Goal: Transaction & Acquisition: Purchase product/service

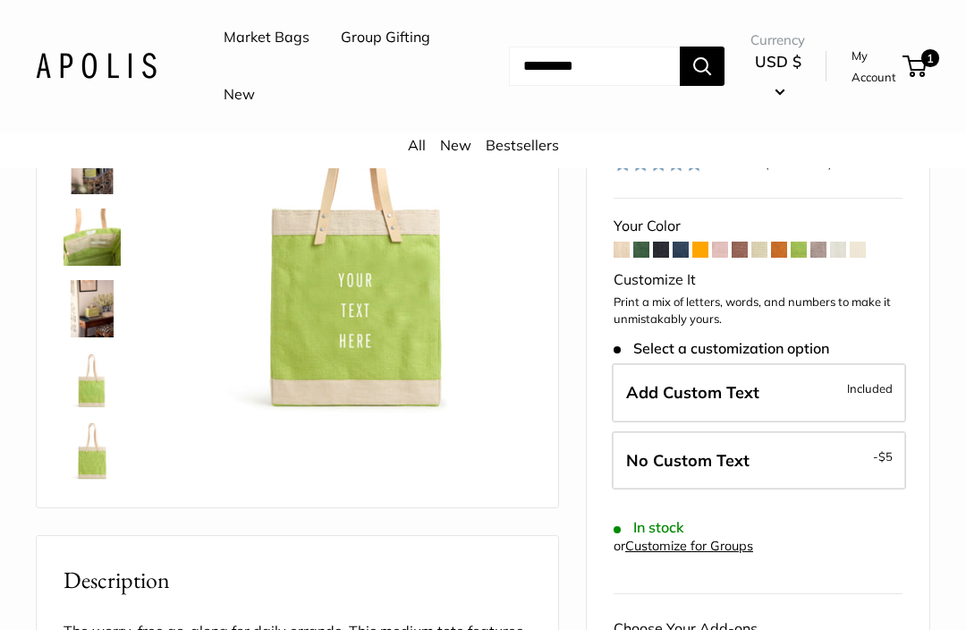
scroll to position [138, 0]
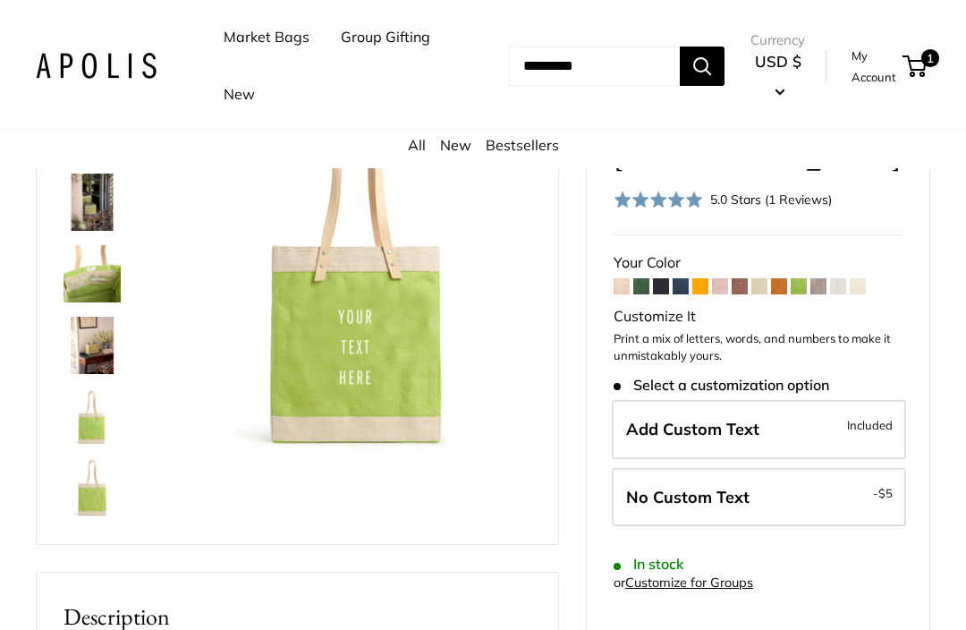
click at [645, 278] on span at bounding box center [641, 286] width 16 height 16
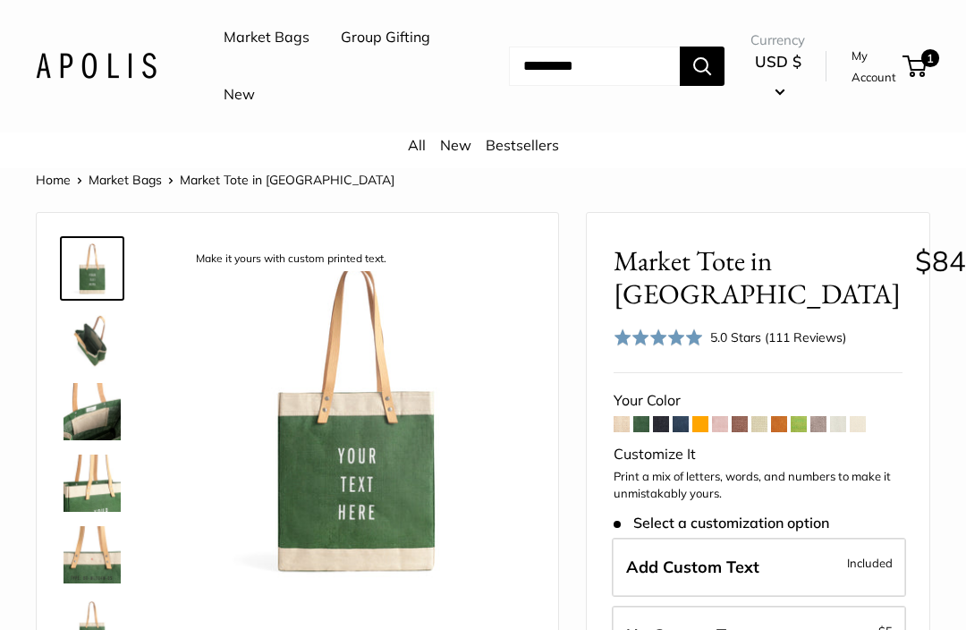
click at [681, 422] on span at bounding box center [681, 424] width 16 height 16
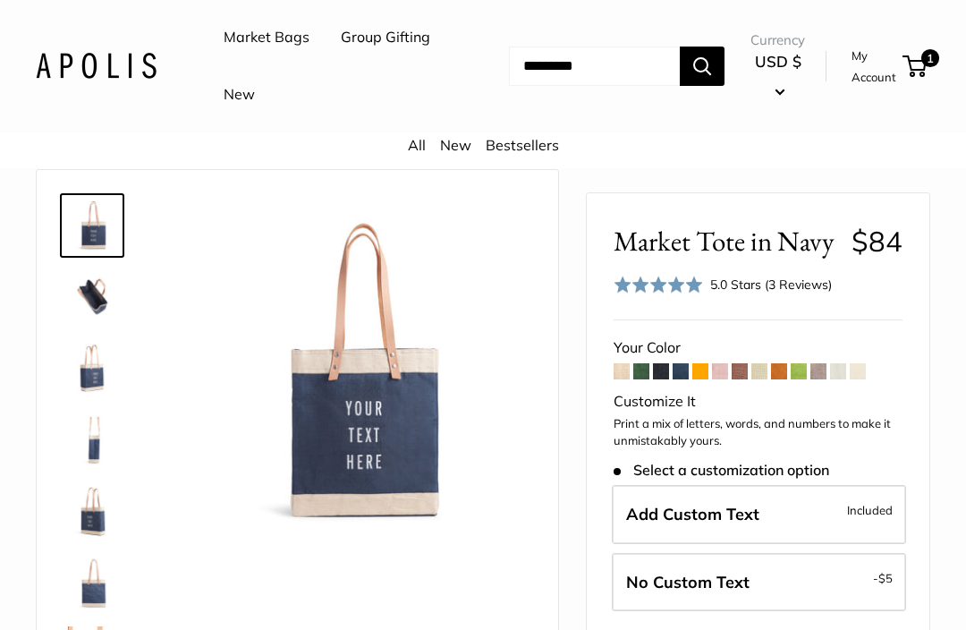
scroll to position [42, 0]
click at [366, 439] on img at bounding box center [355, 373] width 351 height 351
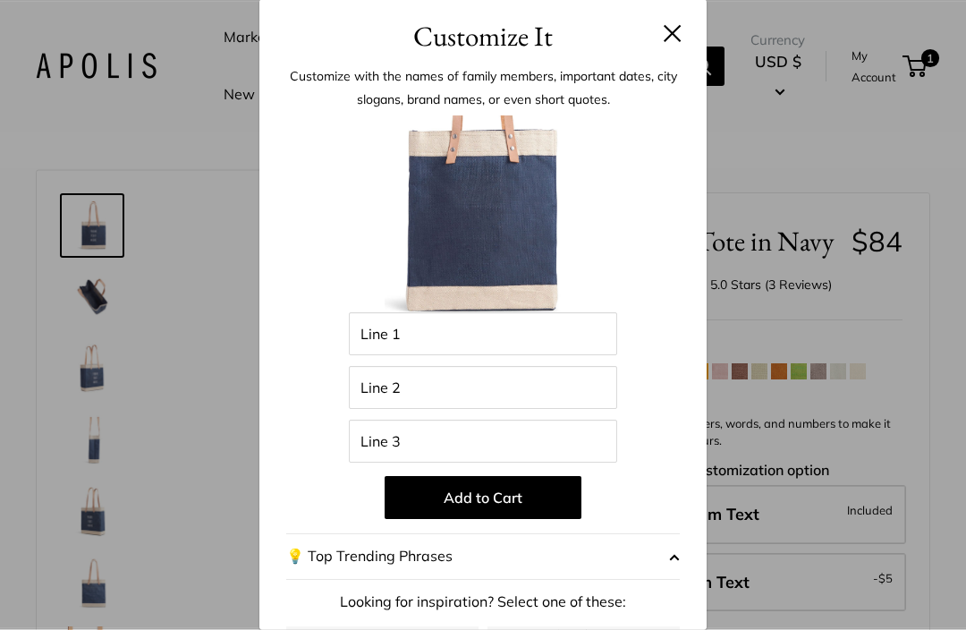
scroll to position [267, 0]
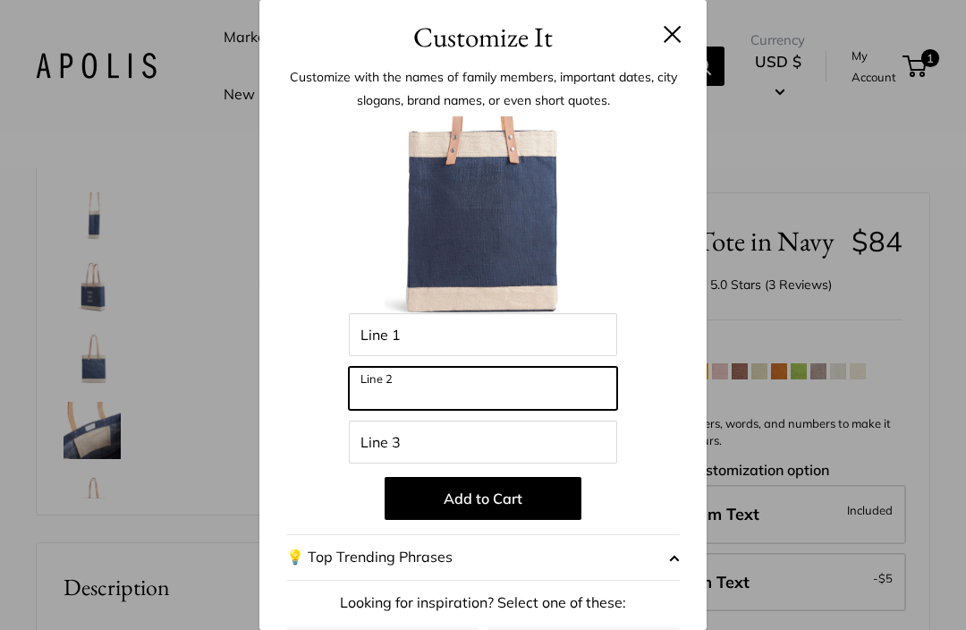
click at [429, 391] on input "Line 2" at bounding box center [483, 388] width 268 height 43
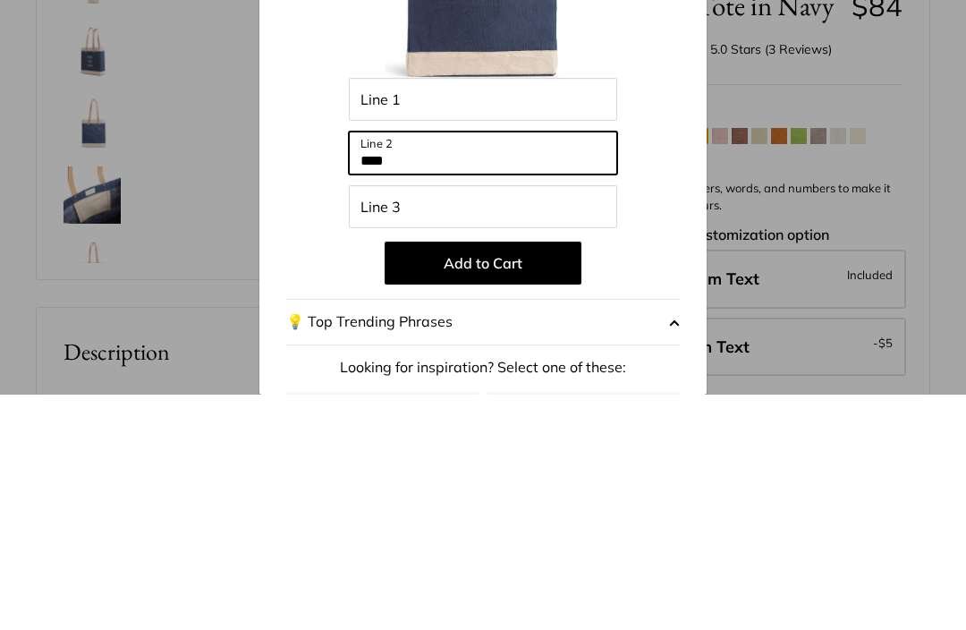
type input "****"
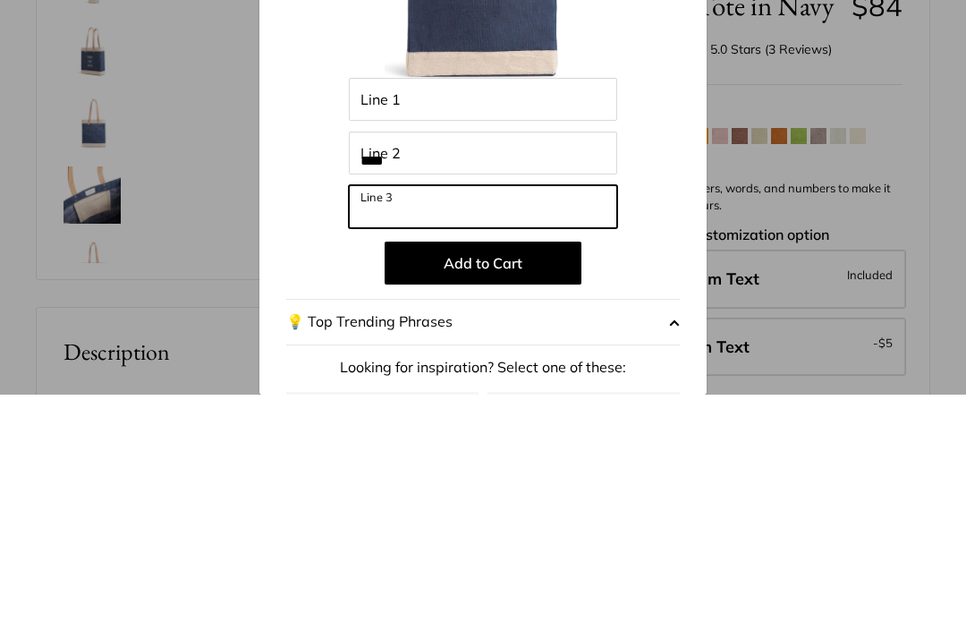
click at [367, 420] on input "Line 3" at bounding box center [483, 441] width 268 height 43
type input "*****"
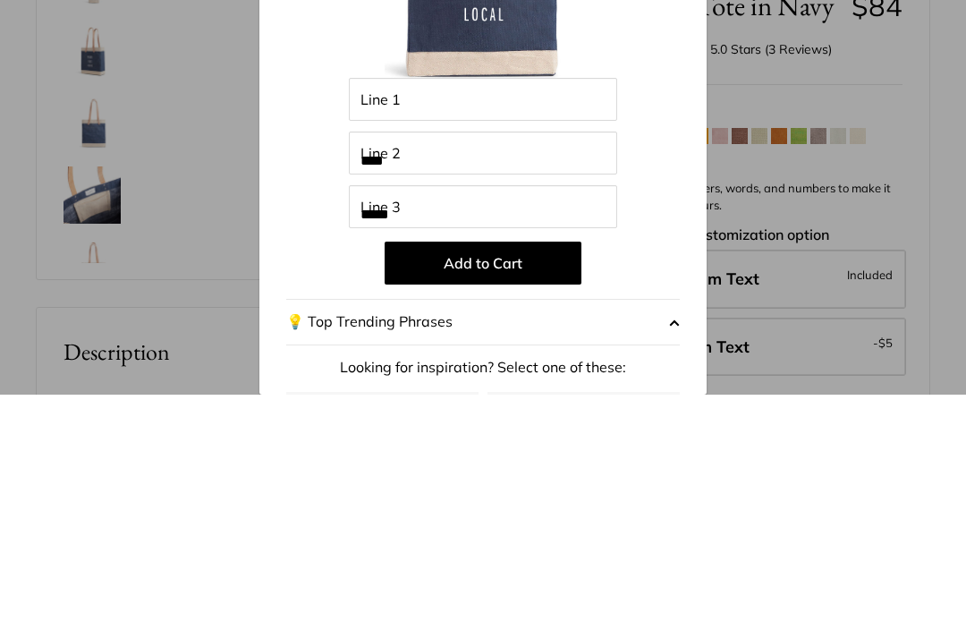
click at [461, 477] on button "Add to Cart" at bounding box center [483, 498] width 197 height 43
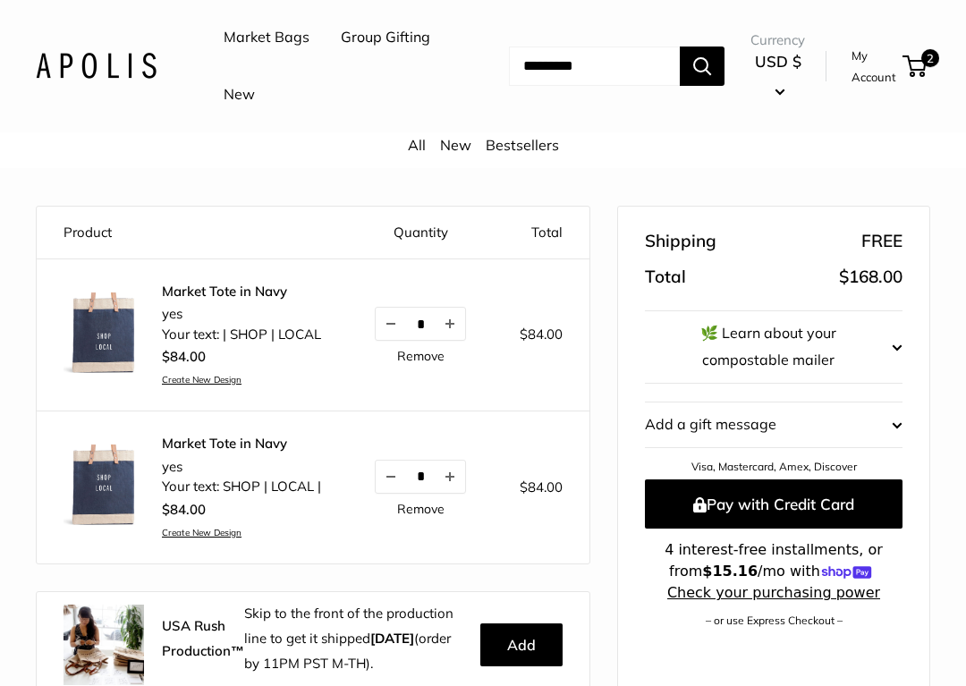
scroll to position [121, 0]
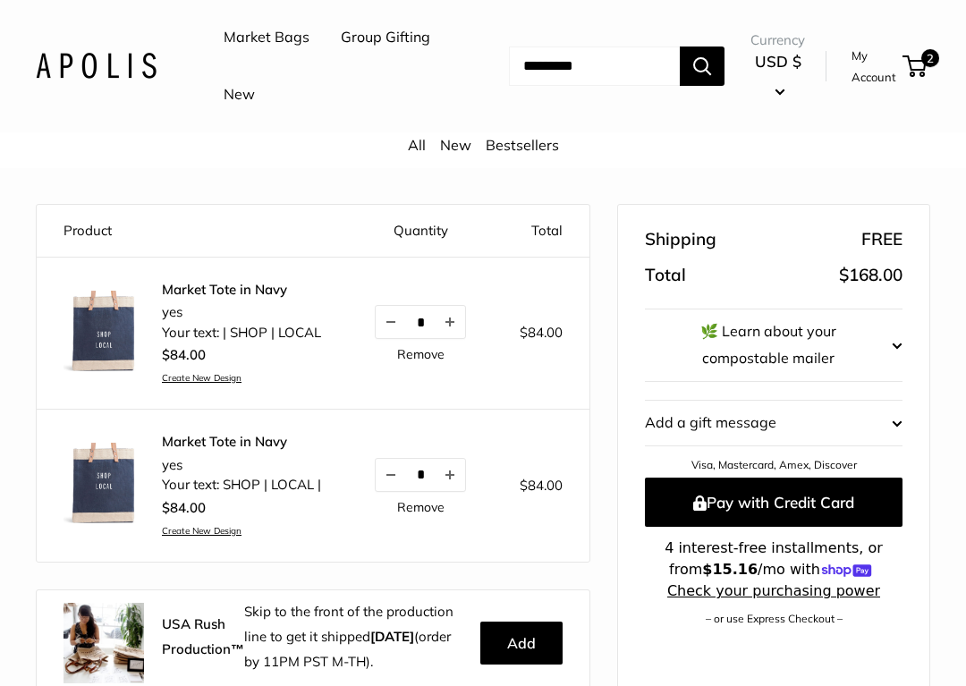
click at [411, 513] on link "Remove" at bounding box center [420, 507] width 47 height 13
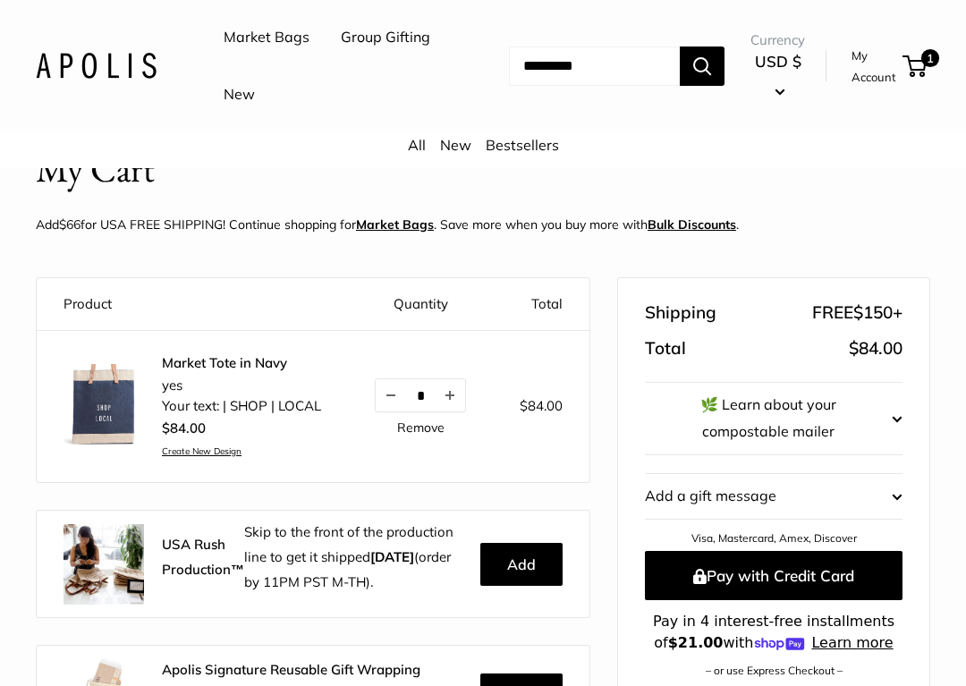
scroll to position [58, 0]
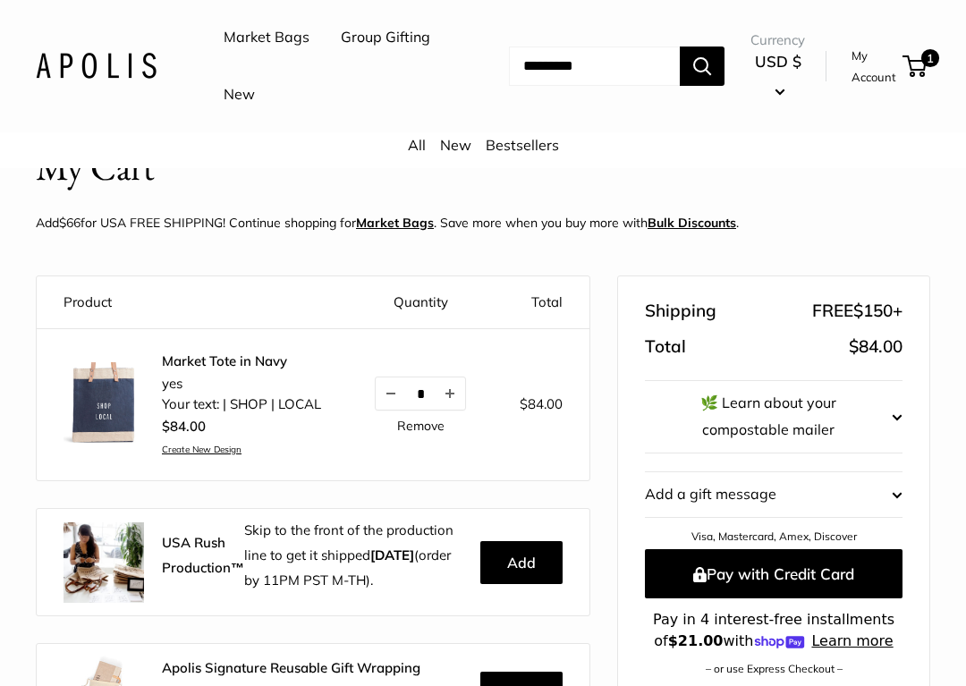
click at [62, 346] on td "Market Tote in Navy yes Your text: | SHOP | LOCAL $84.00 Create New Design * Re…" at bounding box center [192, 404] width 311 height 152
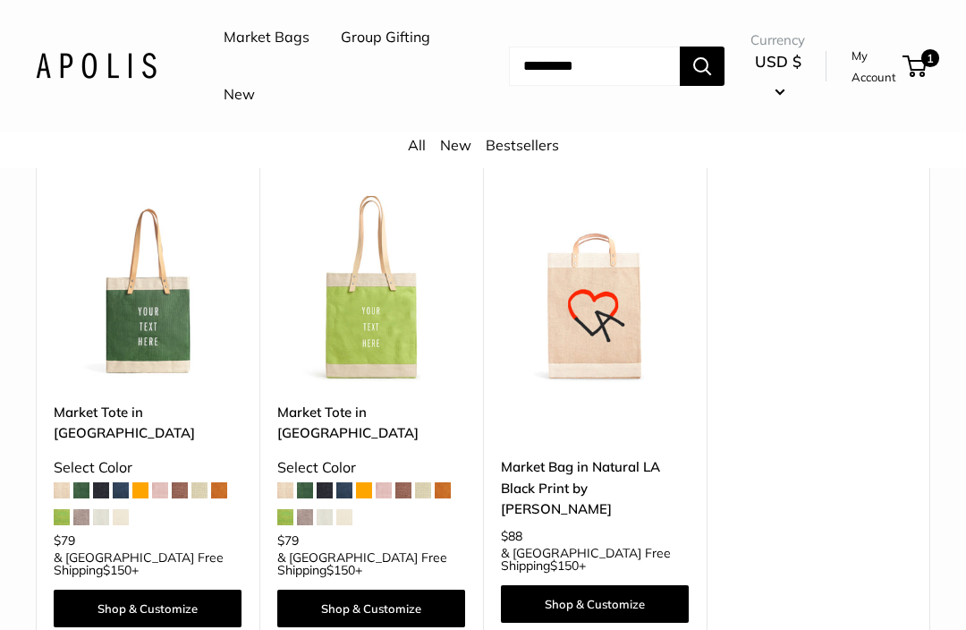
scroll to position [1760, 0]
click at [174, 402] on link "Market Tote in [GEOGRAPHIC_DATA]" at bounding box center [148, 423] width 188 height 42
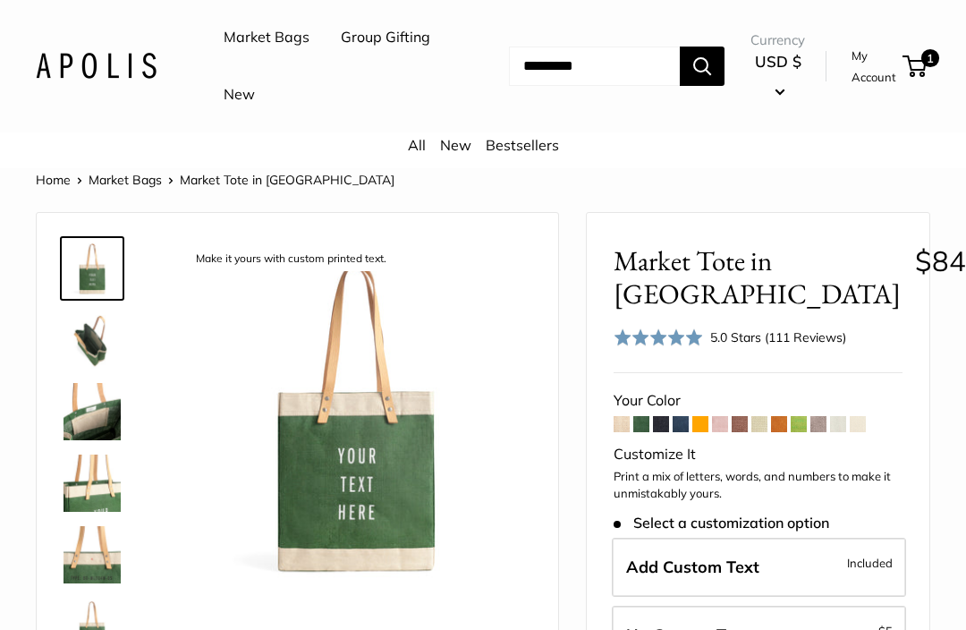
click at [760, 416] on span at bounding box center [759, 424] width 16 height 16
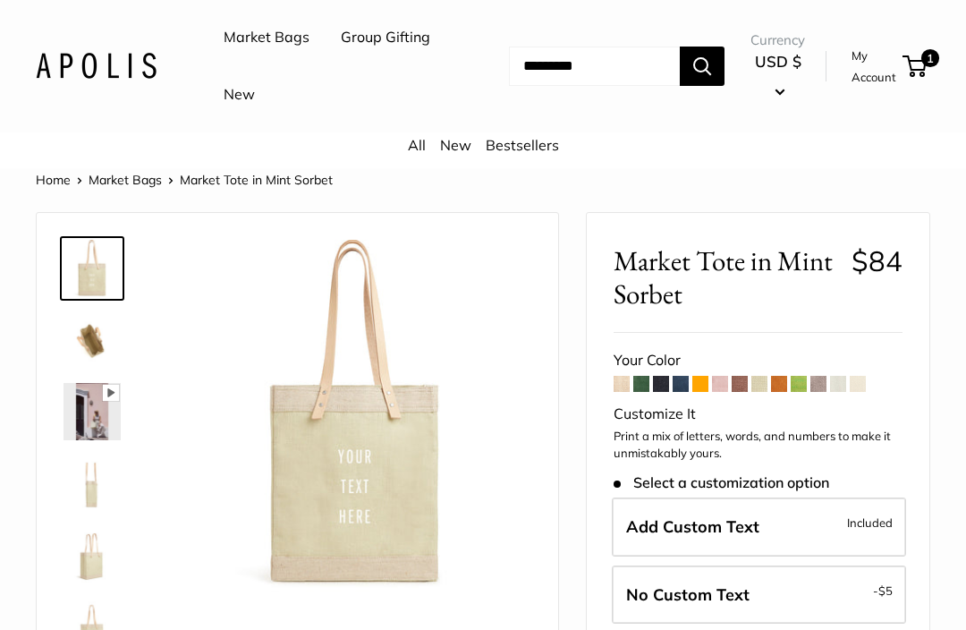
click at [786, 376] on span at bounding box center [779, 384] width 16 height 16
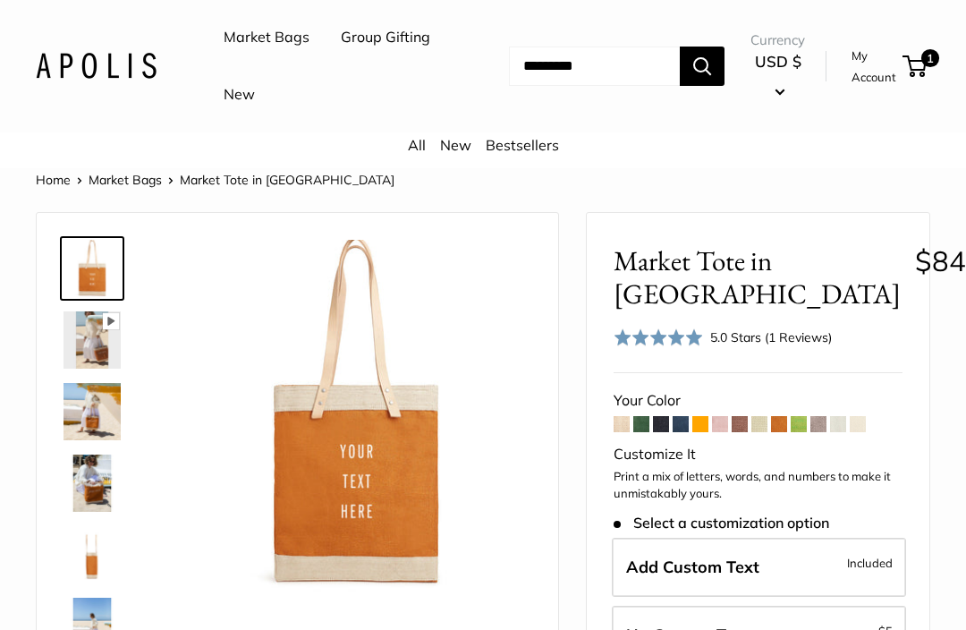
click at [96, 334] on img at bounding box center [91, 339] width 57 height 57
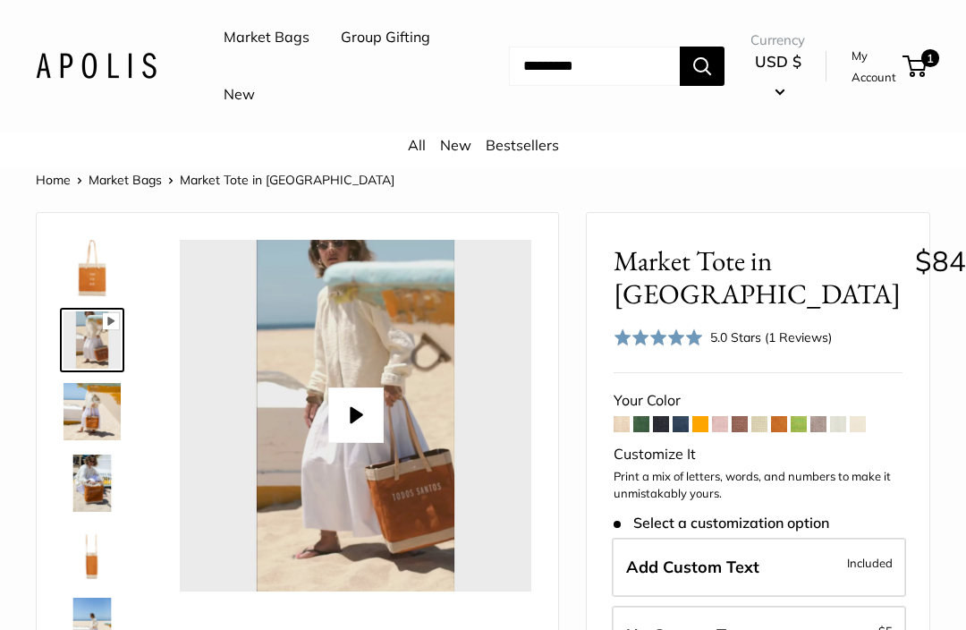
click at [88, 396] on img at bounding box center [91, 411] width 57 height 57
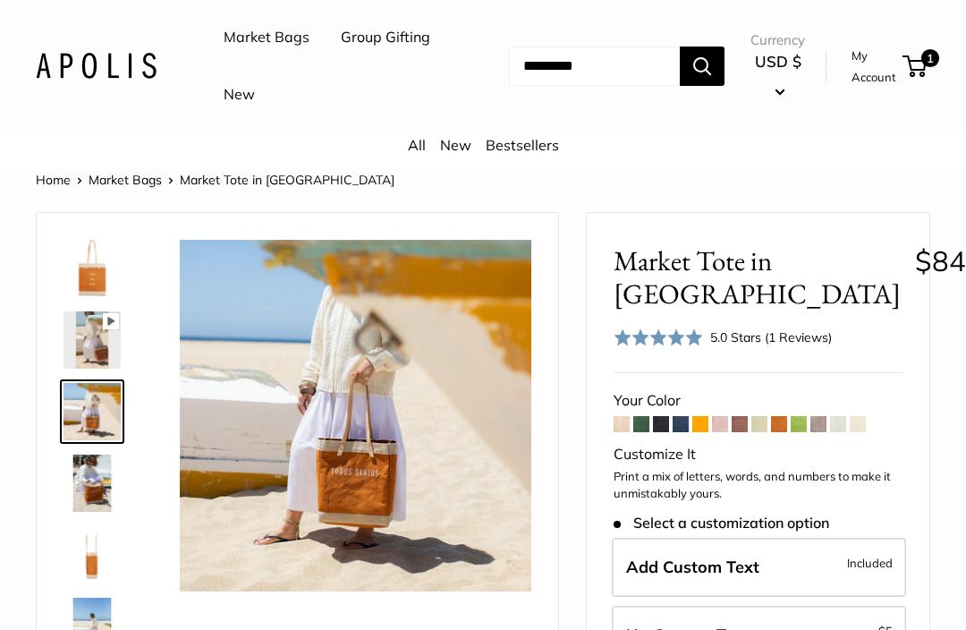
click at [267, 47] on link "Market Bags" at bounding box center [267, 37] width 86 height 27
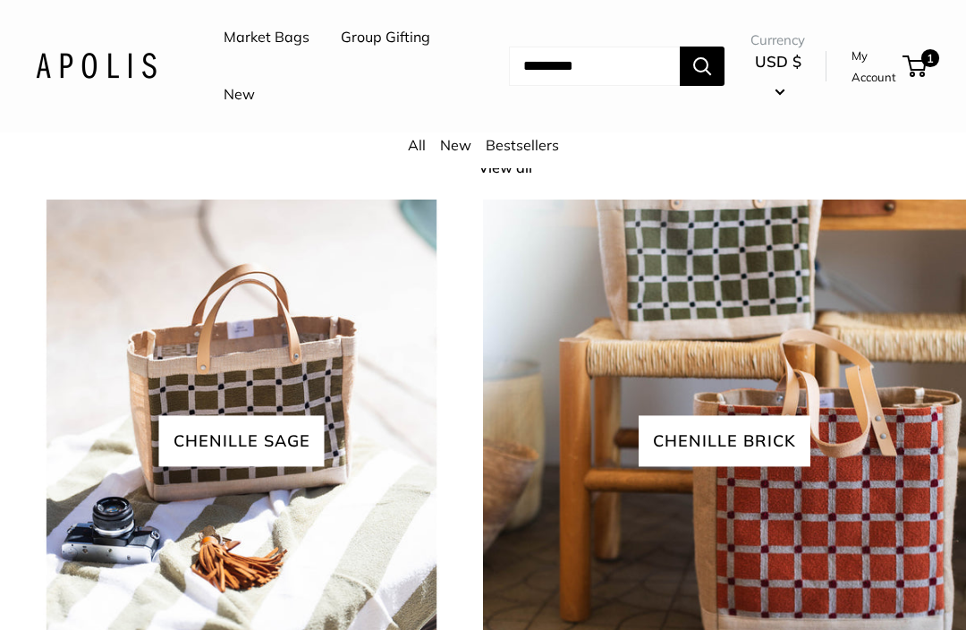
scroll to position [3243, 0]
click at [500, 182] on link "View all" at bounding box center [514, 168] width 73 height 27
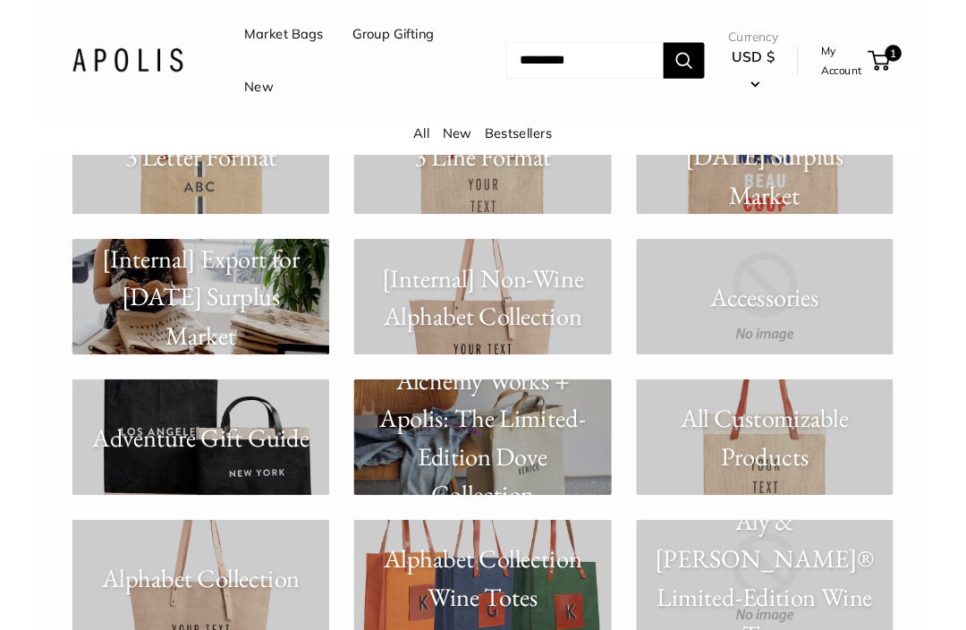
scroll to position [384, 0]
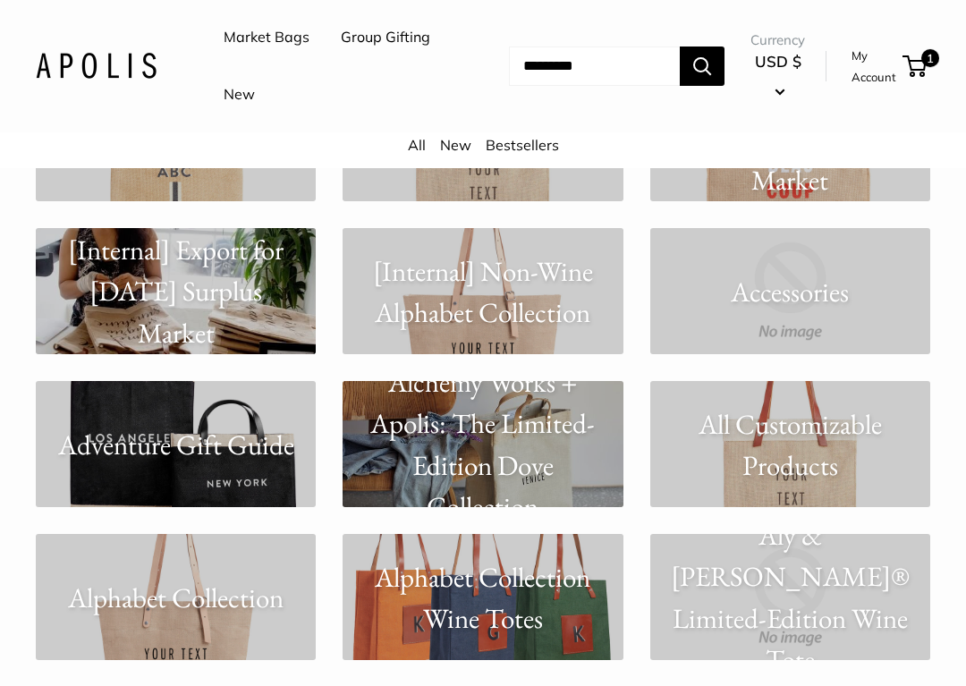
click at [168, 288] on p "[Internal] Export for Nov 2021 Surplus Market" at bounding box center [176, 291] width 280 height 125
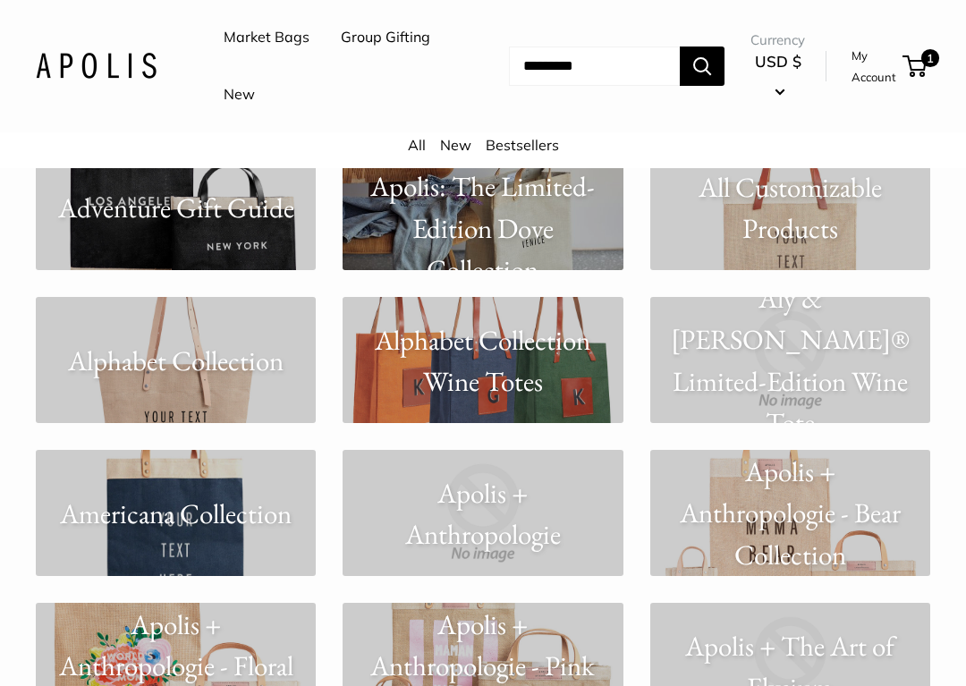
scroll to position [628, 0]
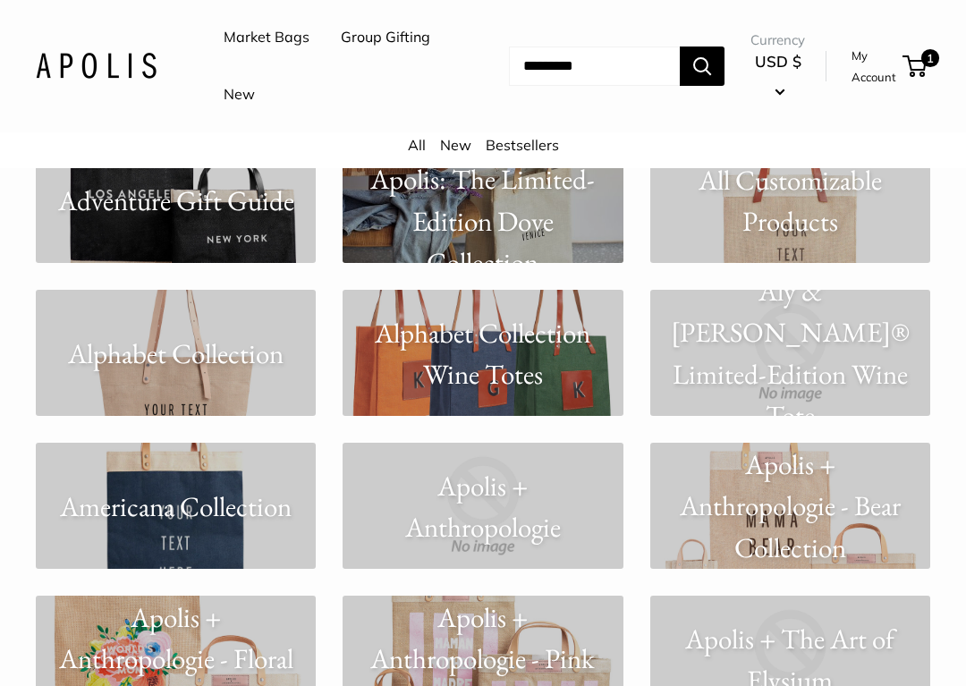
click at [151, 497] on p "Americana Collection" at bounding box center [176, 507] width 280 height 42
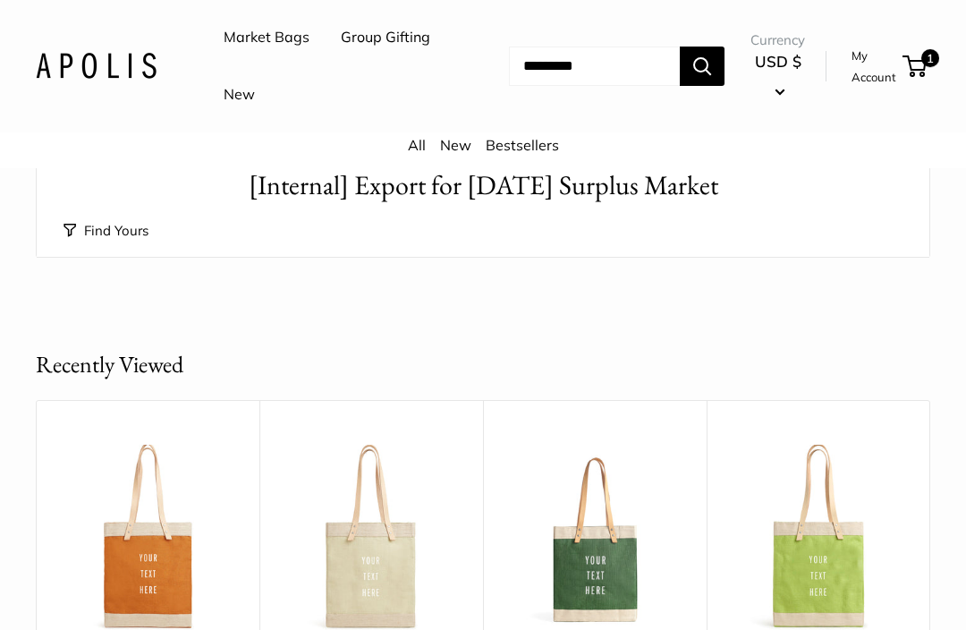
scroll to position [60, 0]
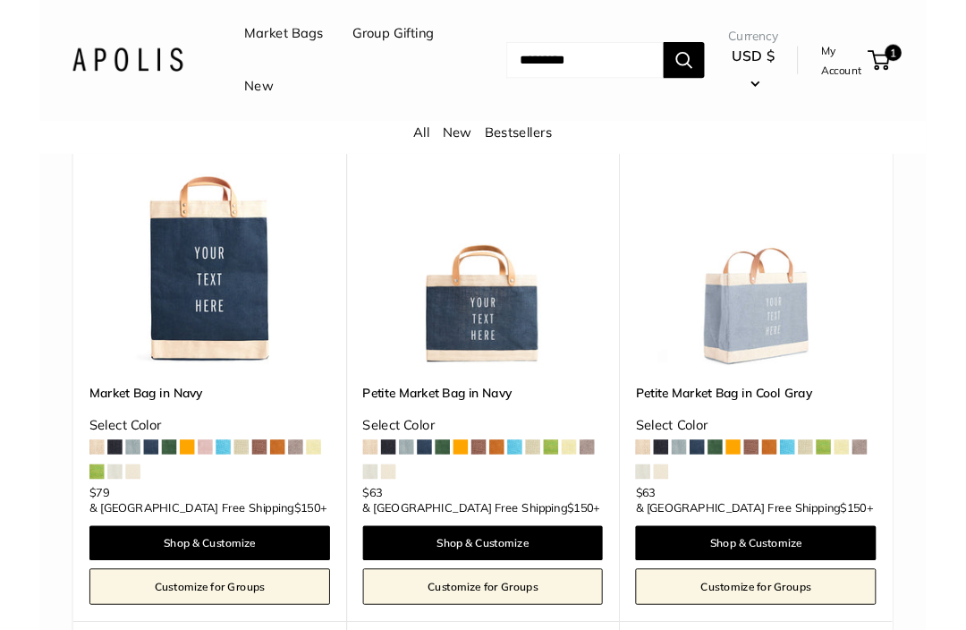
scroll to position [227, 0]
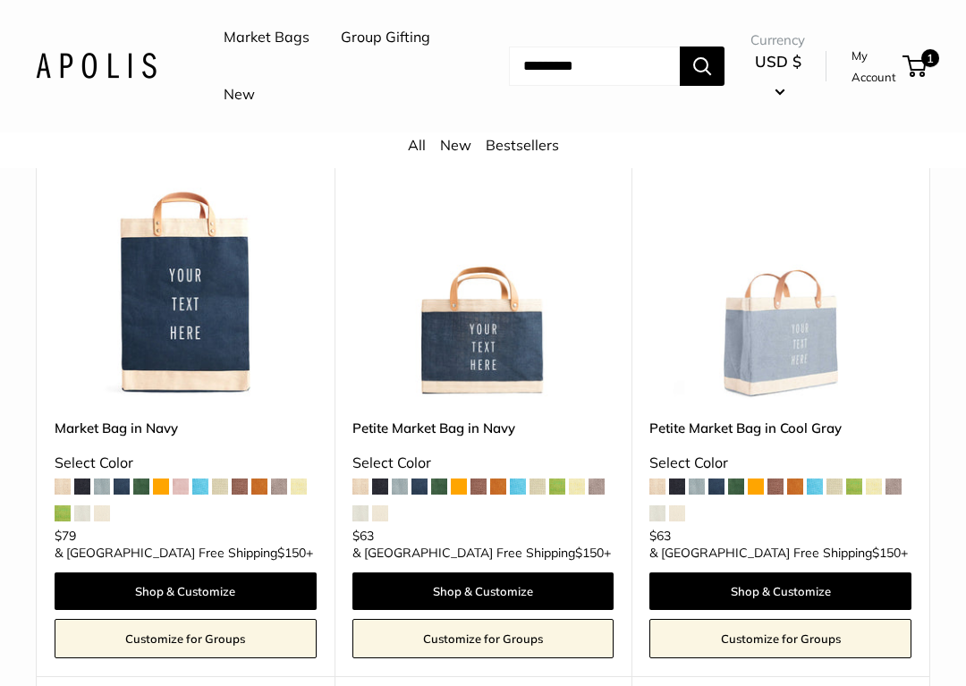
click at [452, 383] on img at bounding box center [483, 270] width 262 height 262
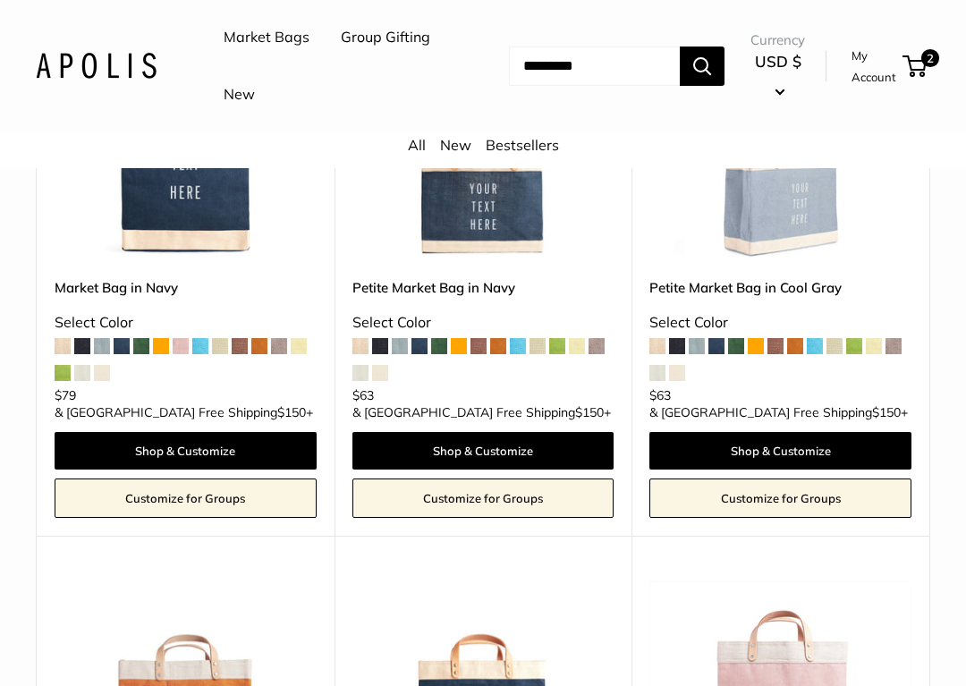
scroll to position [368, 0]
click at [726, 292] on link "Petite Market Bag in Cool Gray" at bounding box center [780, 287] width 262 height 21
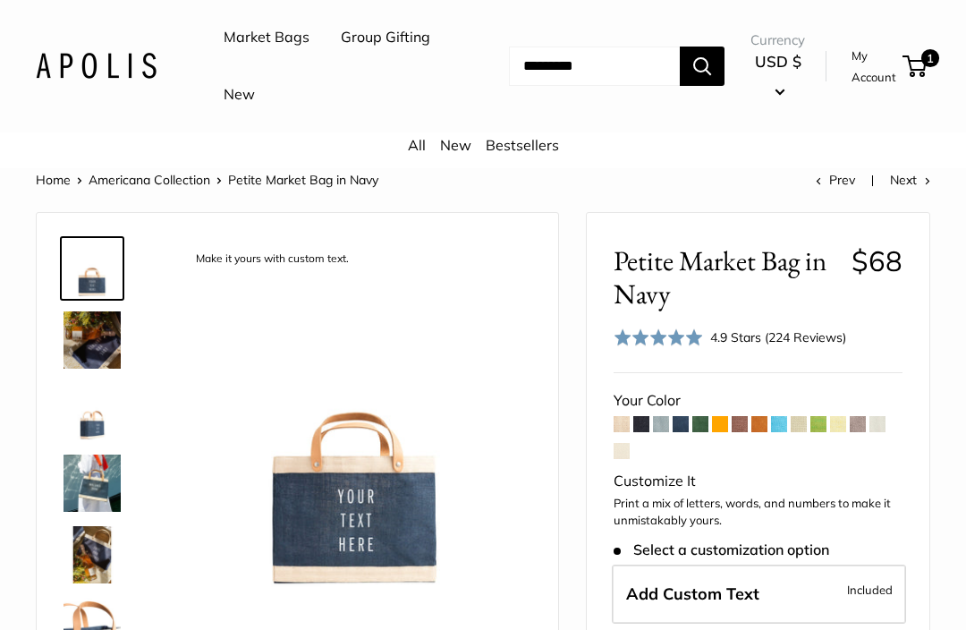
click at [87, 482] on img at bounding box center [91, 482] width 57 height 57
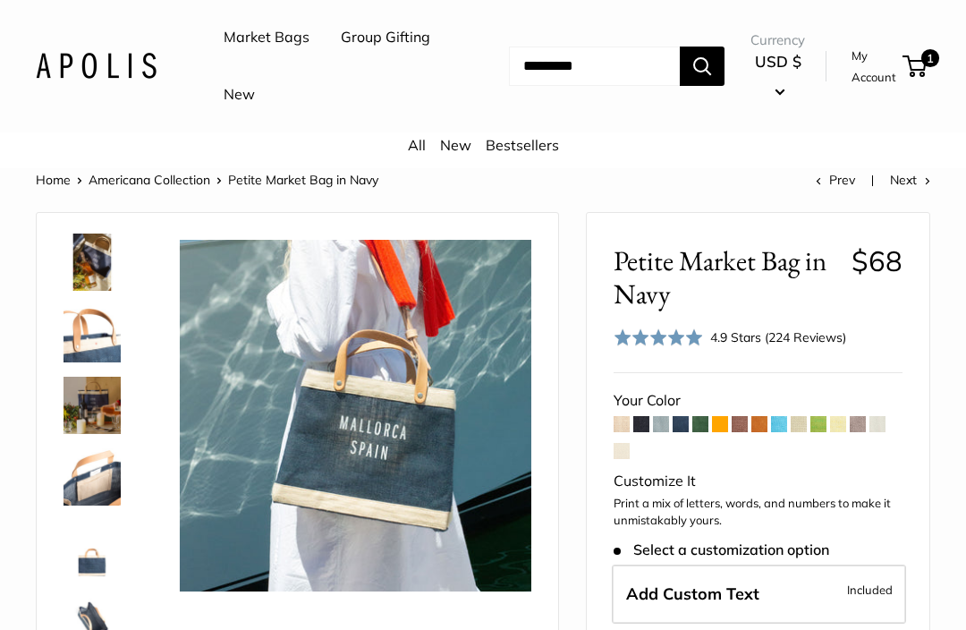
scroll to position [293, 0]
click at [100, 469] on img at bounding box center [91, 475] width 57 height 57
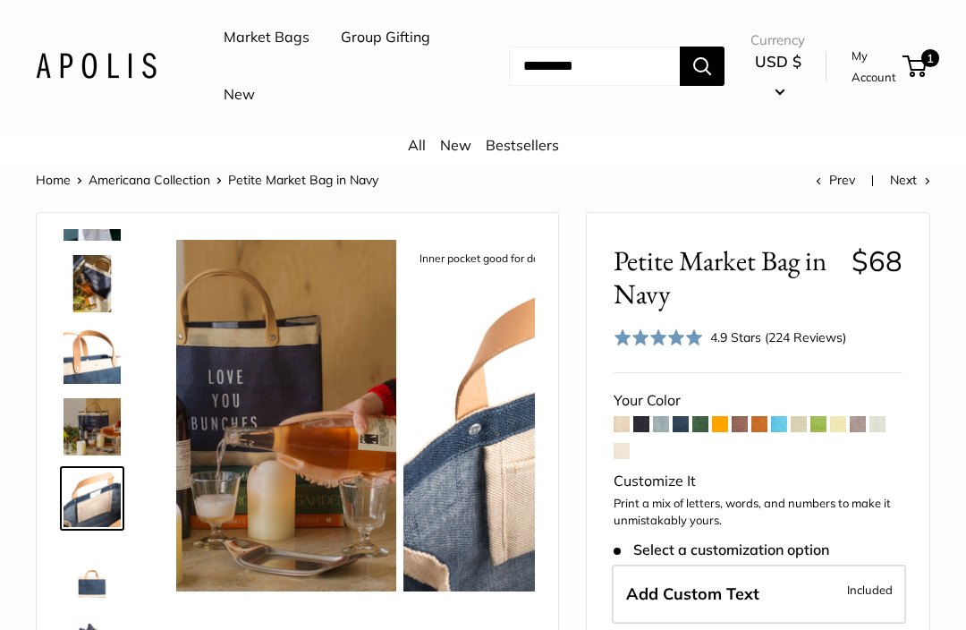
scroll to position [270, 0]
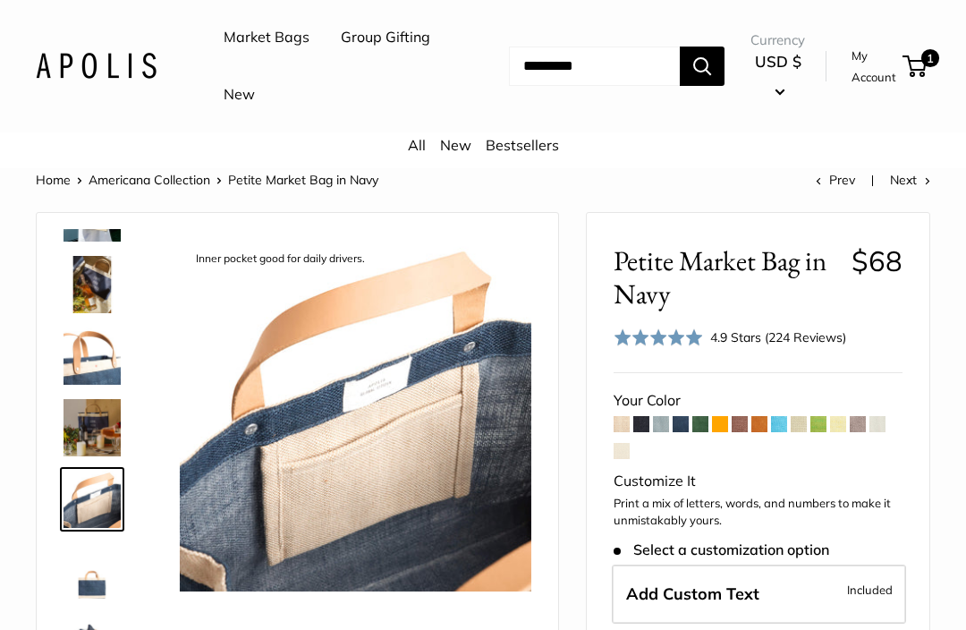
click at [75, 421] on img at bounding box center [91, 427] width 57 height 57
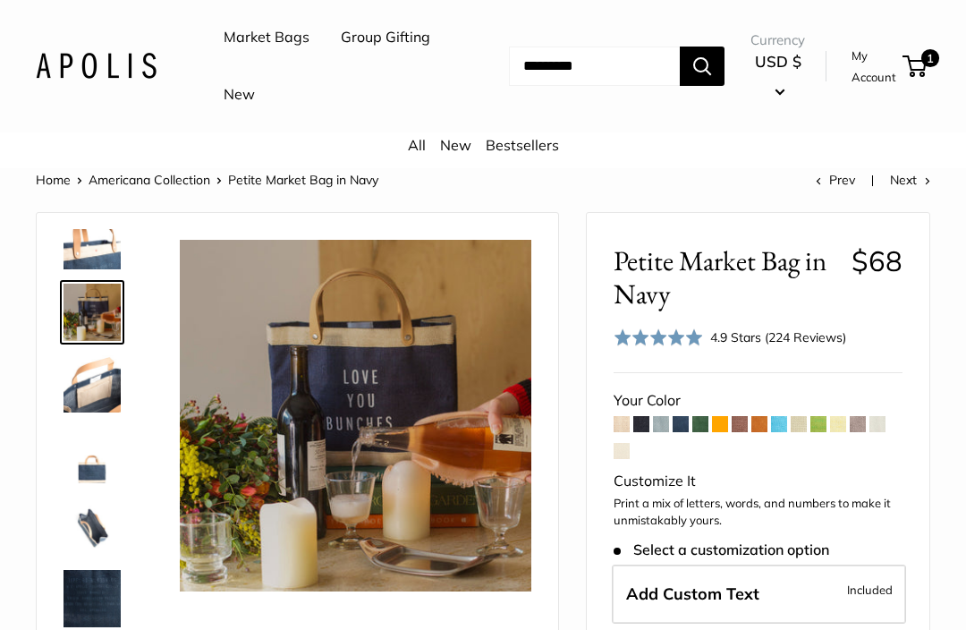
scroll to position [385, 0]
click at [98, 326] on img at bounding box center [91, 312] width 57 height 57
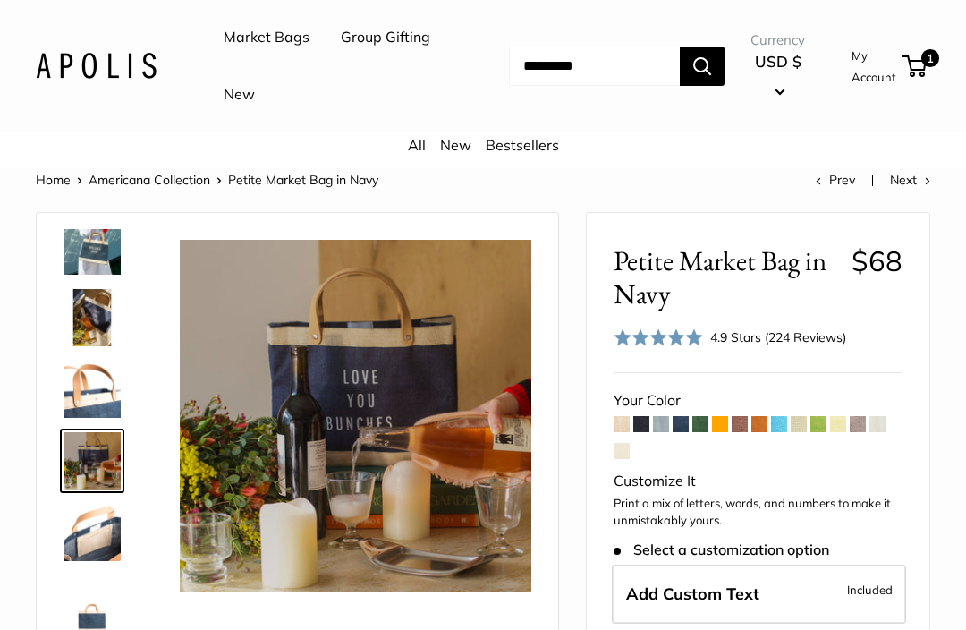
scroll to position [199, 0]
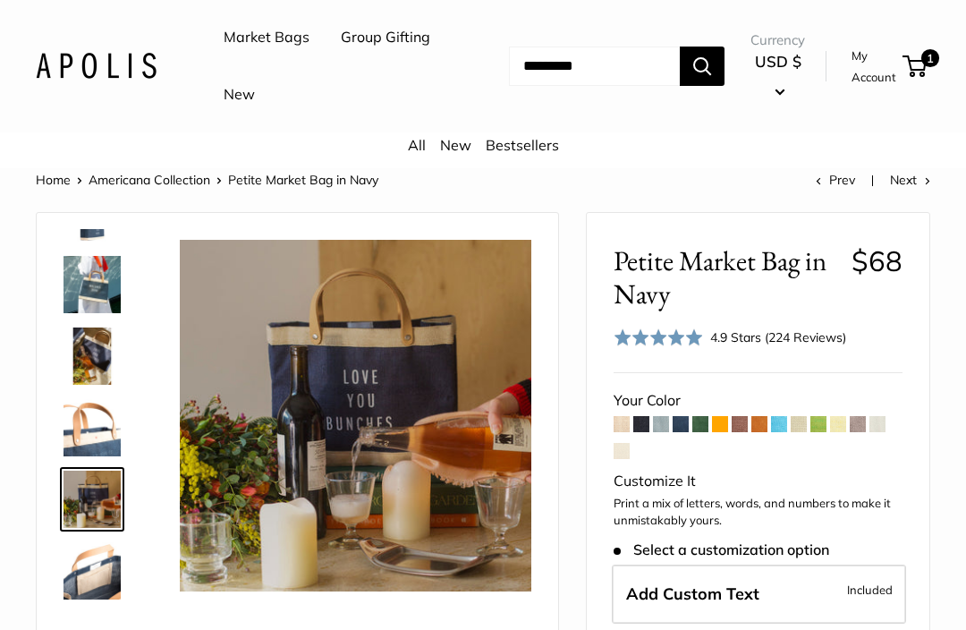
click at [91, 349] on img at bounding box center [91, 355] width 57 height 57
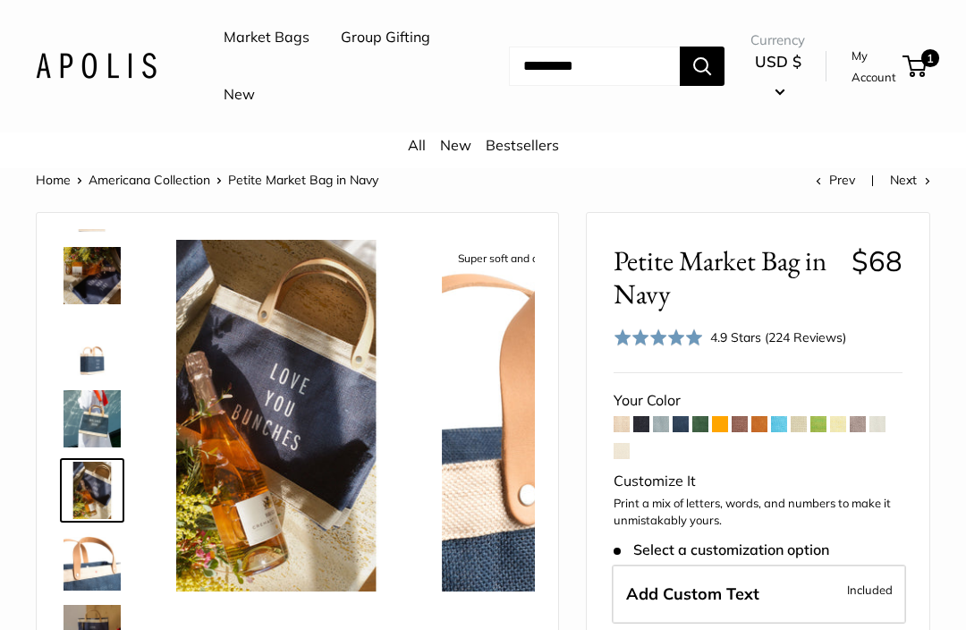
scroll to position [55, 0]
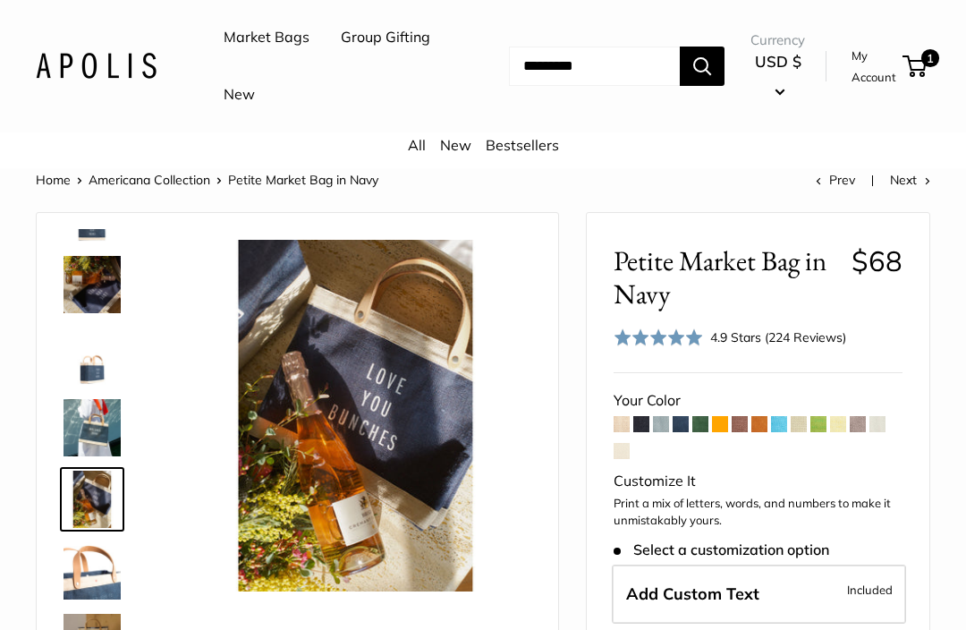
click at [90, 291] on img at bounding box center [91, 284] width 57 height 57
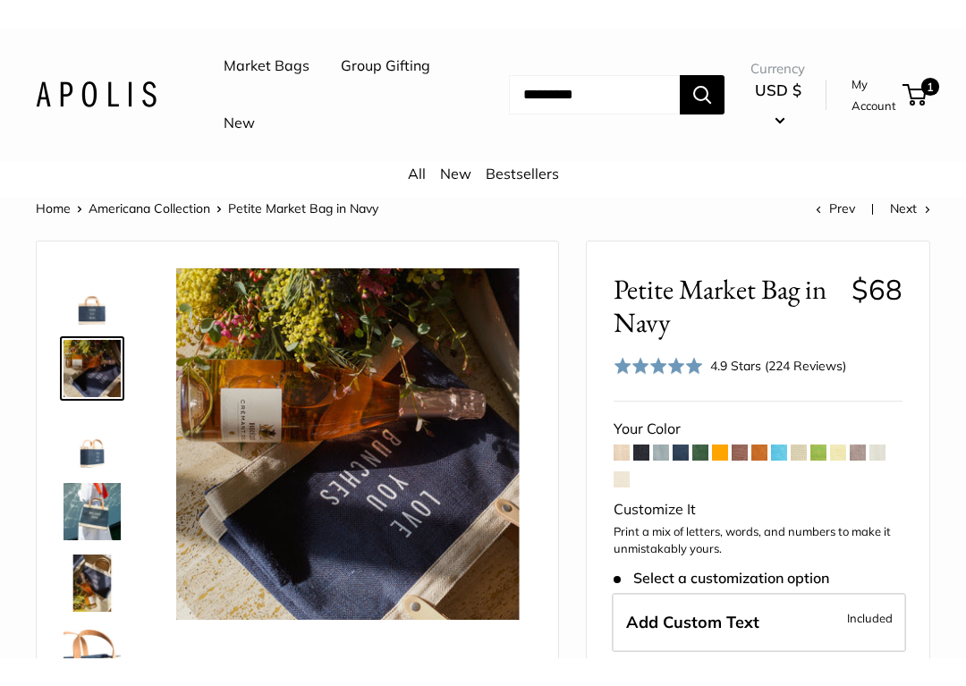
scroll to position [96, 0]
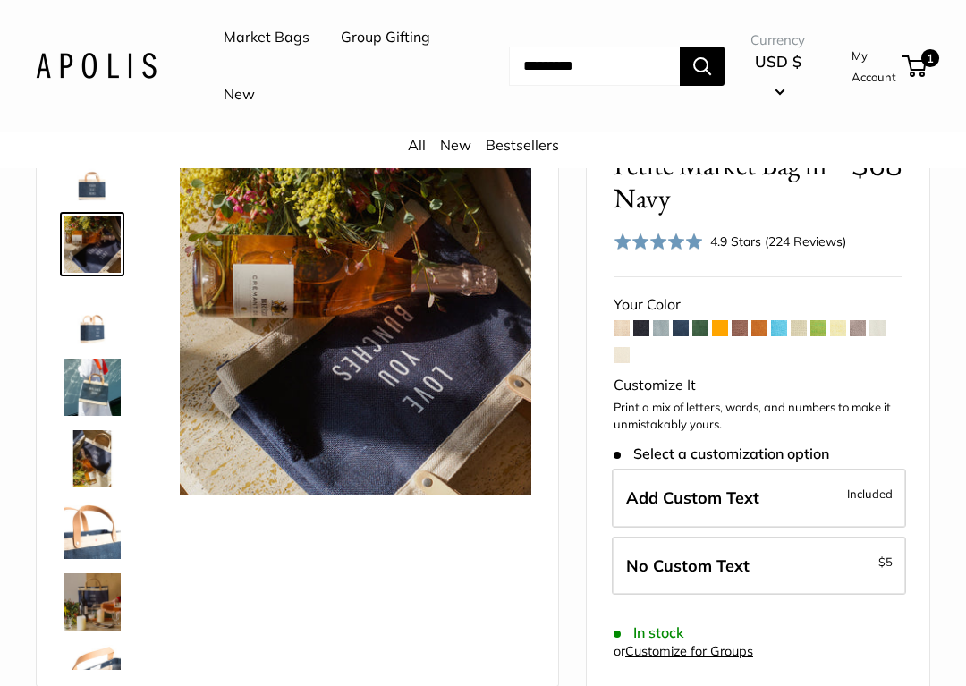
click at [858, 495] on span "Included" at bounding box center [870, 493] width 46 height 21
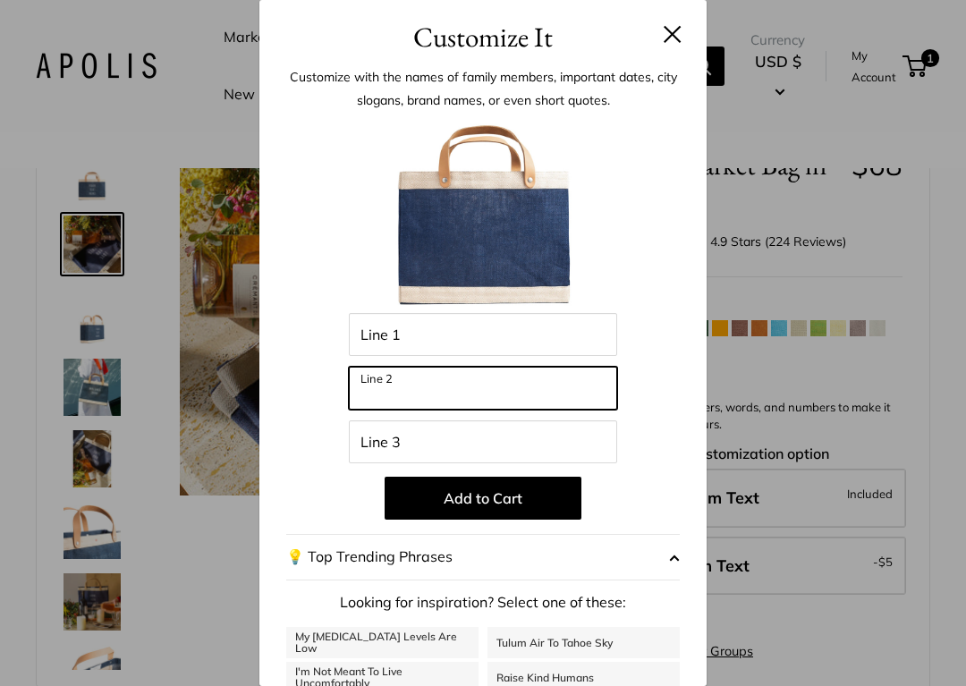
click at [441, 391] on input "Line 2" at bounding box center [483, 388] width 268 height 43
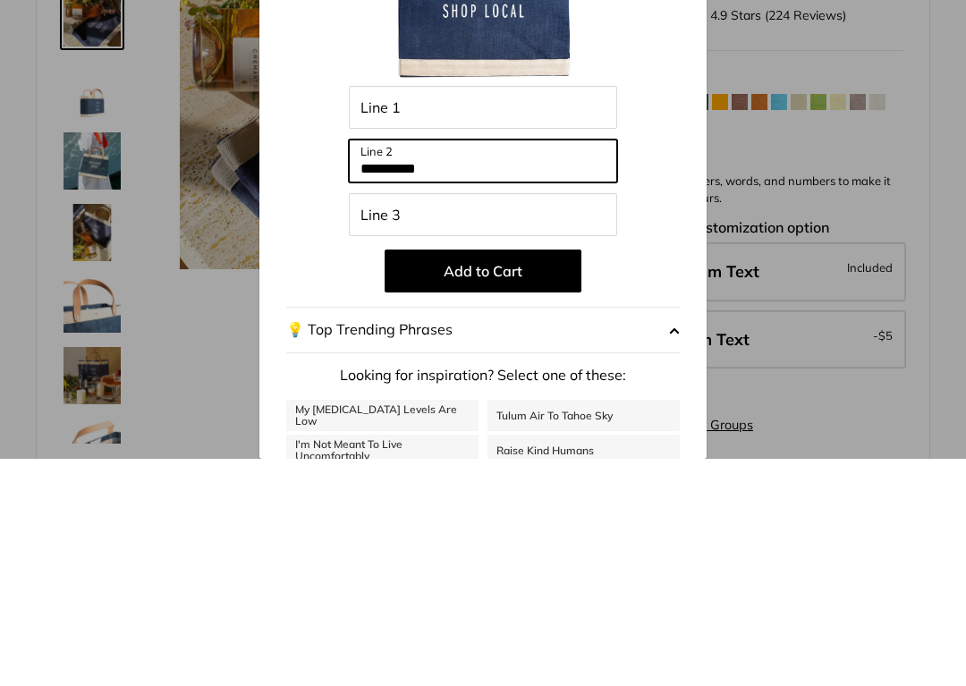
type input "**********"
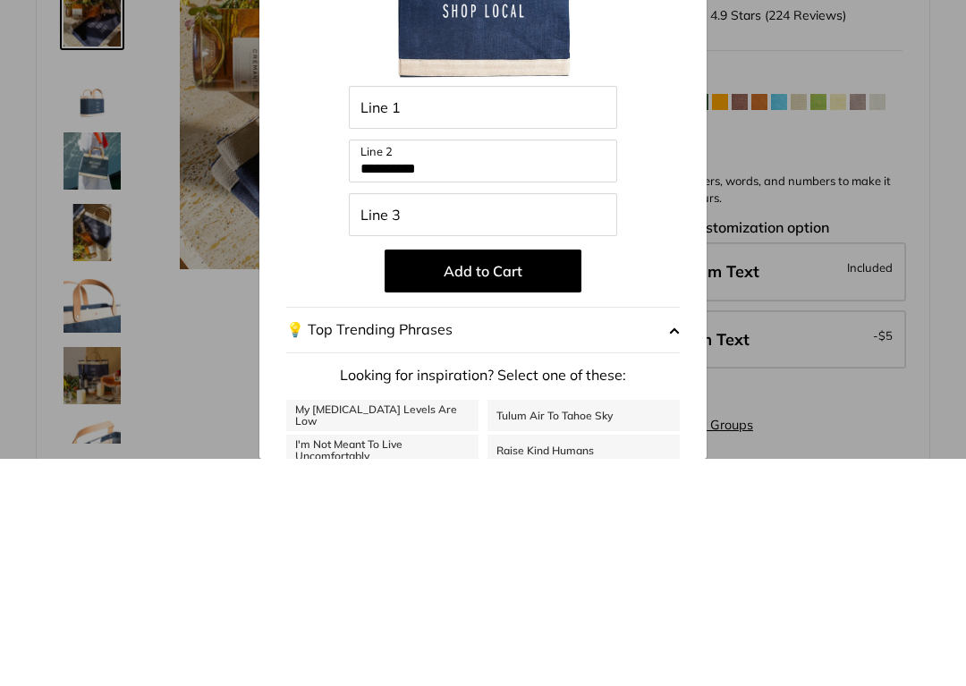
click at [529, 477] on button "Add to Cart" at bounding box center [483, 498] width 197 height 43
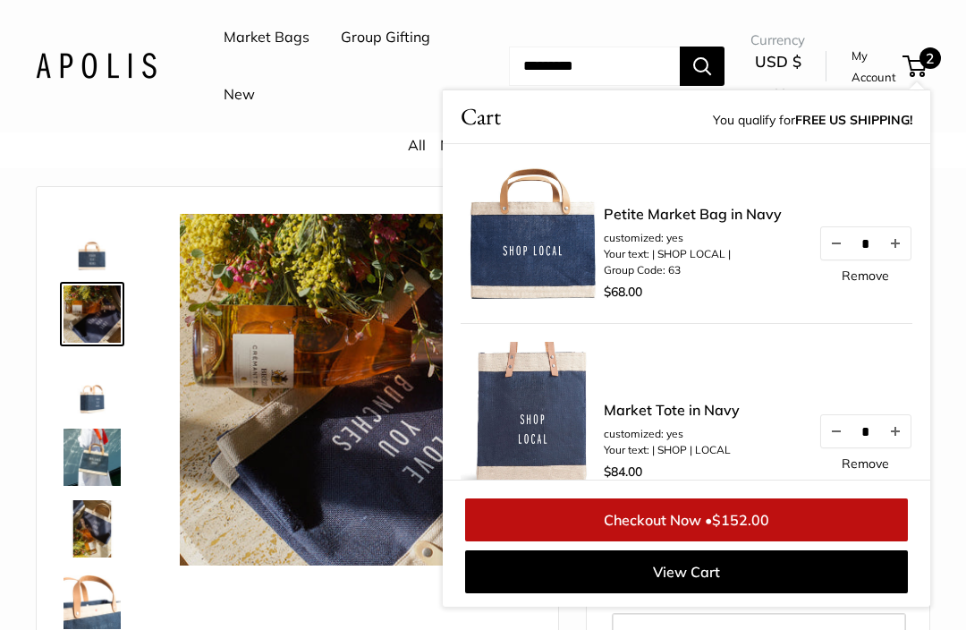
scroll to position [0, 0]
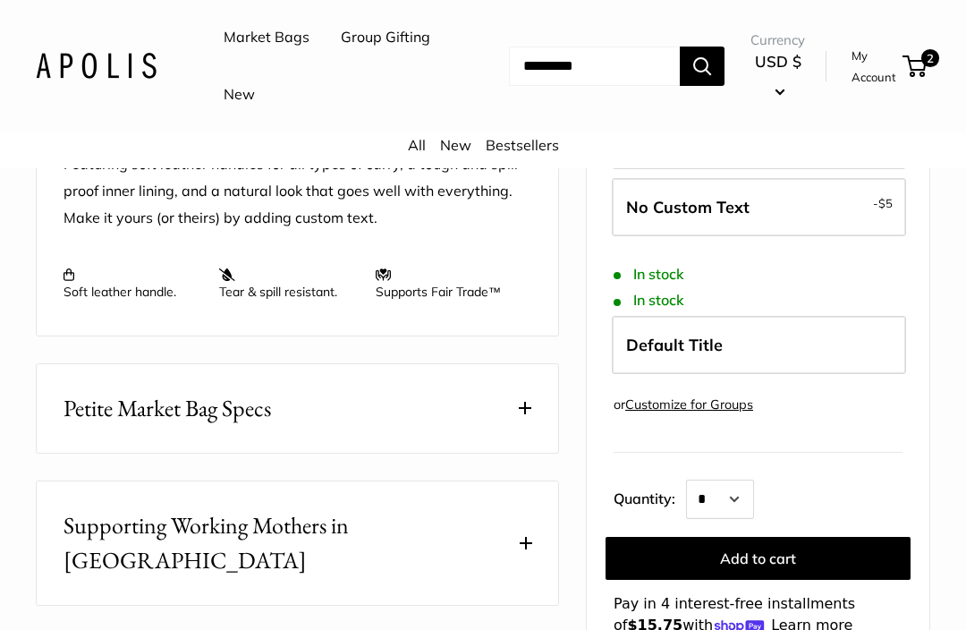
scroll to position [759, 0]
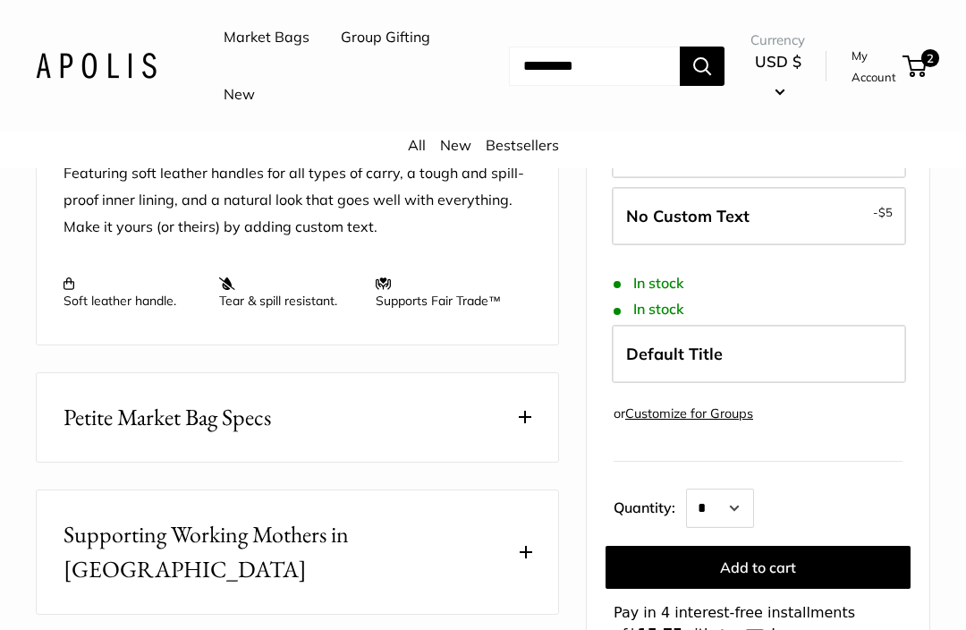
click at [230, 418] on span "Petite Market Bag Specs" at bounding box center [166, 417] width 207 height 35
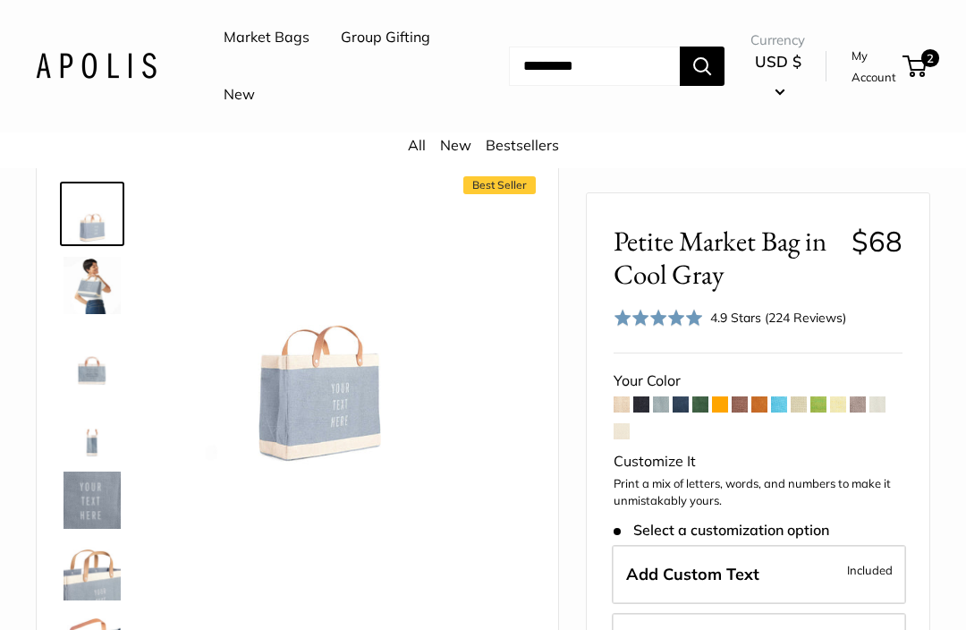
scroll to position [0, 0]
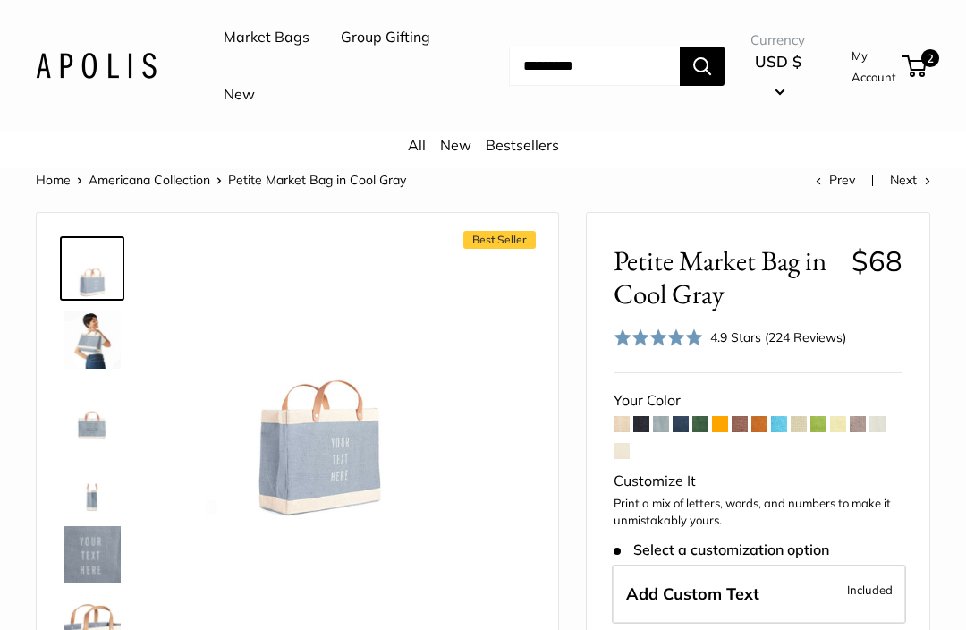
click at [91, 334] on img at bounding box center [91, 339] width 57 height 57
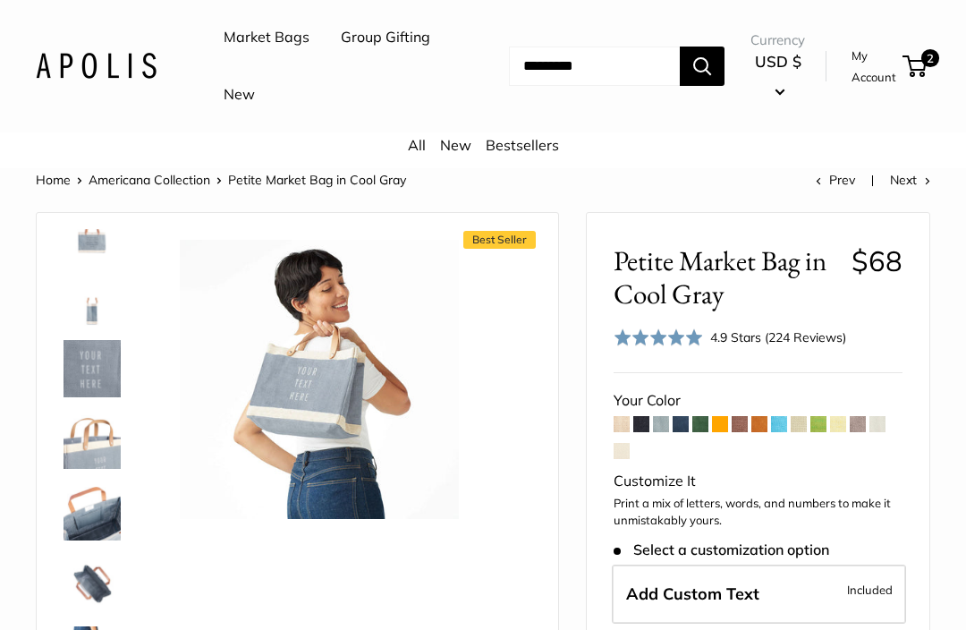
scroll to position [186, 0]
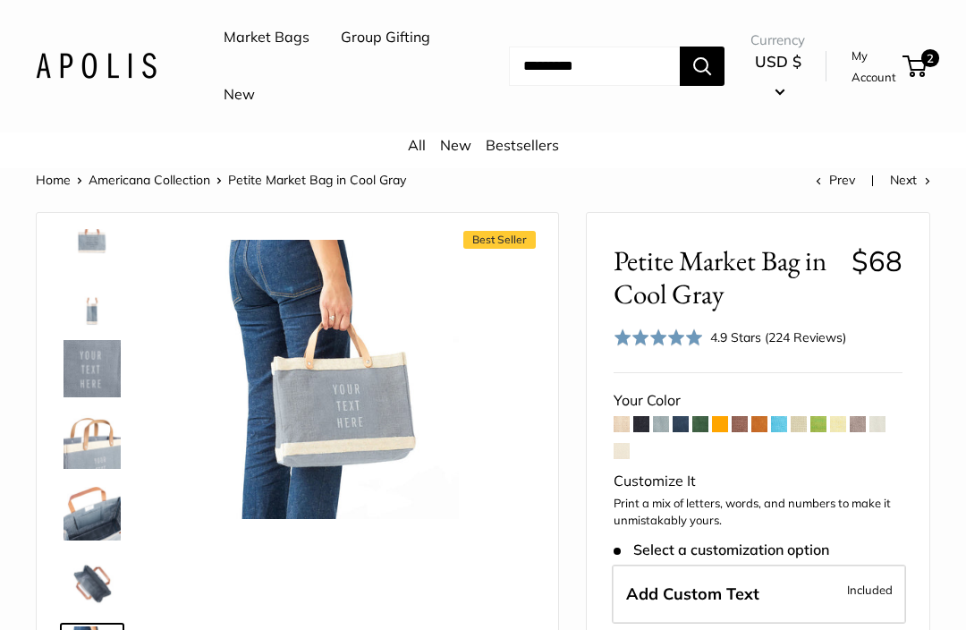
click at [523, 148] on link "Bestsellers" at bounding box center [522, 145] width 73 height 18
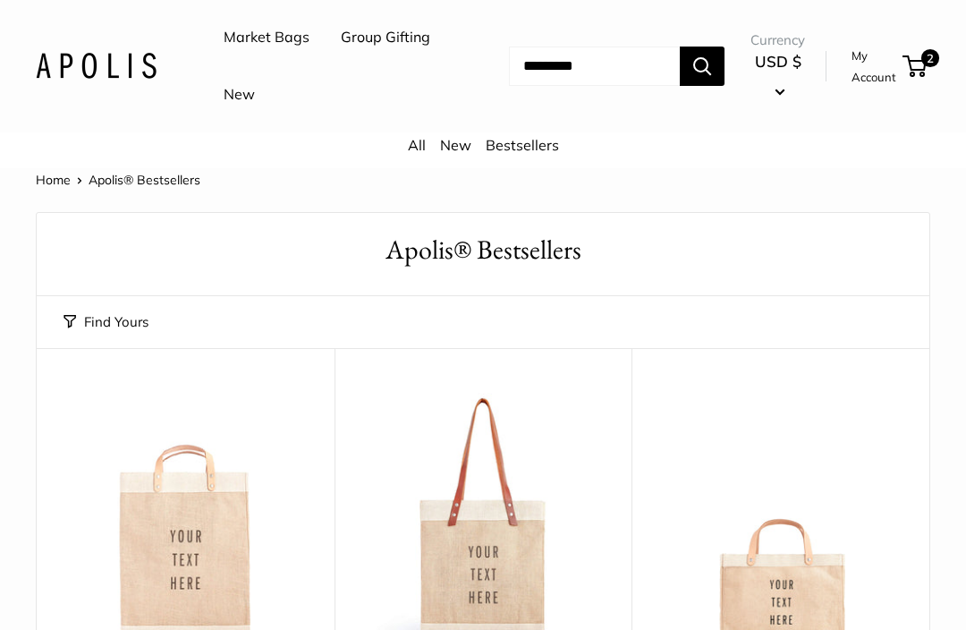
click at [463, 148] on link "New" at bounding box center [455, 145] width 31 height 18
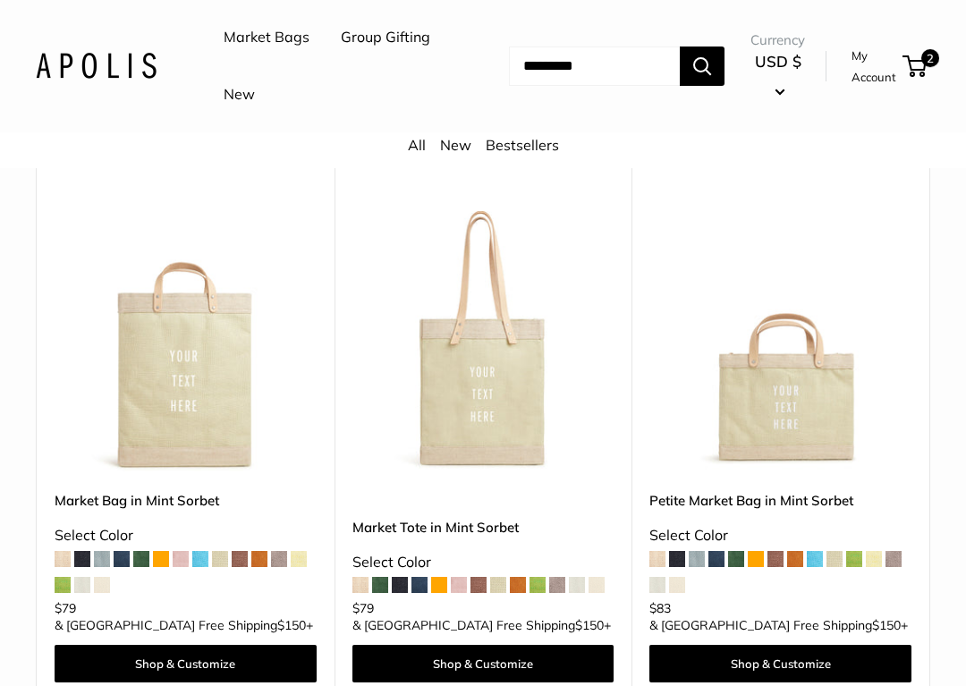
scroll to position [8653, 0]
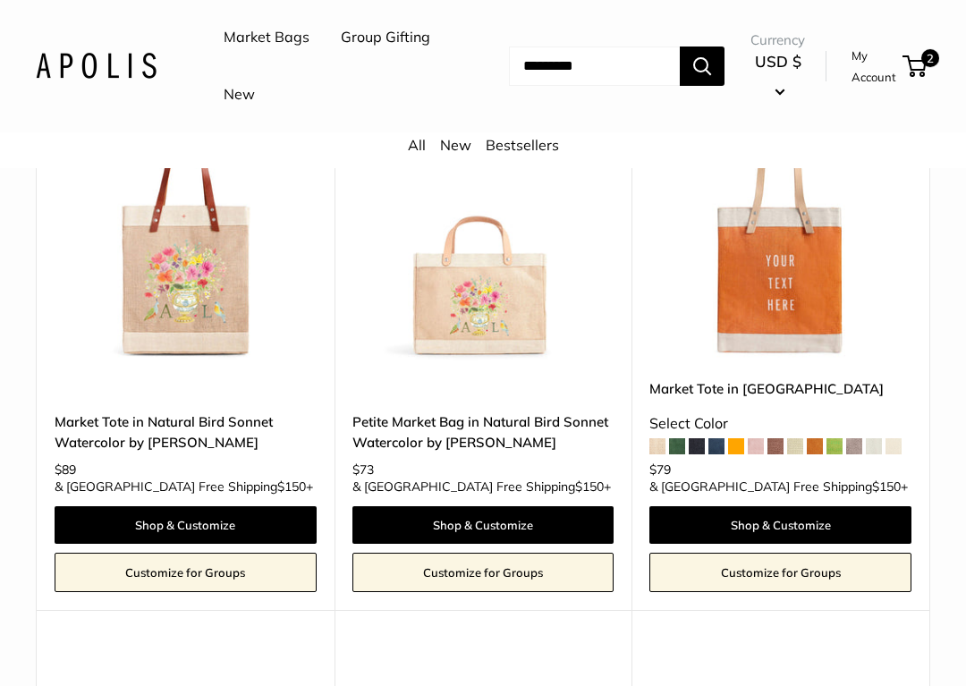
scroll to position [897, 0]
click at [39, 289] on div "Customizable Text Long Handle Best Seller New Market Tote in Natural Bird Sonne…" at bounding box center [186, 333] width 298 height 556
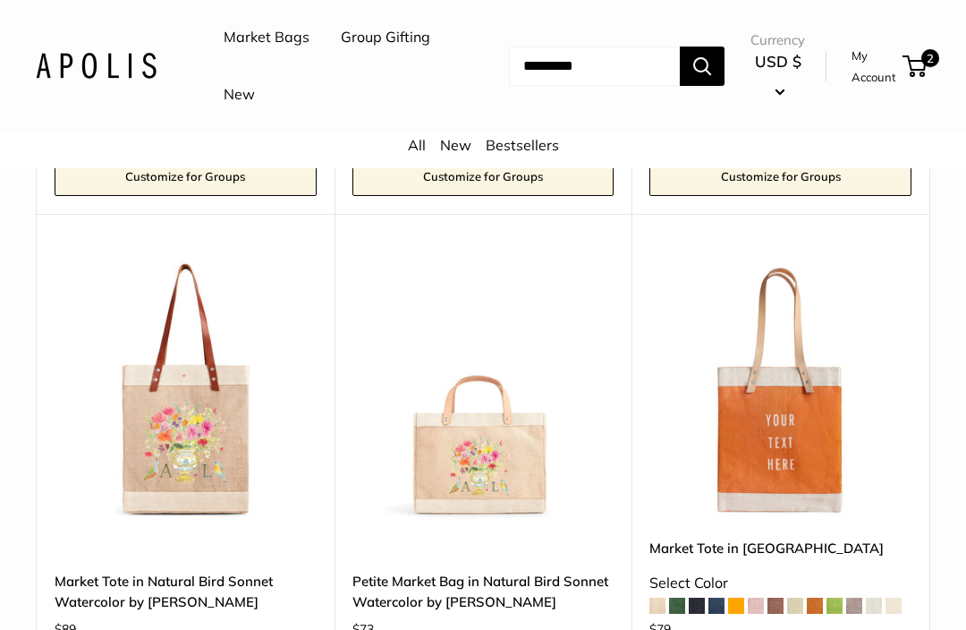
scroll to position [705, 0]
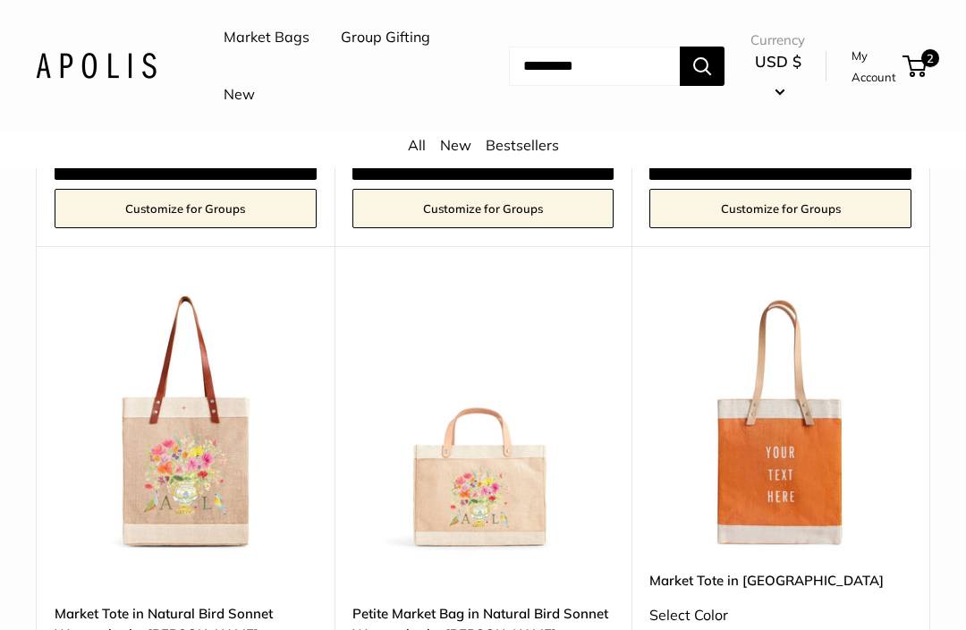
click at [106, 292] on img at bounding box center [186, 423] width 262 height 262
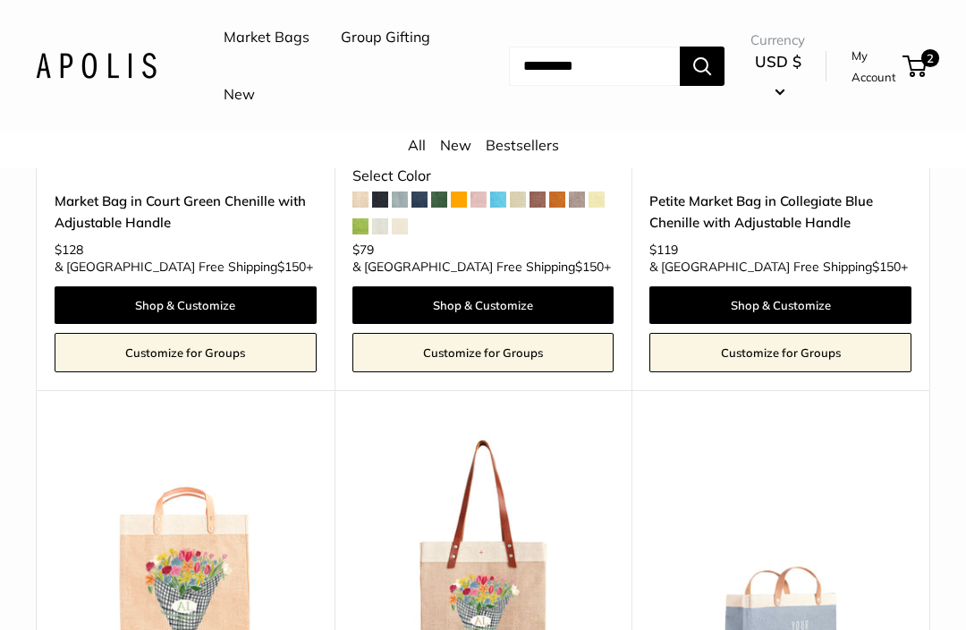
scroll to position [7046, 0]
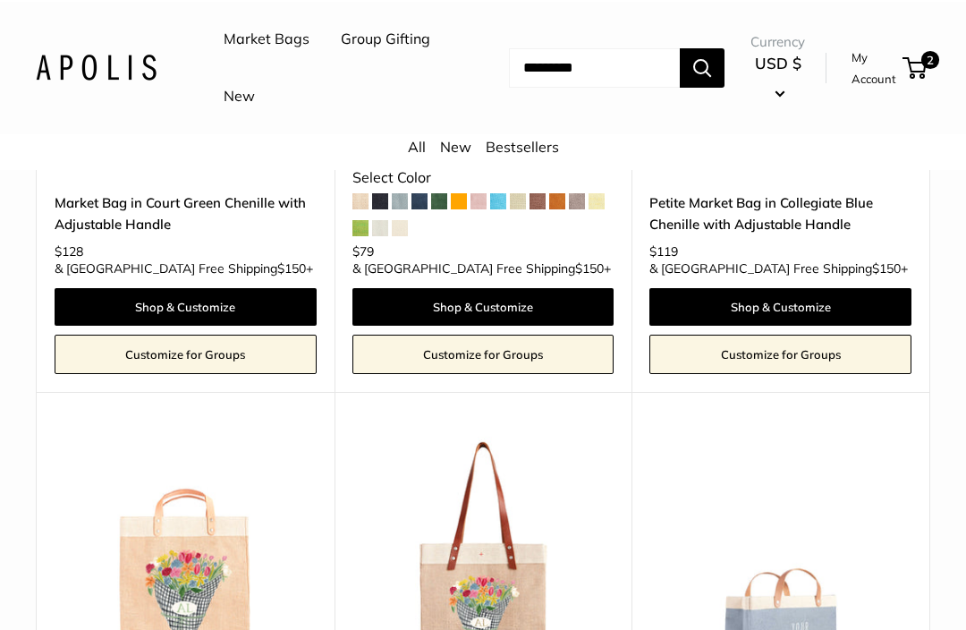
click at [464, 435] on img at bounding box center [483, 566] width 262 height 262
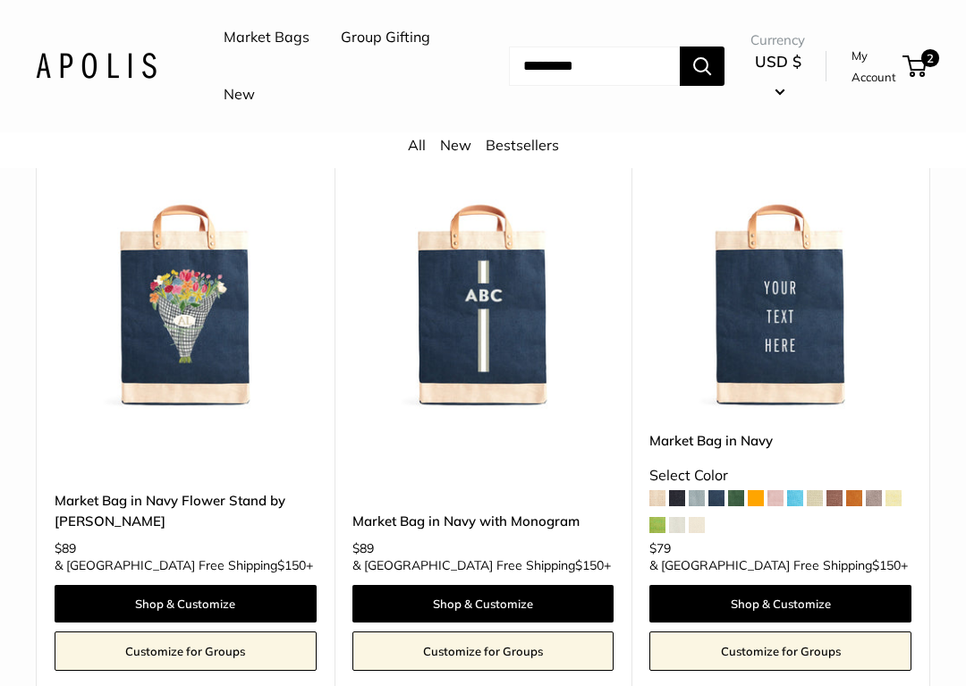
scroll to position [8450, 0]
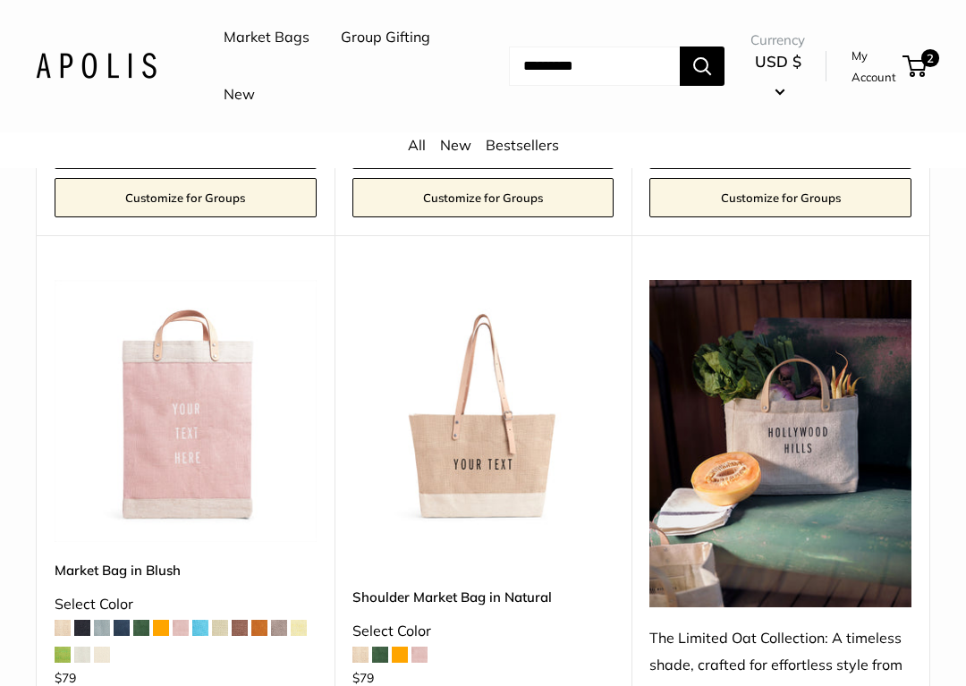
scroll to position [3927, 0]
click at [443, 587] on link "Shoulder Market Bag in Natural" at bounding box center [483, 597] width 262 height 21
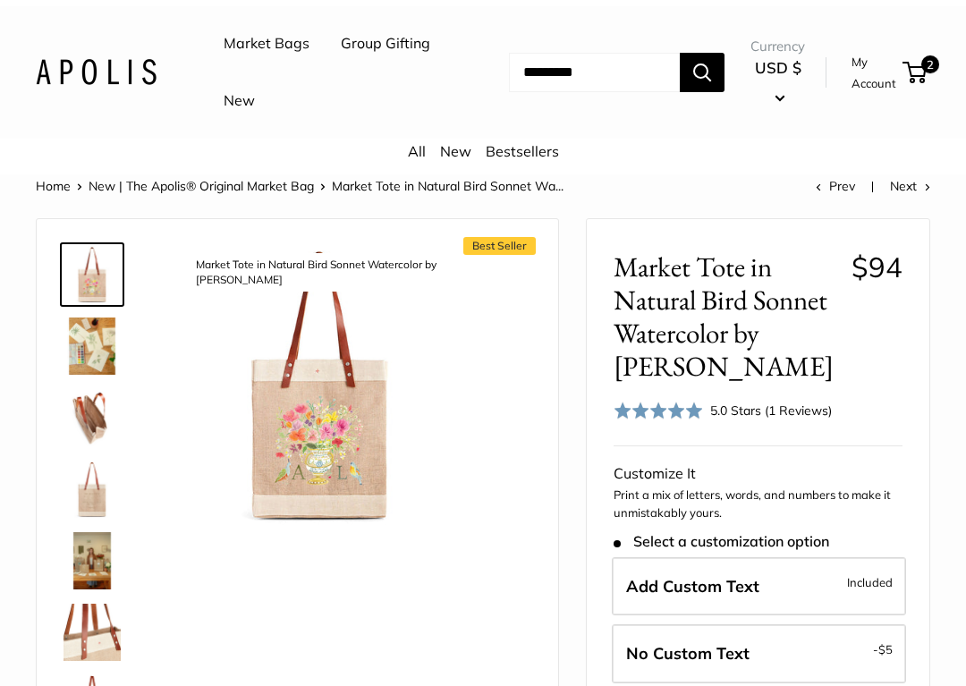
scroll to position [5, 0]
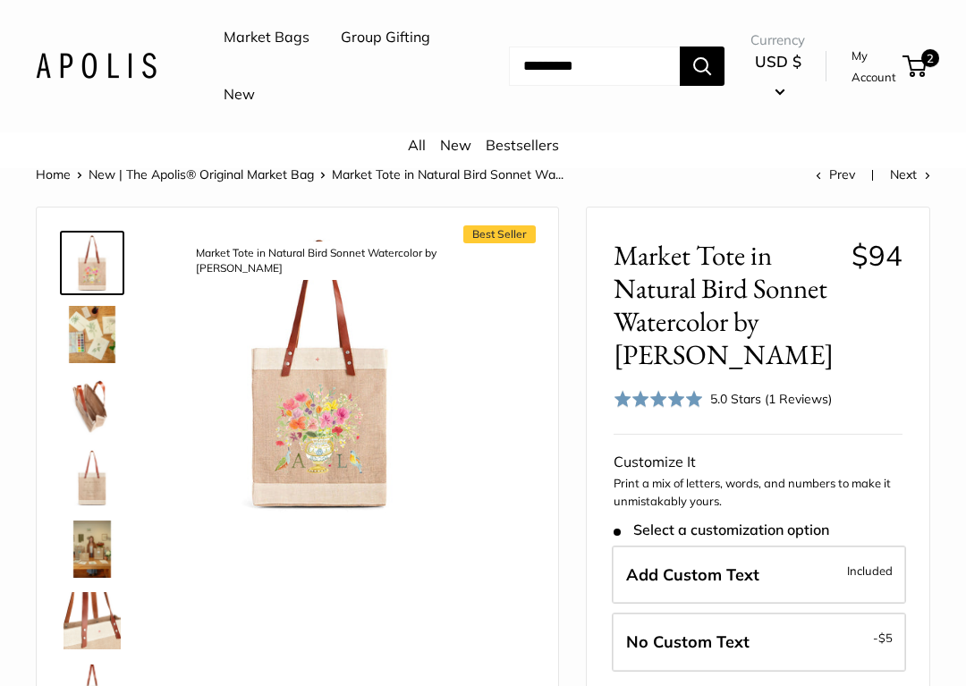
click at [305, 437] on img at bounding box center [319, 373] width 279 height 279
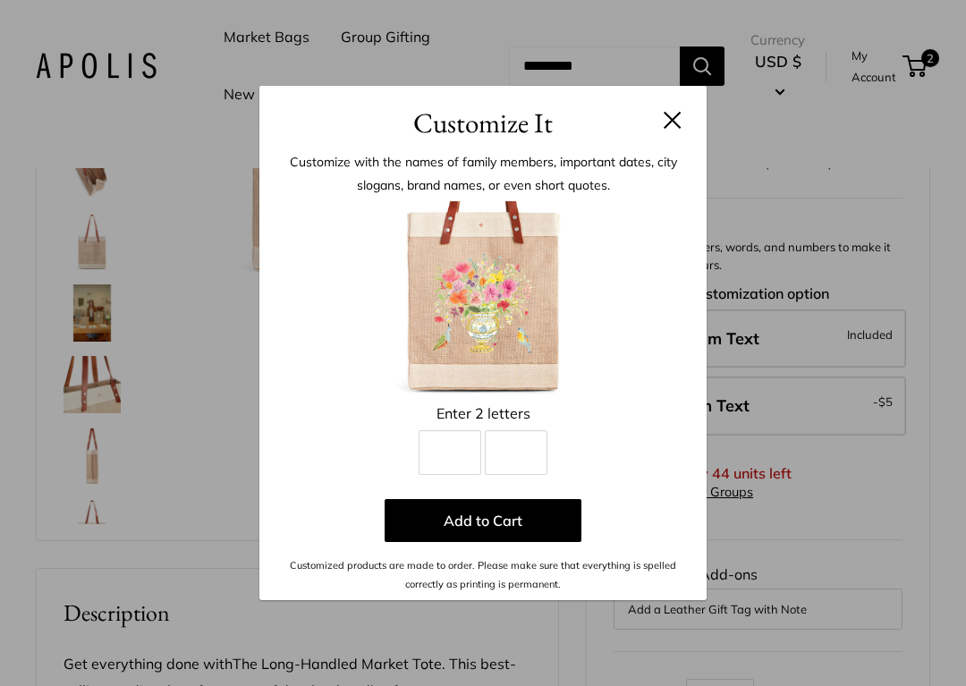
click at [38, 629] on div "Customize It Customize with the names of family members, important dates, city …" at bounding box center [483, 343] width 966 height 686
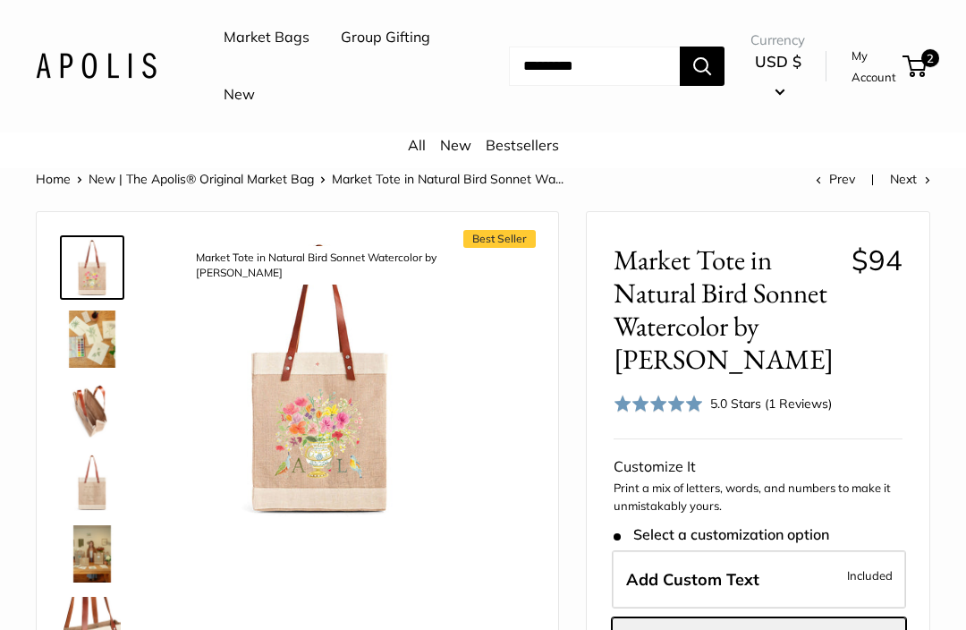
scroll to position [0, 0]
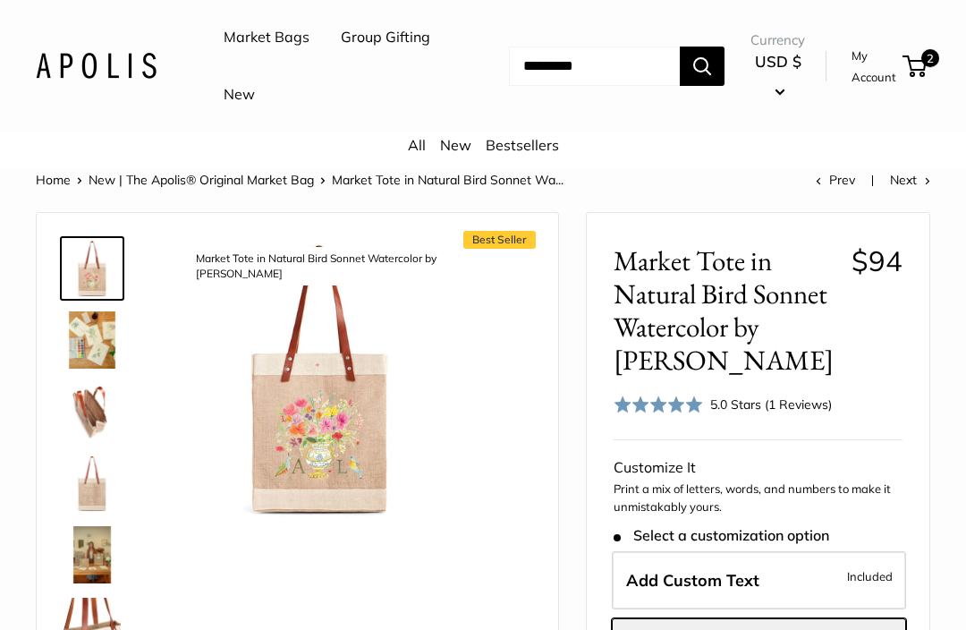
click at [306, 473] on img at bounding box center [319, 379] width 279 height 279
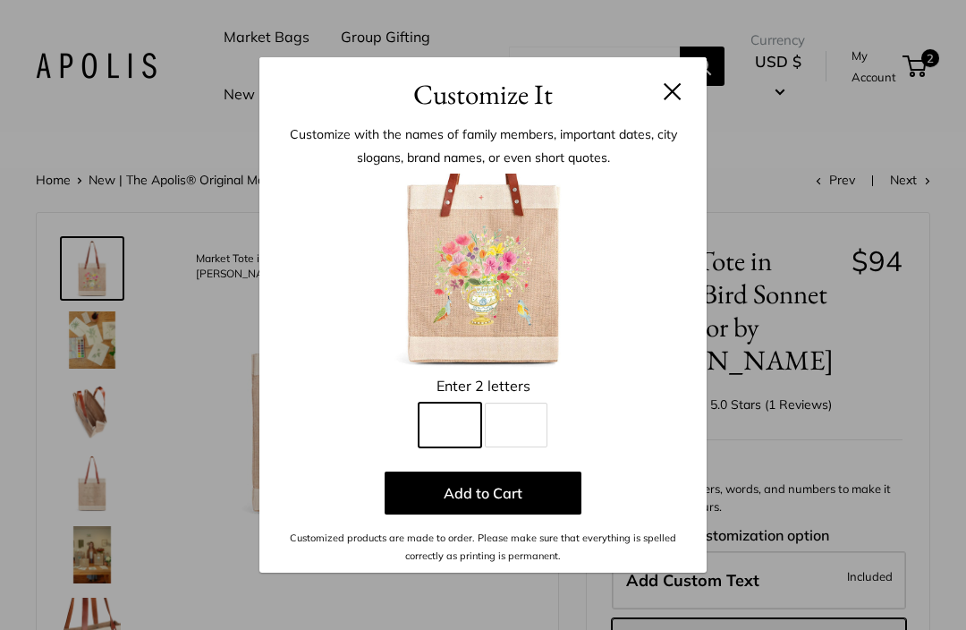
click at [451, 432] on input "Line 1" at bounding box center [450, 424] width 63 height 45
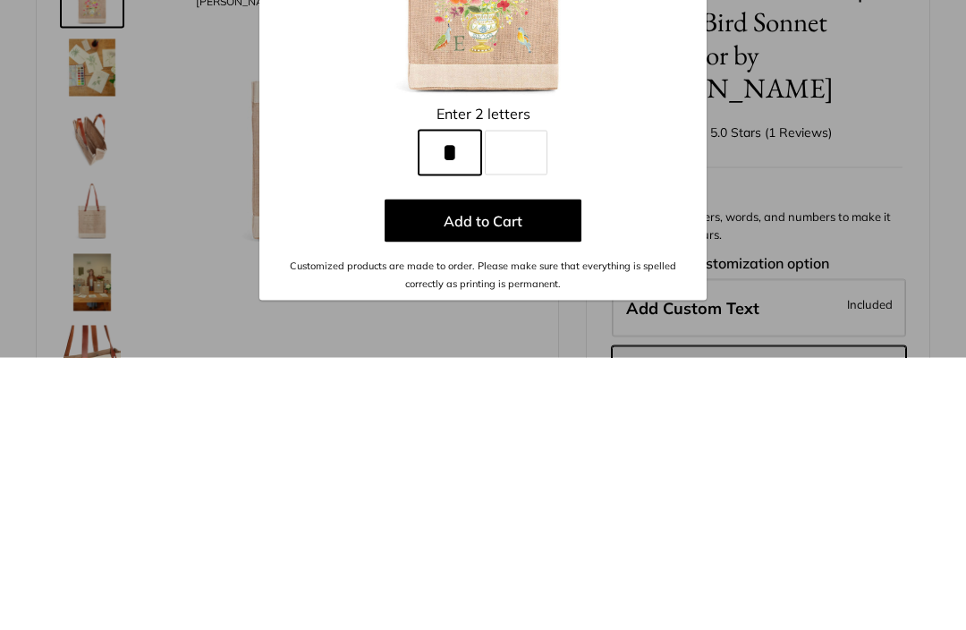
type input "*"
click at [519, 402] on input "Line 2" at bounding box center [516, 424] width 63 height 45
type input "*"
click at [487, 471] on button "Add to Cart" at bounding box center [483, 492] width 197 height 43
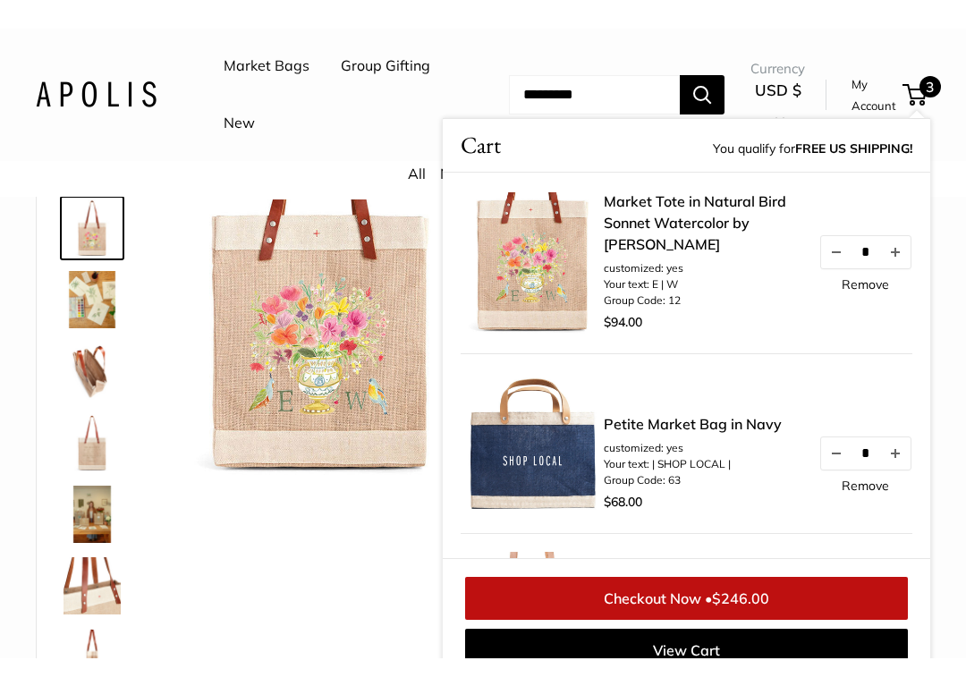
scroll to position [99, 0]
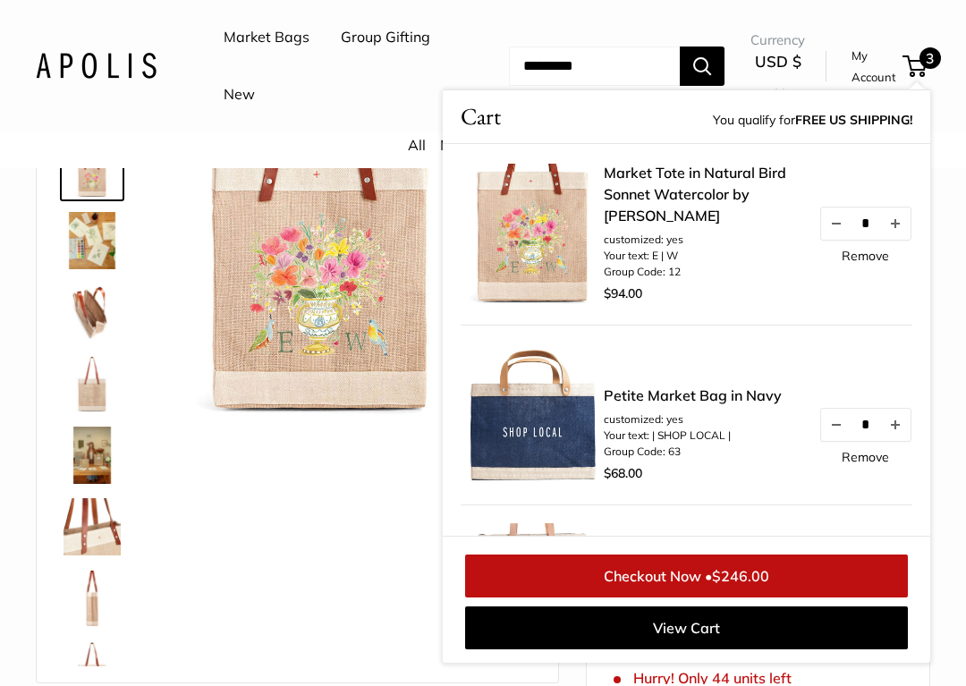
click at [864, 250] on link "Remove" at bounding box center [865, 256] width 47 height 13
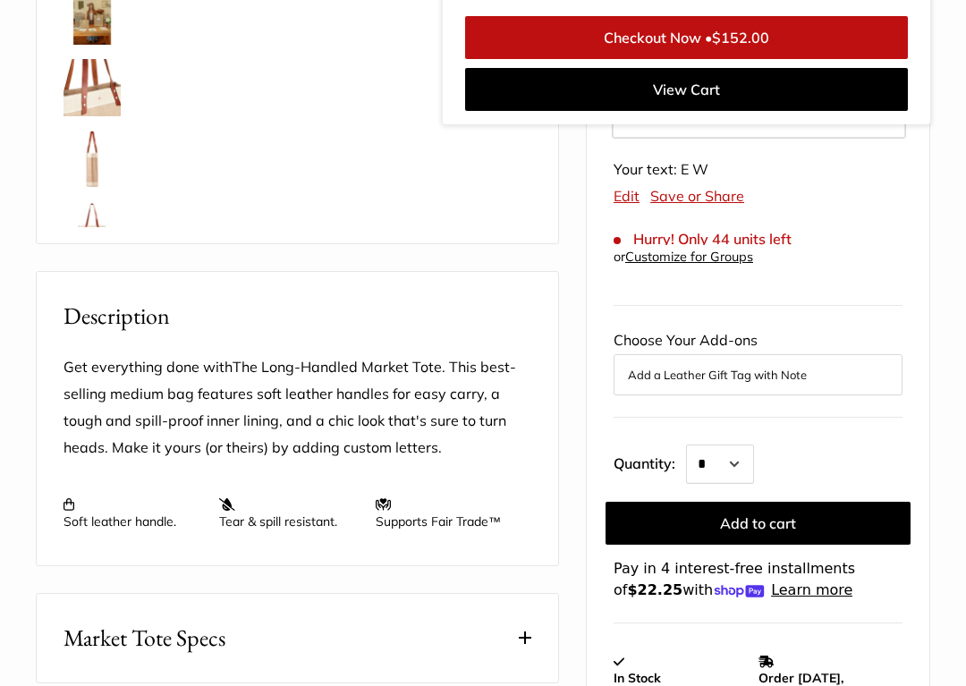
scroll to position [538, 0]
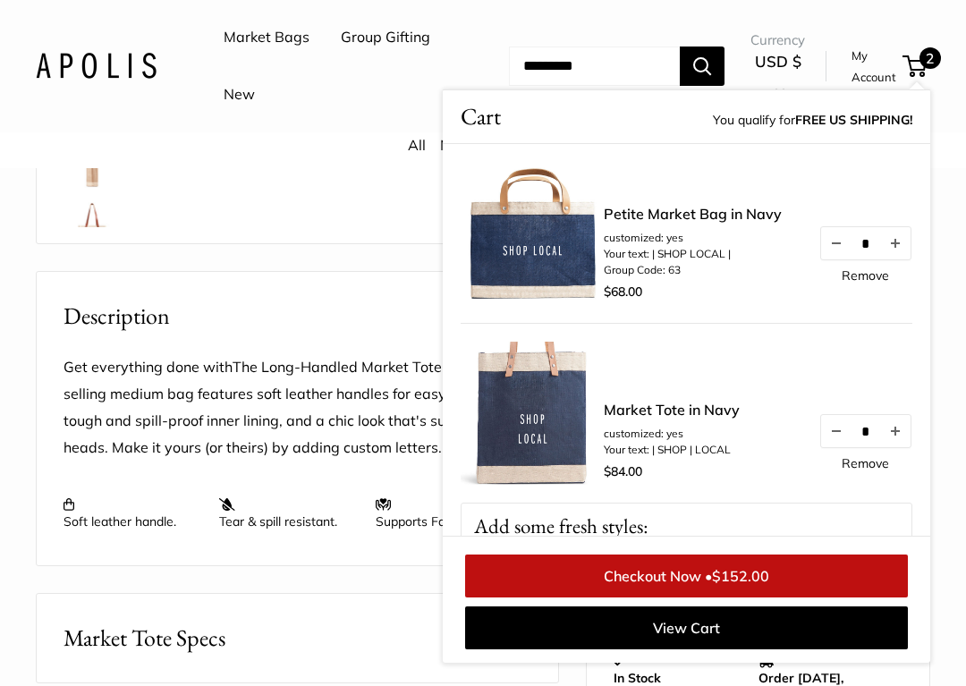
click at [30, 629] on div "Home New | The Apolis® Original Market Bag Market Tote in Natural Bird Sonnet W…" at bounding box center [483, 422] width 966 height 1585
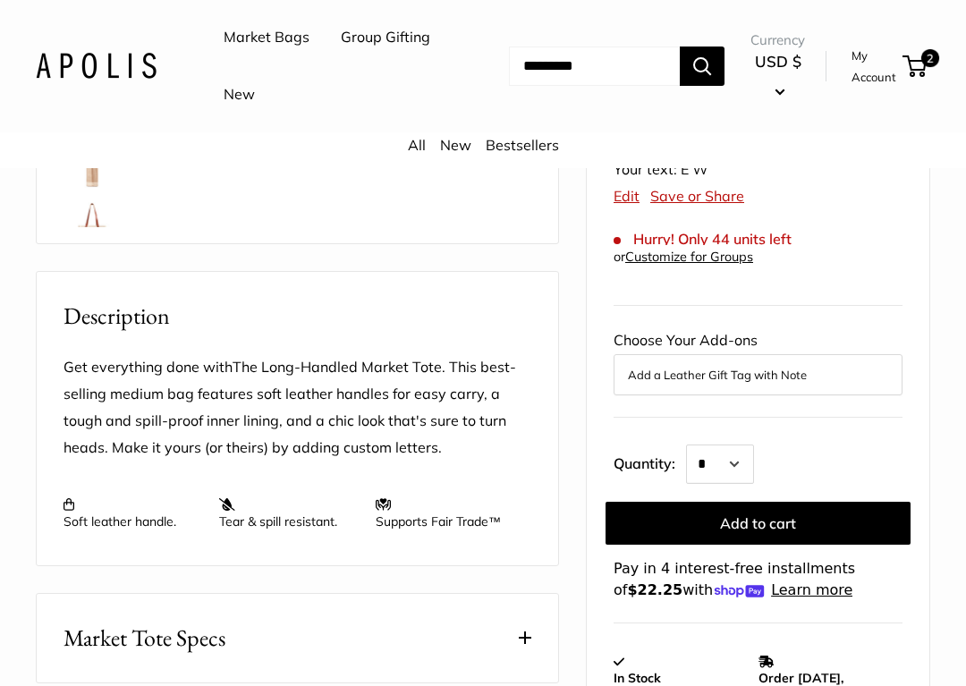
click at [73, 536] on div "Get everything done with The Long-Handled Market Tote. This best-selling medium…" at bounding box center [297, 450] width 521 height 232
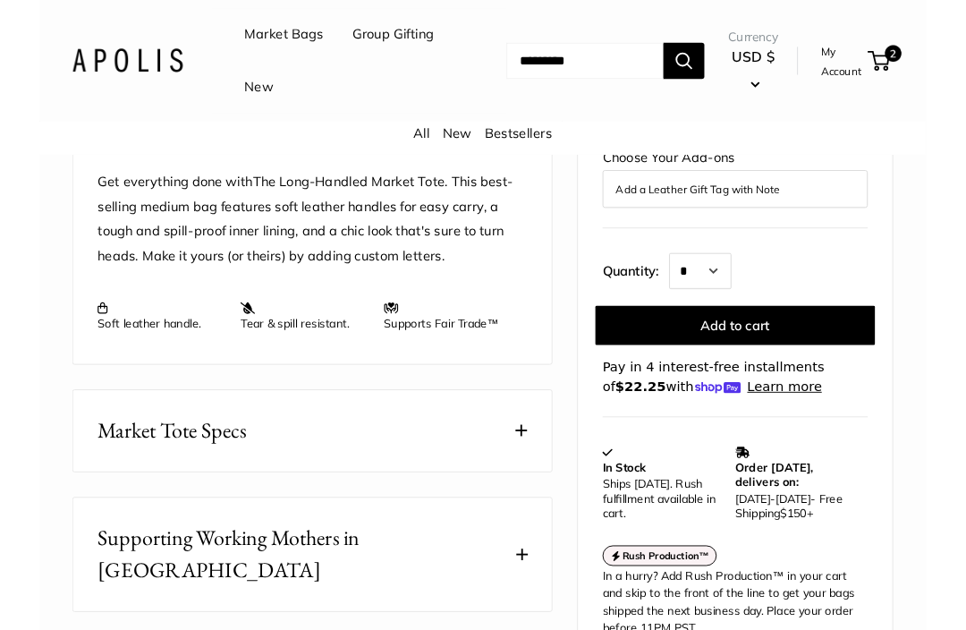
scroll to position [694, 0]
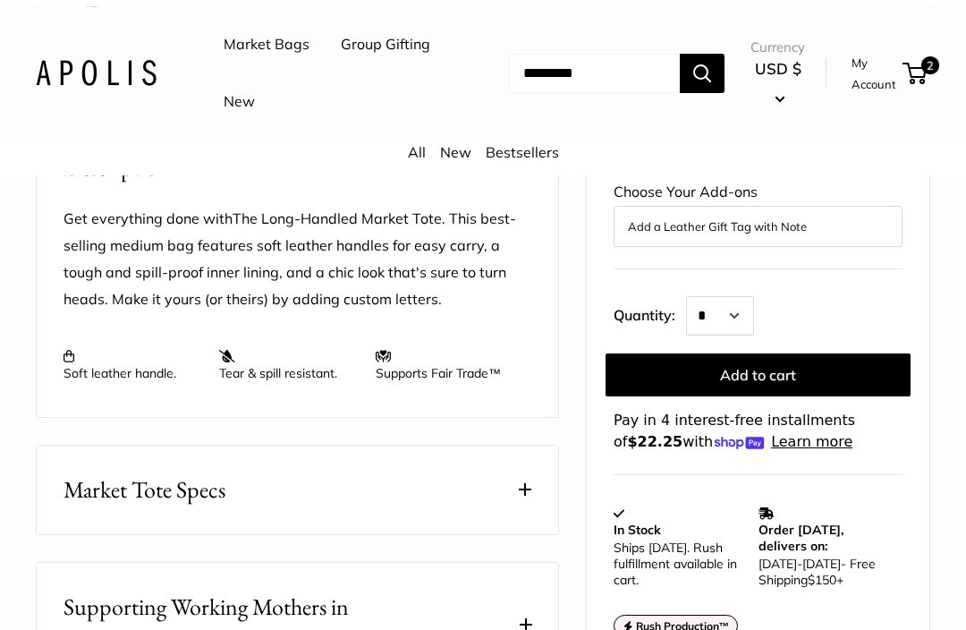
scroll to position [34, 0]
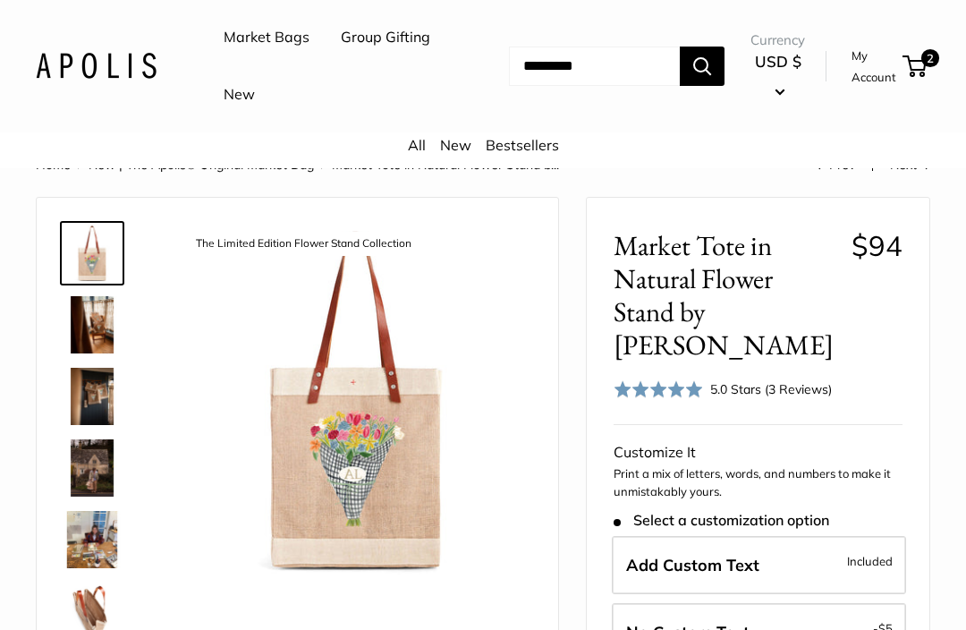
scroll to position [6, 0]
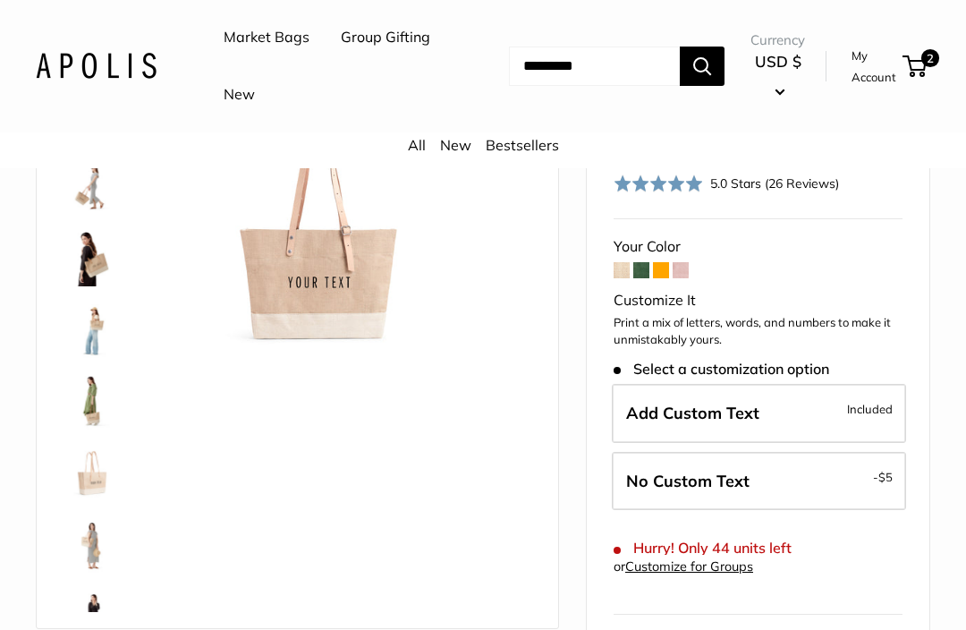
scroll to position [148, 0]
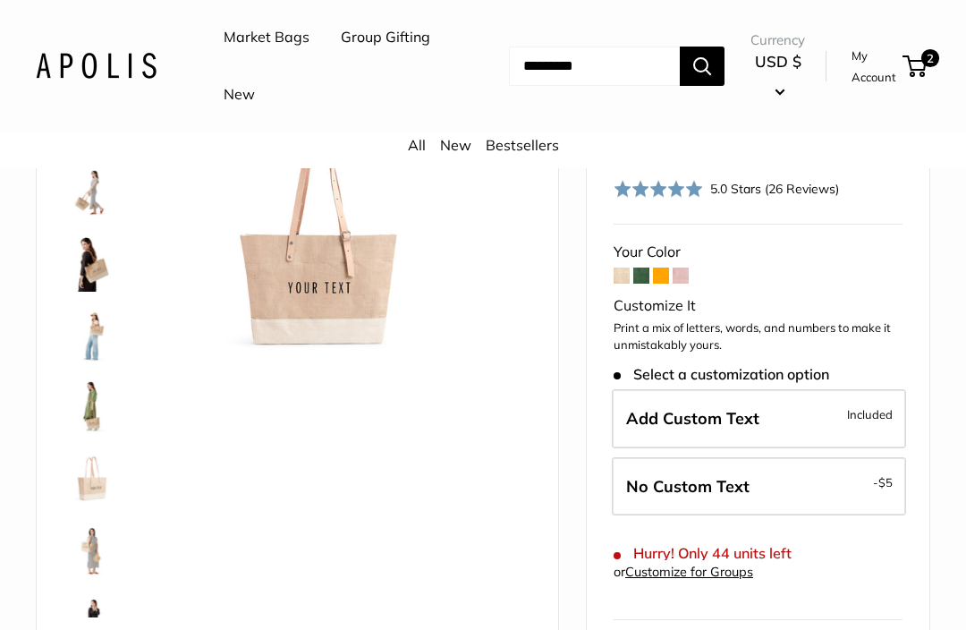
click at [85, 253] on img at bounding box center [91, 262] width 57 height 57
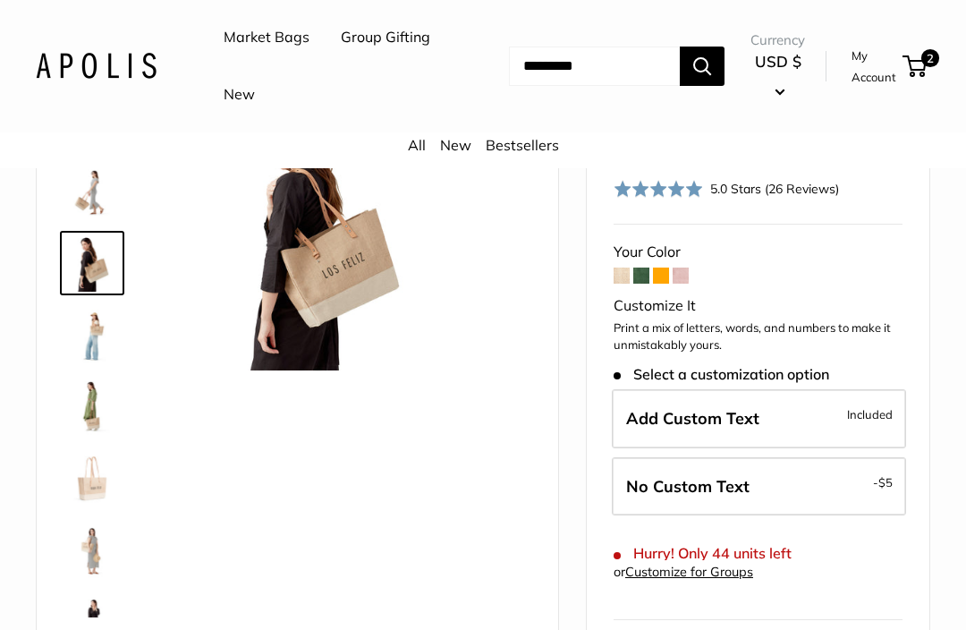
click at [92, 329] on img at bounding box center [91, 334] width 57 height 57
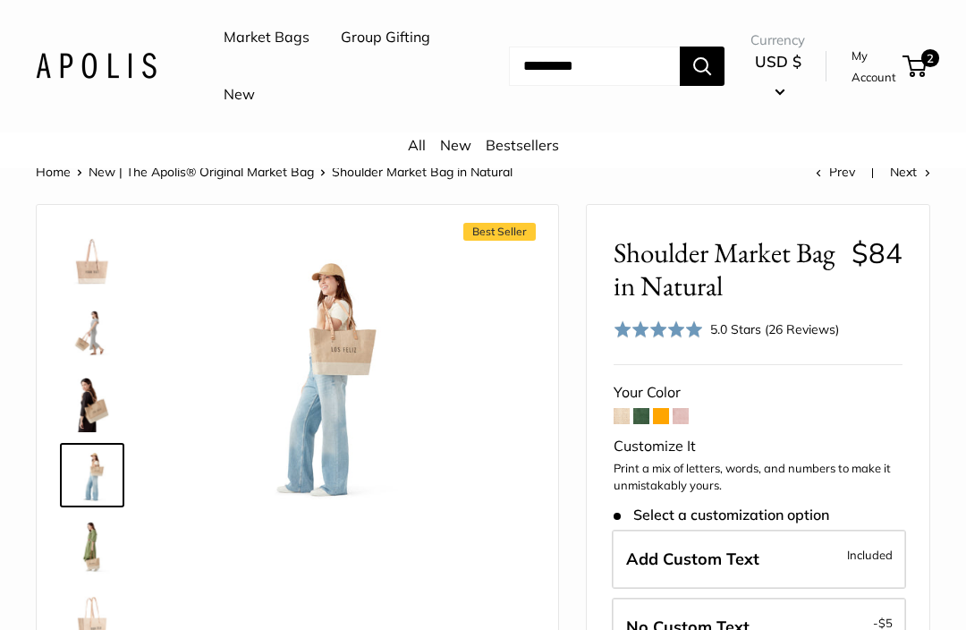
scroll to position [8, 0]
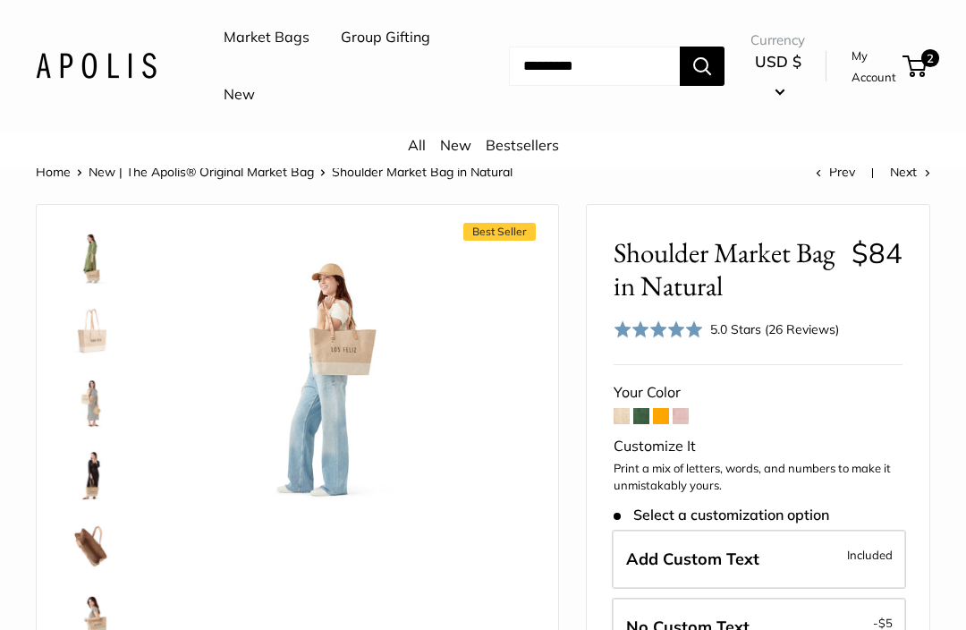
click at [95, 406] on img at bounding box center [91, 401] width 57 height 57
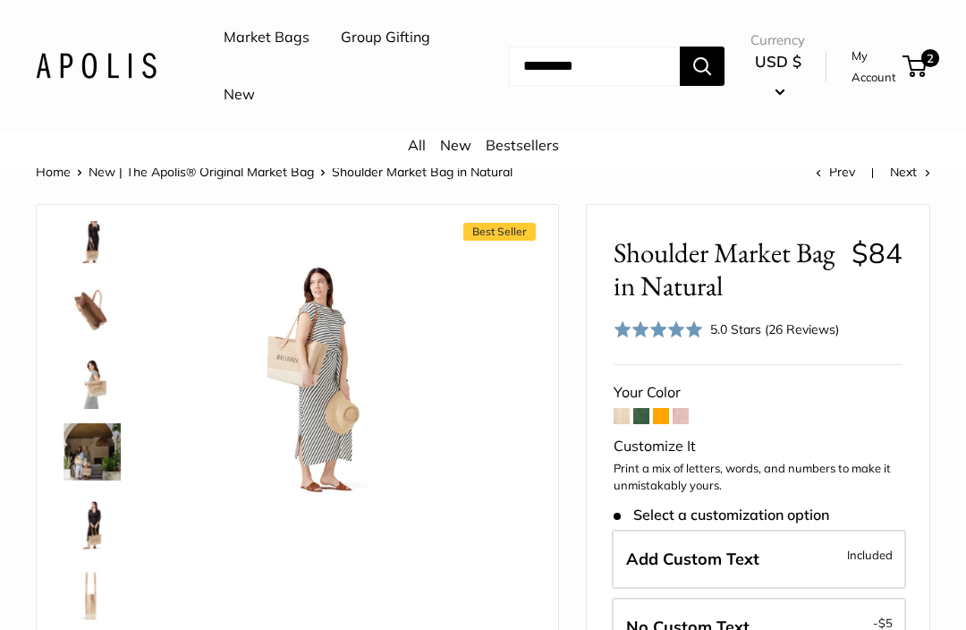
scroll to position [524, 0]
click at [89, 385] on img at bounding box center [91, 379] width 57 height 57
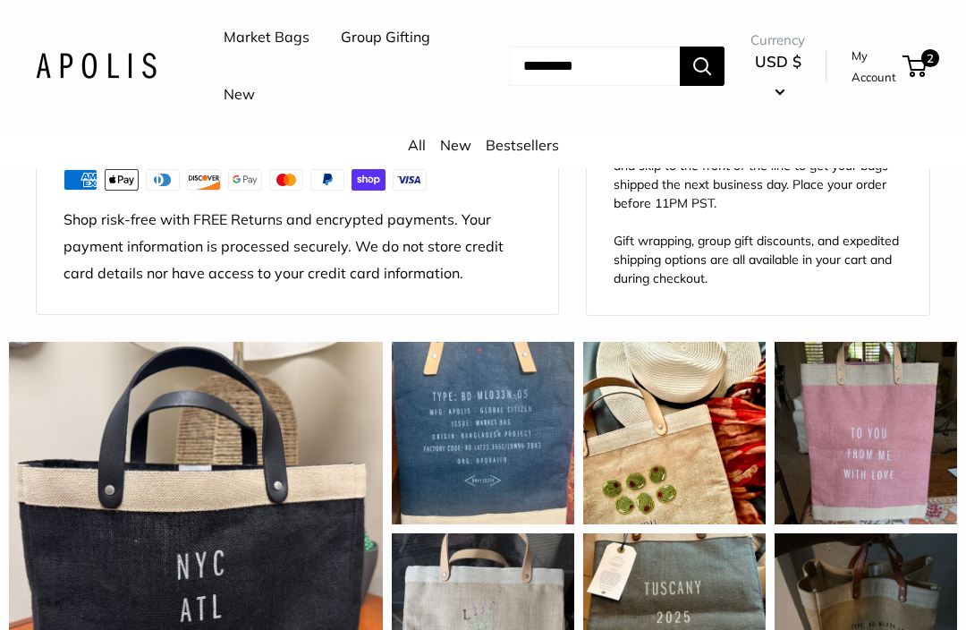
scroll to position [1461, 0]
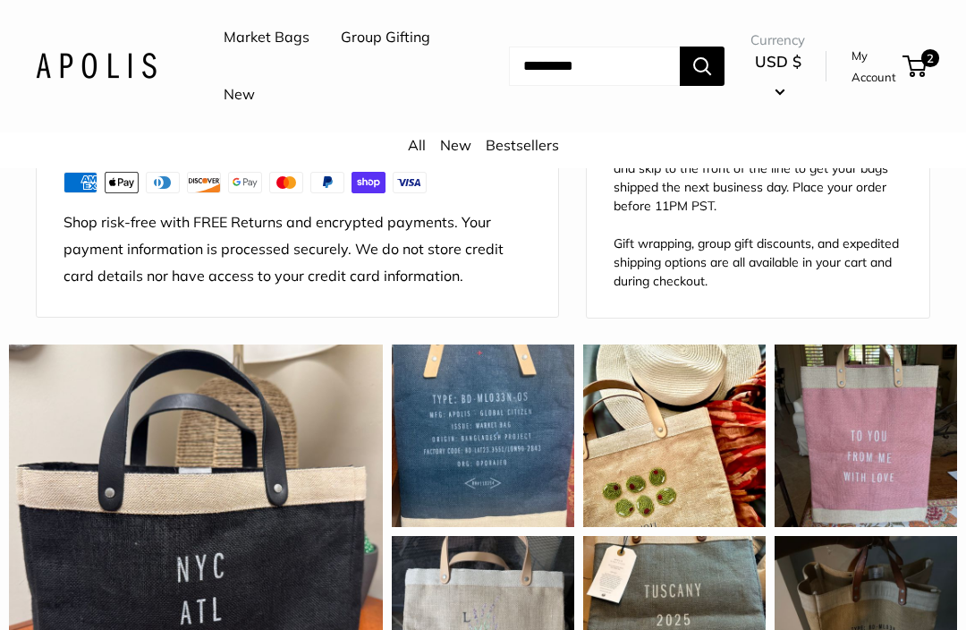
click at [418, 482] on div "This tote is gorgeous! It’s functional and appealing to the eye. I am going to …" at bounding box center [483, 435] width 182 height 182
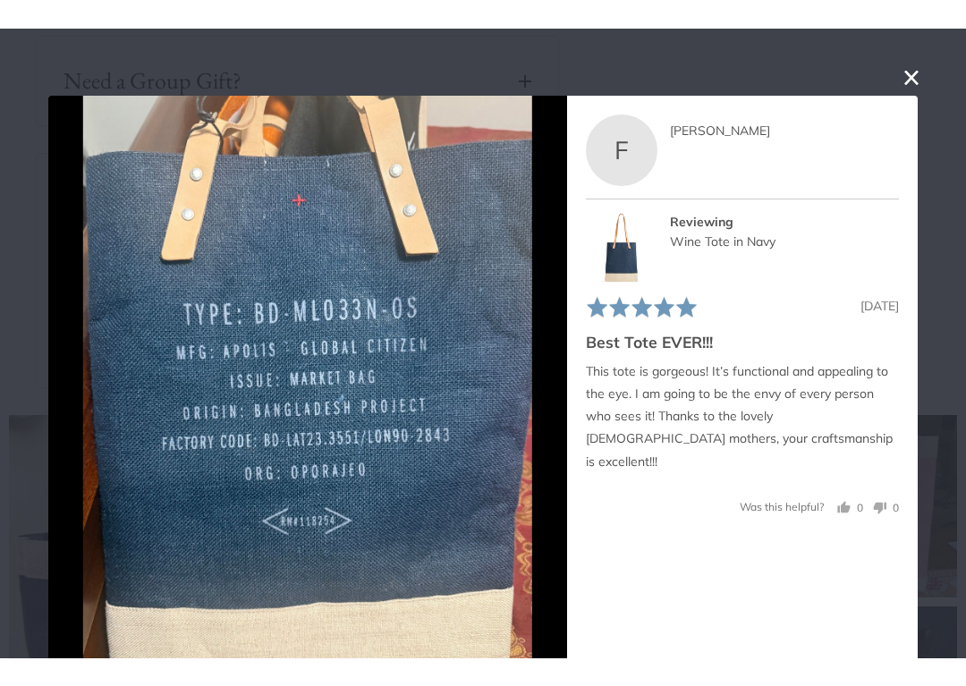
scroll to position [1431, 0]
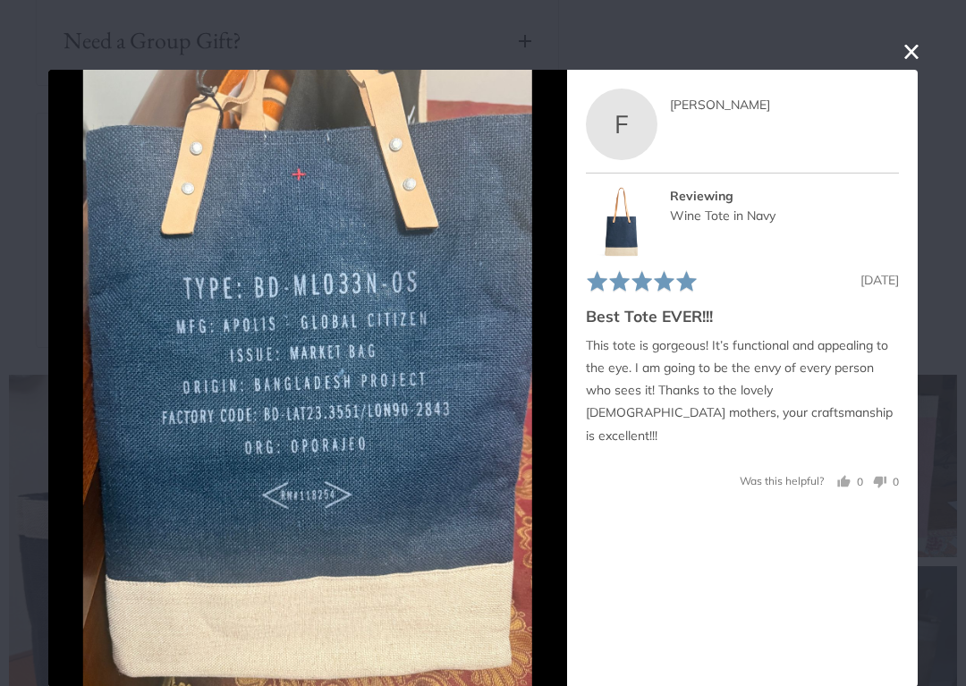
click at [689, 216] on div "Wine Tote in Navy" at bounding box center [784, 217] width 229 height 20
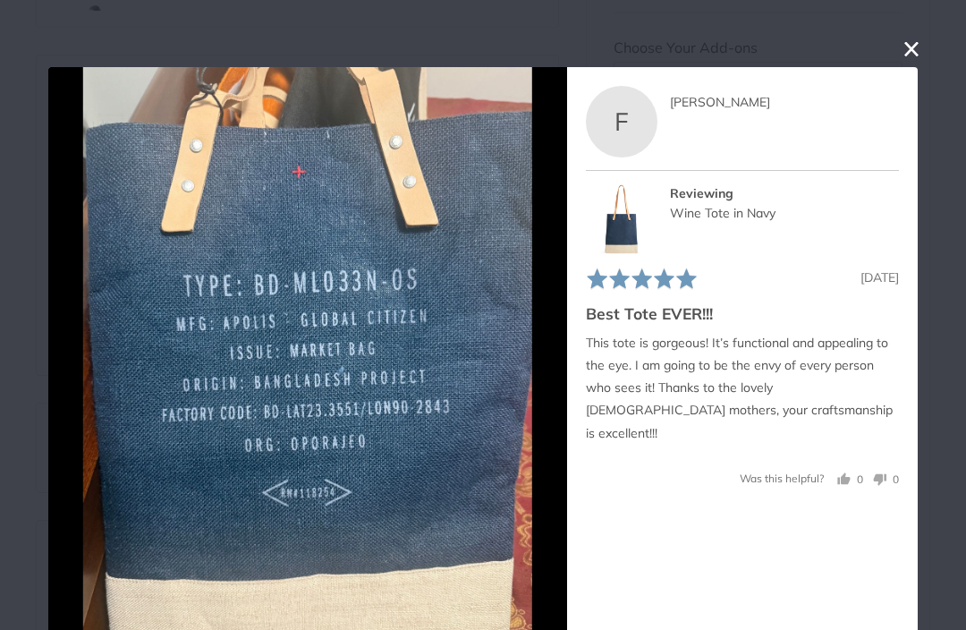
scroll to position [5, 0]
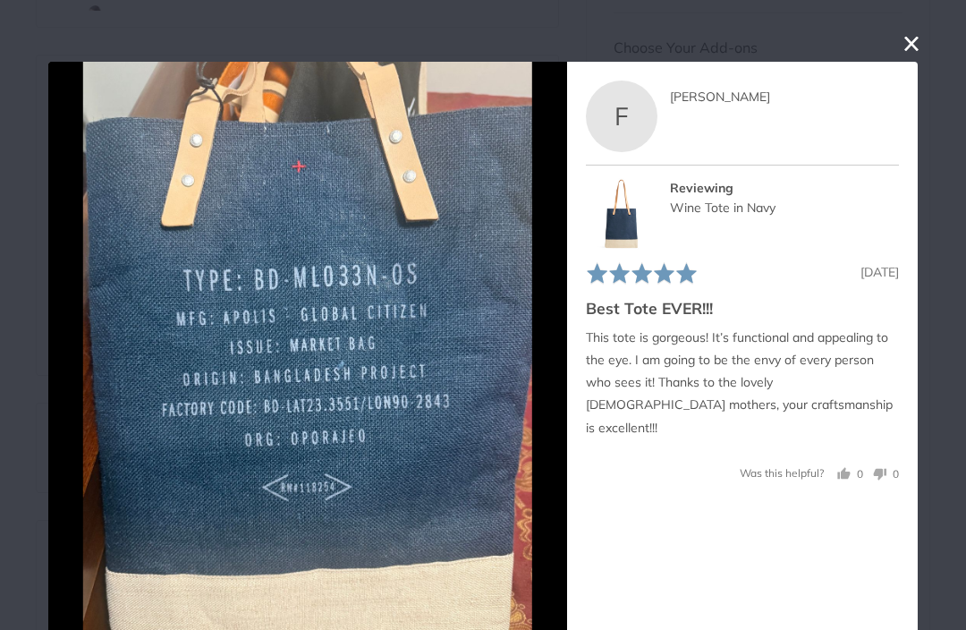
click at [543, 390] on button "Next" at bounding box center [547, 370] width 39 height 39
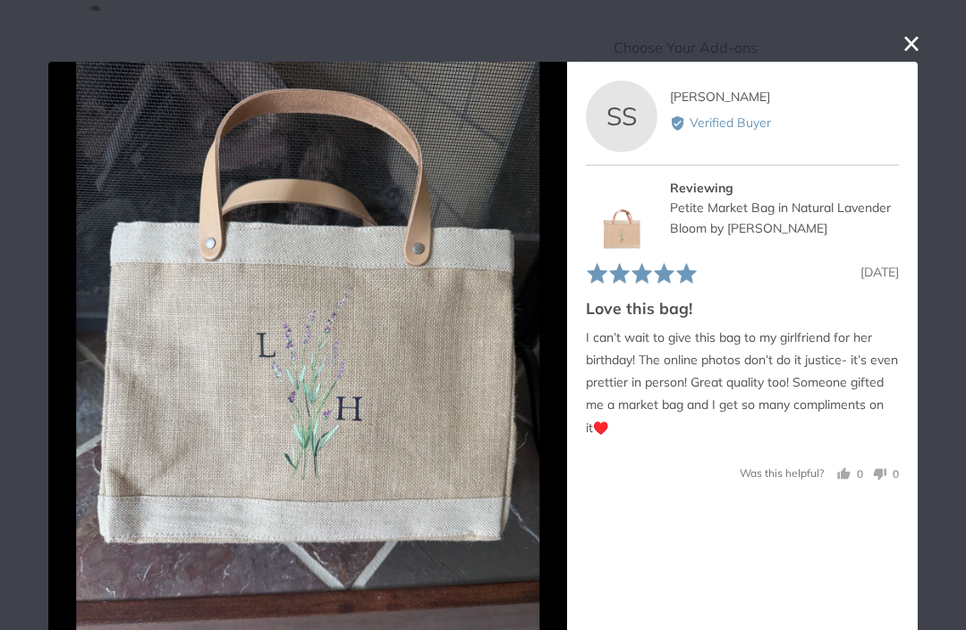
click at [545, 382] on icon "Next" at bounding box center [547, 370] width 23 height 23
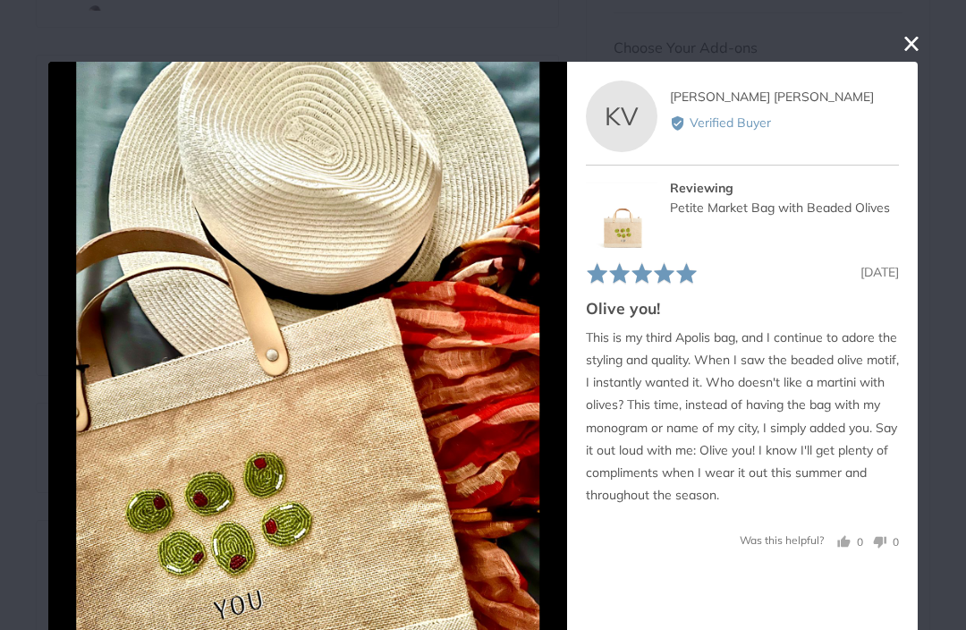
click at [554, 382] on icon "Next" at bounding box center [547, 370] width 23 height 23
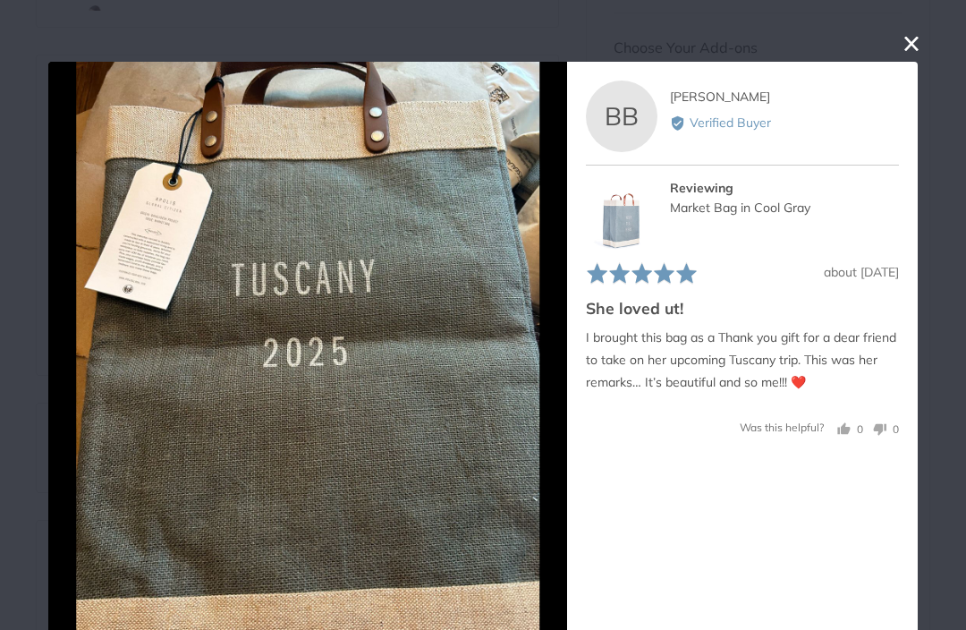
click at [551, 382] on icon "Next" at bounding box center [547, 370] width 23 height 23
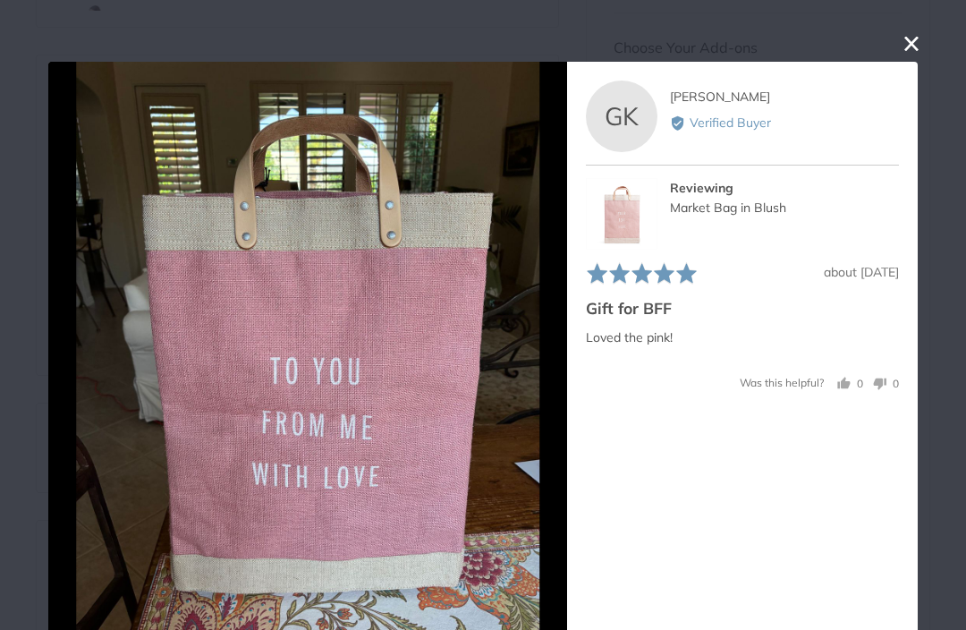
click at [550, 382] on icon "Next" at bounding box center [550, 370] width 14 height 23
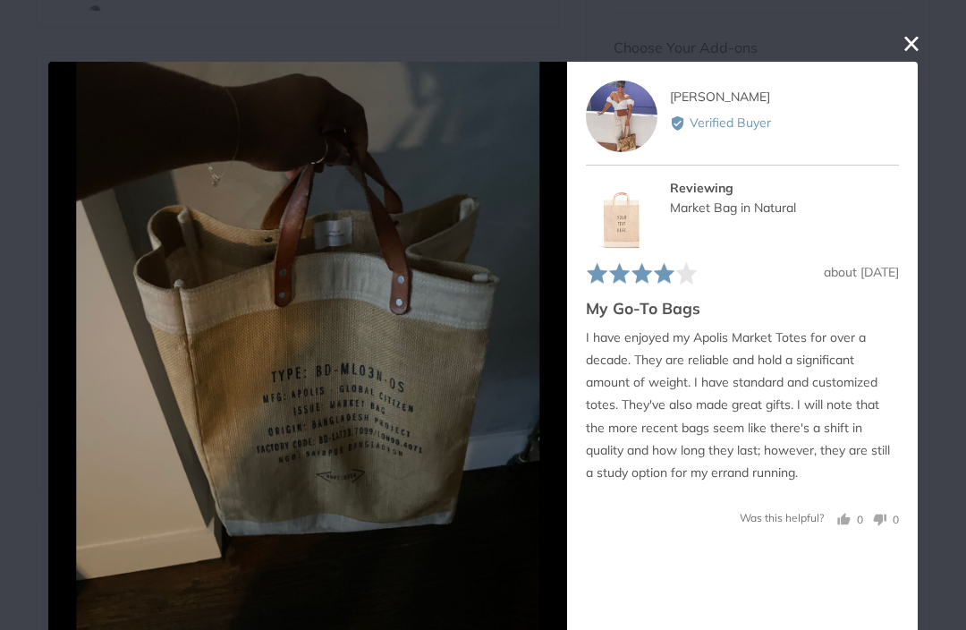
click at [549, 390] on button "Next" at bounding box center [547, 370] width 39 height 39
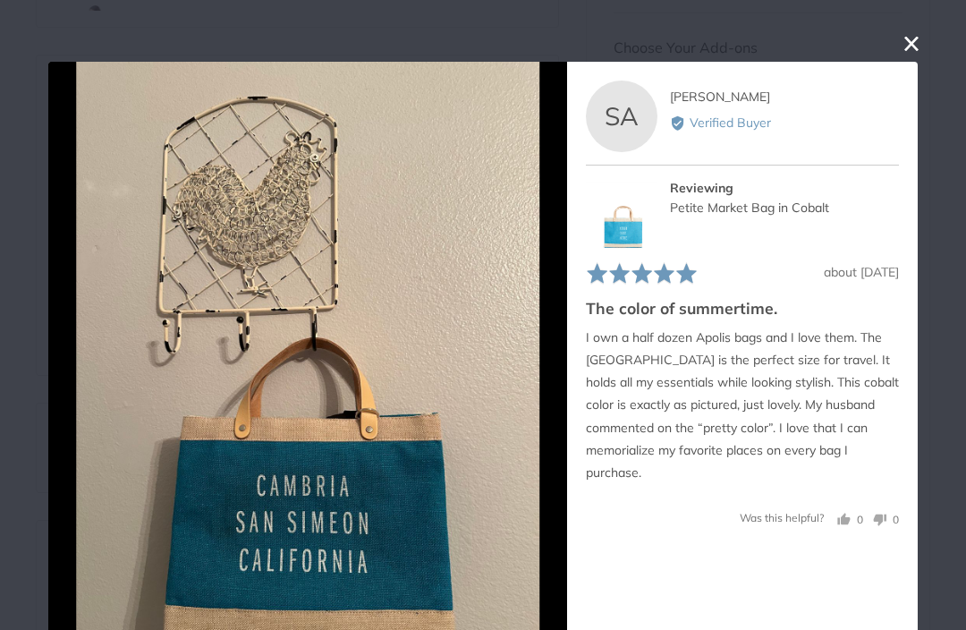
click at [557, 382] on icon "Next" at bounding box center [547, 370] width 23 height 23
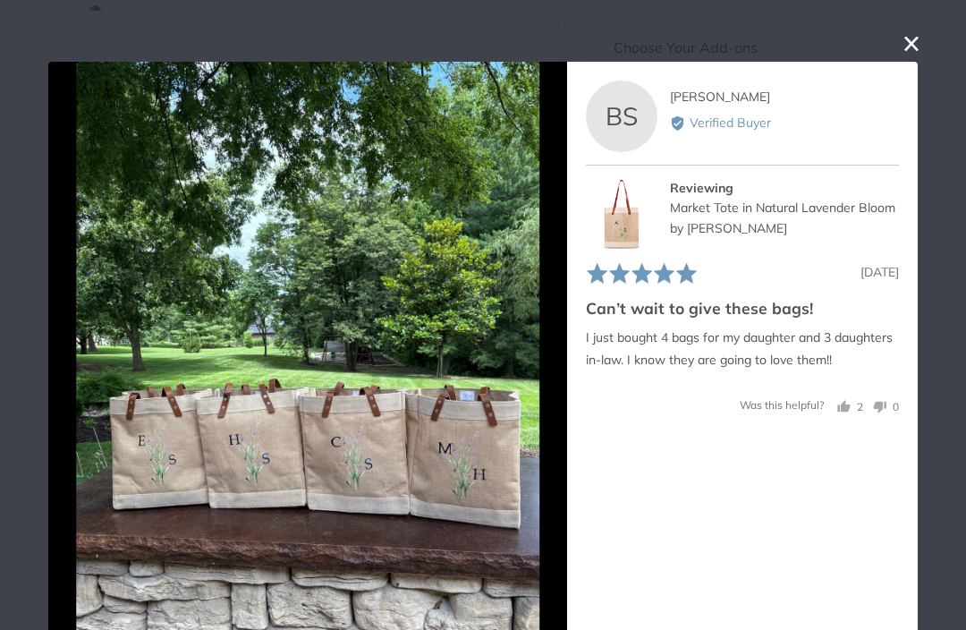
click at [558, 382] on icon "Next" at bounding box center [547, 370] width 23 height 23
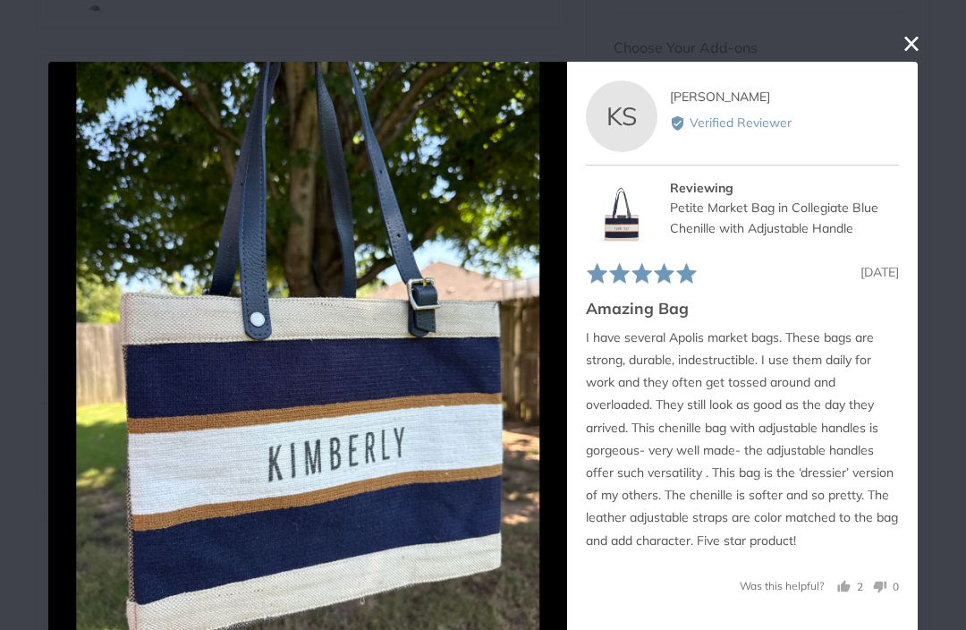
click at [565, 390] on button "Next" at bounding box center [547, 370] width 39 height 39
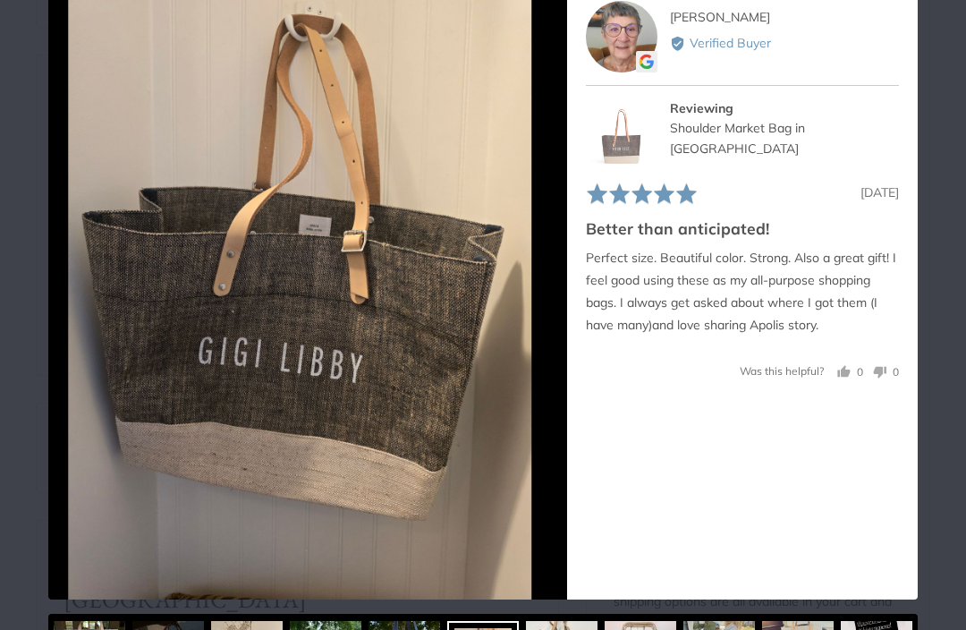
scroll to position [83, 0]
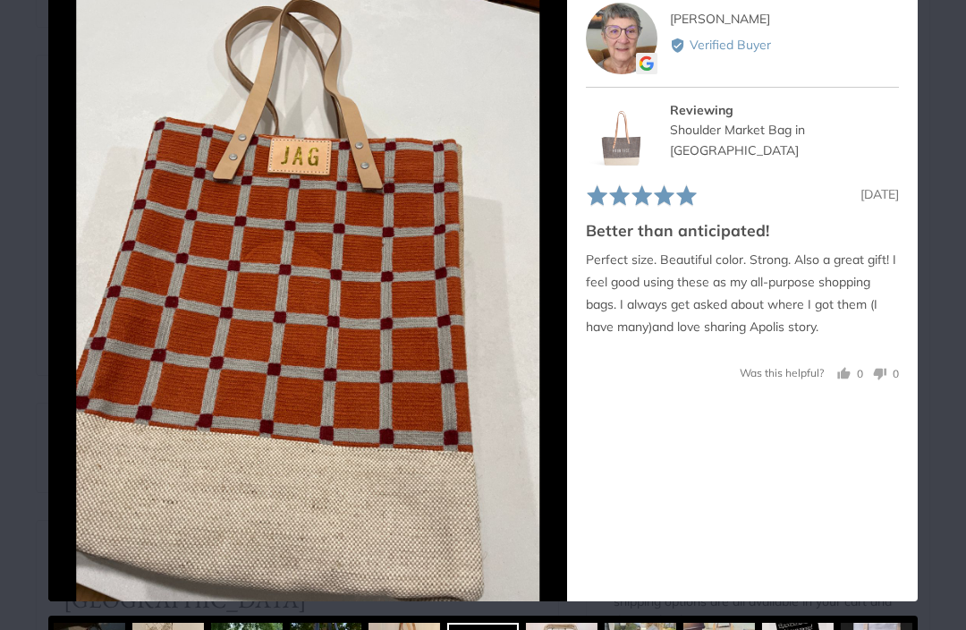
click at [554, 304] on icon "Next" at bounding box center [550, 292] width 14 height 23
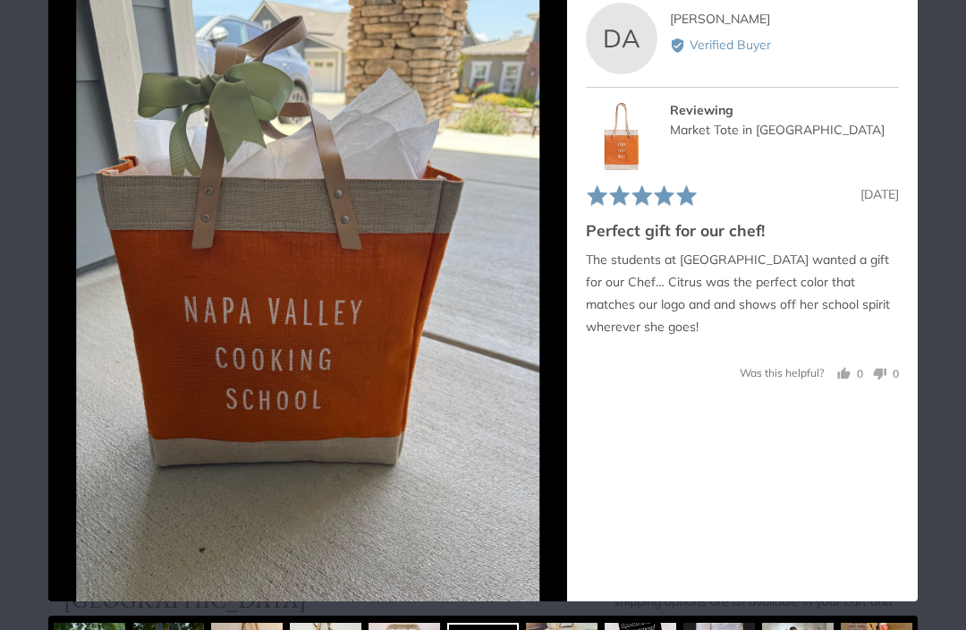
click at [546, 312] on button "Next" at bounding box center [547, 292] width 39 height 39
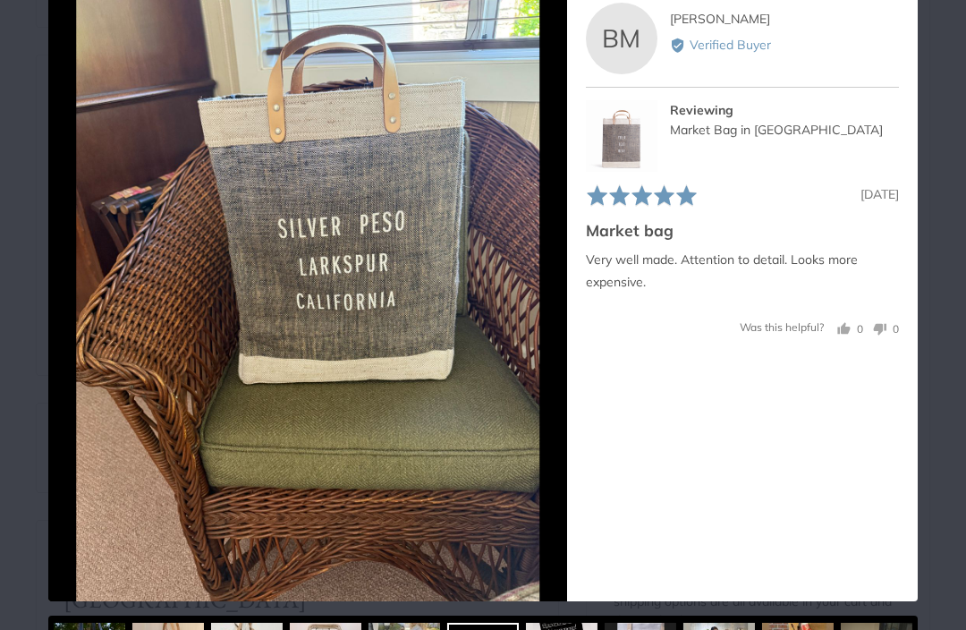
click at [554, 304] on icon "Next" at bounding box center [550, 292] width 14 height 23
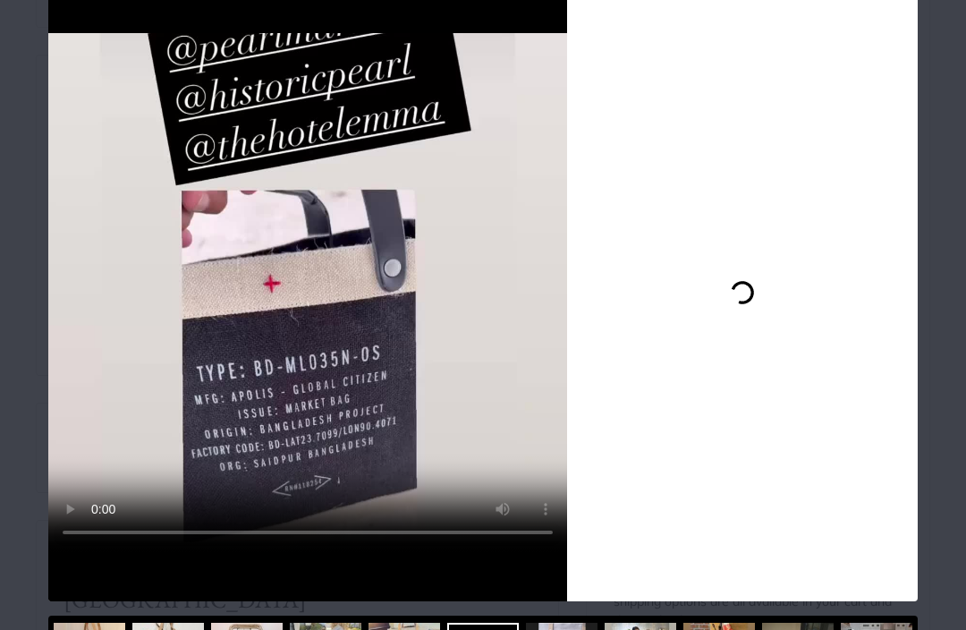
click at [555, 304] on icon "Next" at bounding box center [547, 292] width 23 height 23
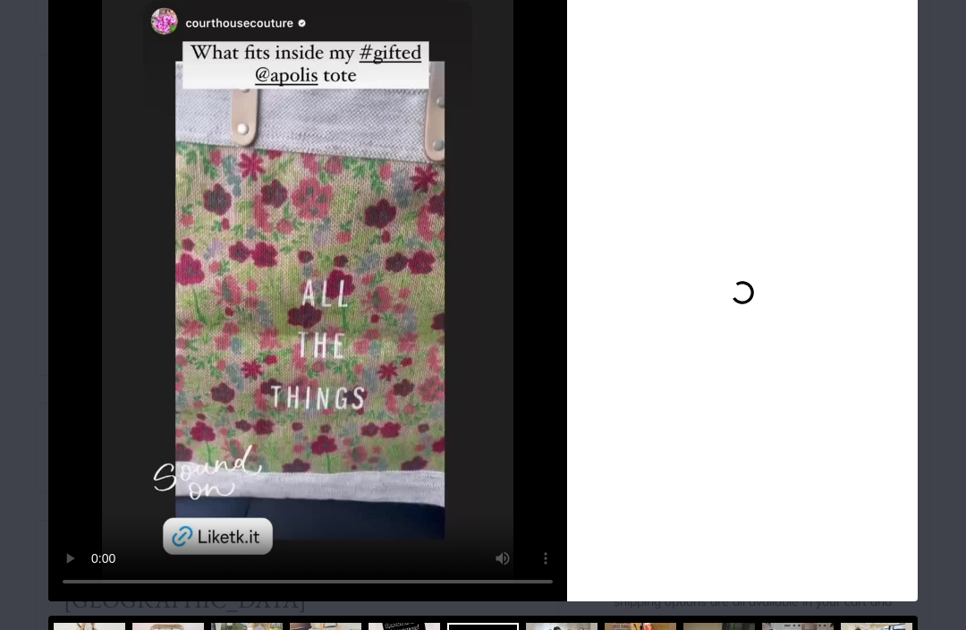
click at [555, 304] on icon "Next" at bounding box center [547, 292] width 23 height 23
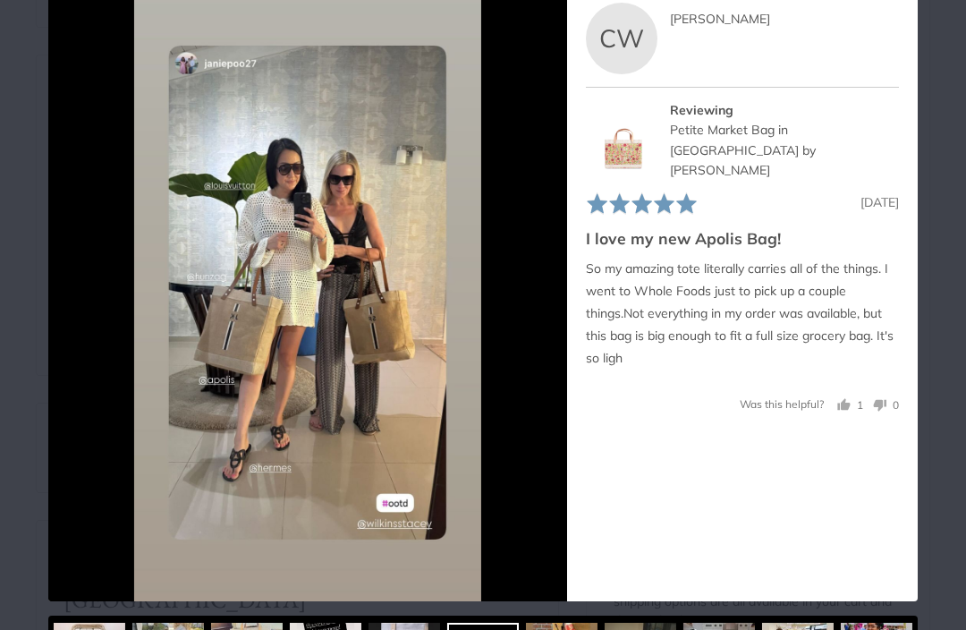
click at [563, 312] on button "Next" at bounding box center [547, 292] width 39 height 39
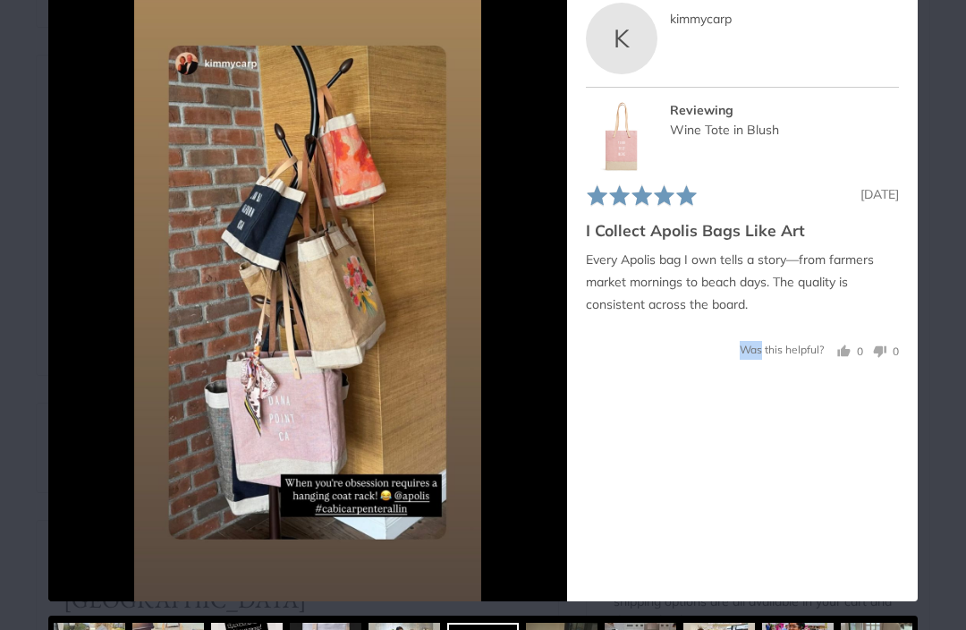
click at [546, 304] on icon "Next" at bounding box center [547, 292] width 23 height 23
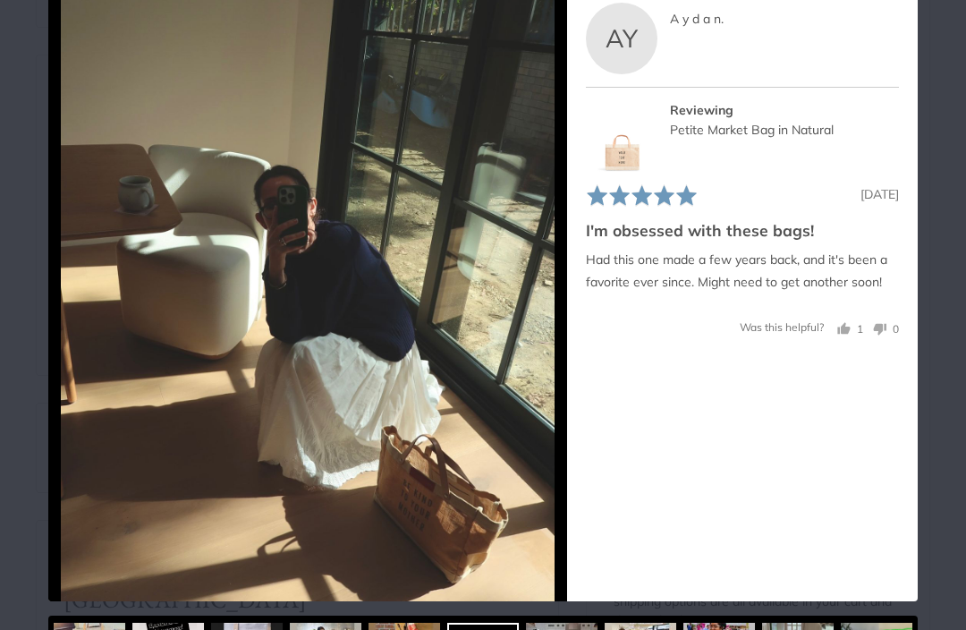
click at [554, 304] on icon "Next" at bounding box center [550, 292] width 14 height 23
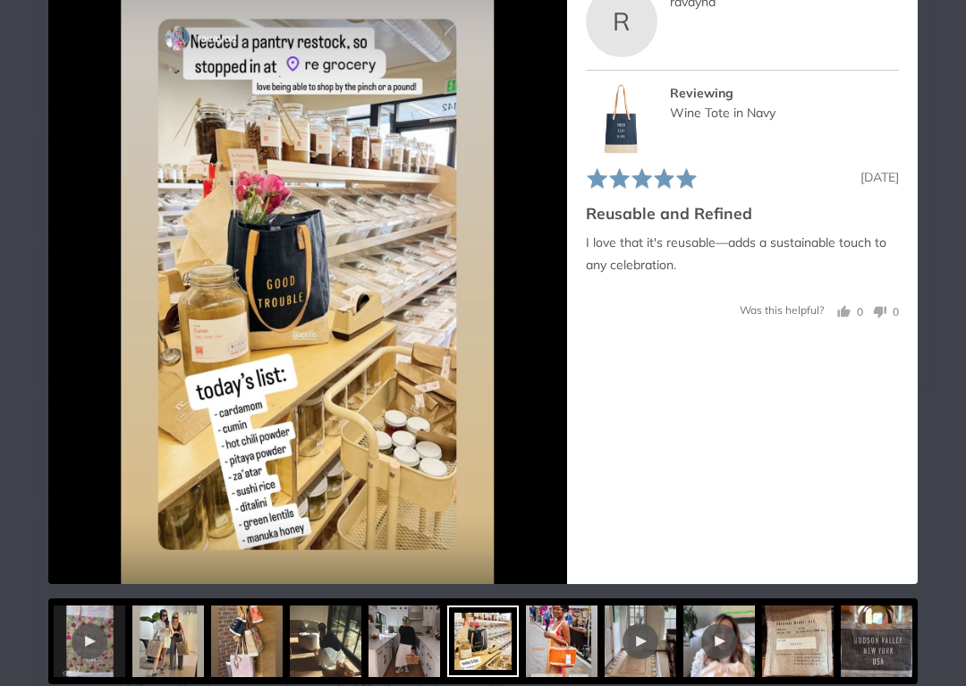
scroll to position [1022, 0]
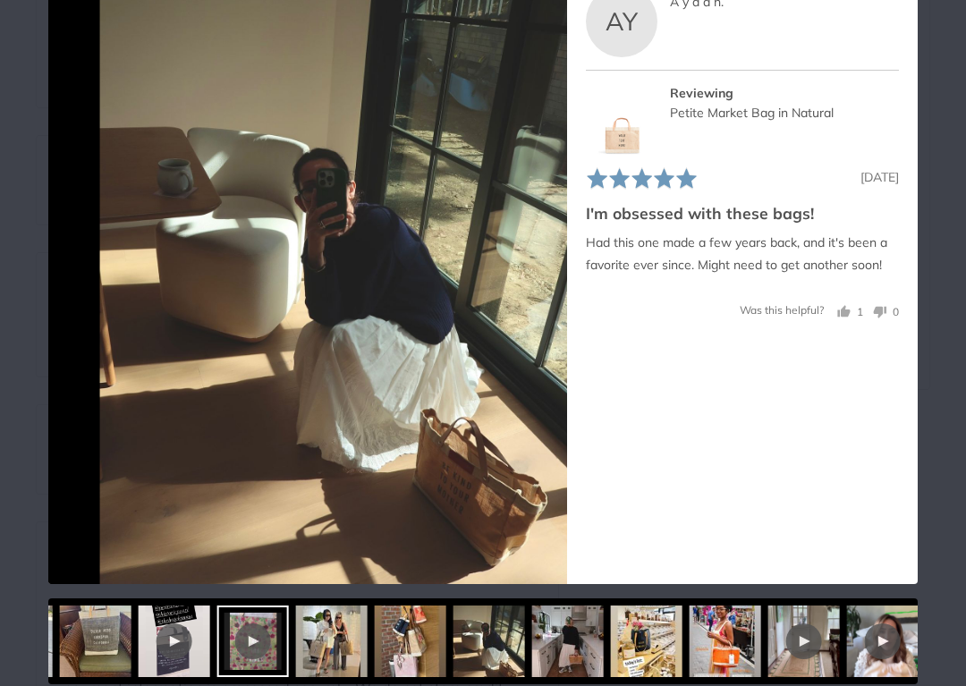
click at [131, 629] on img at bounding box center [96, 641] width 72 height 72
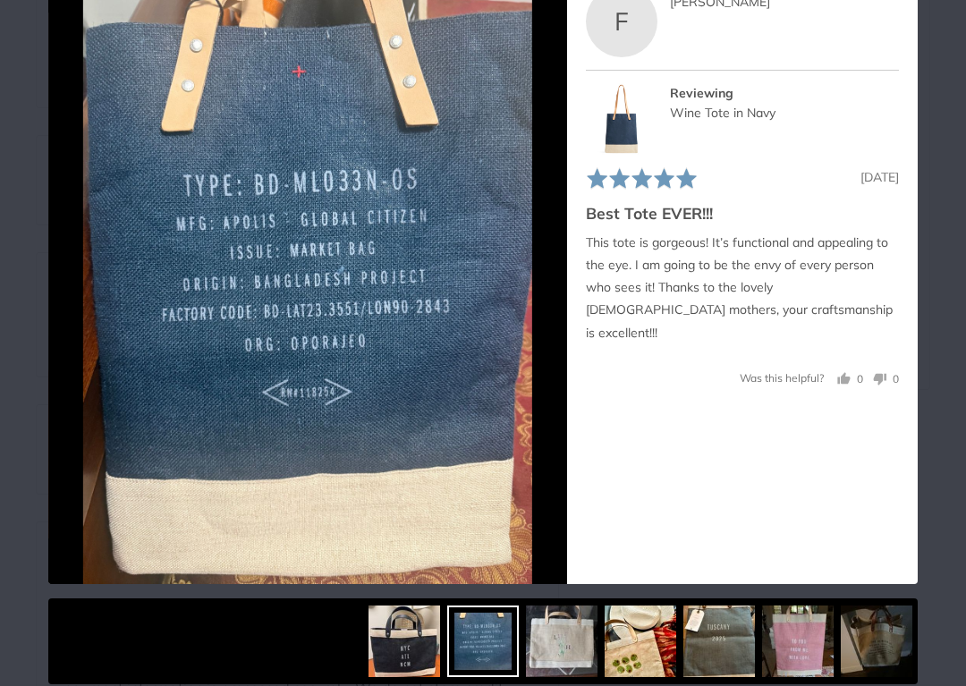
click at [555, 287] on icon "Next" at bounding box center [547, 275] width 23 height 23
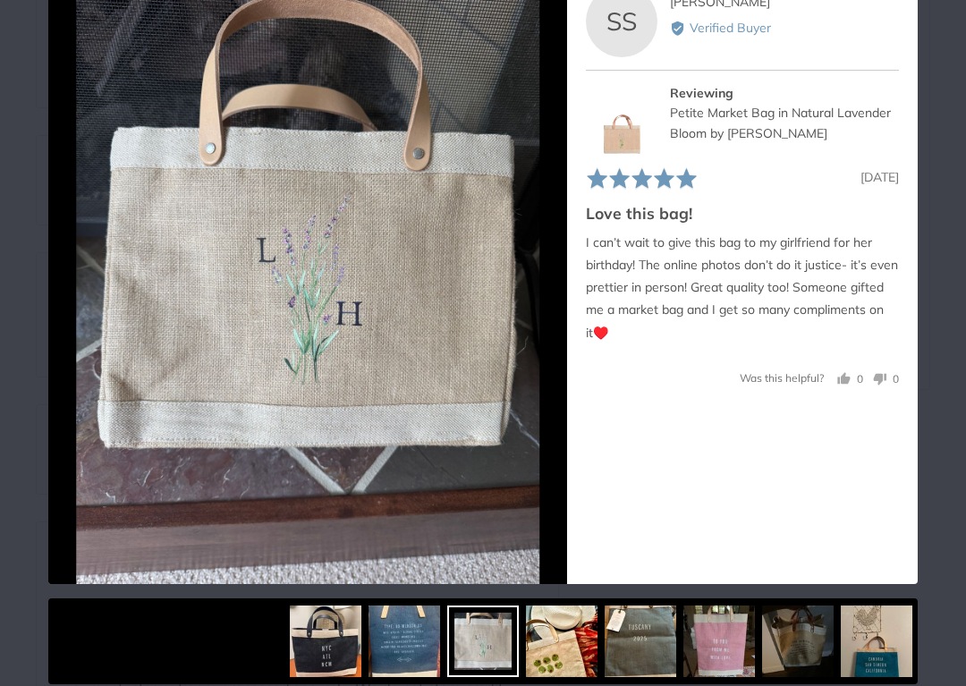
click at [554, 287] on icon "Next" at bounding box center [547, 275] width 23 height 23
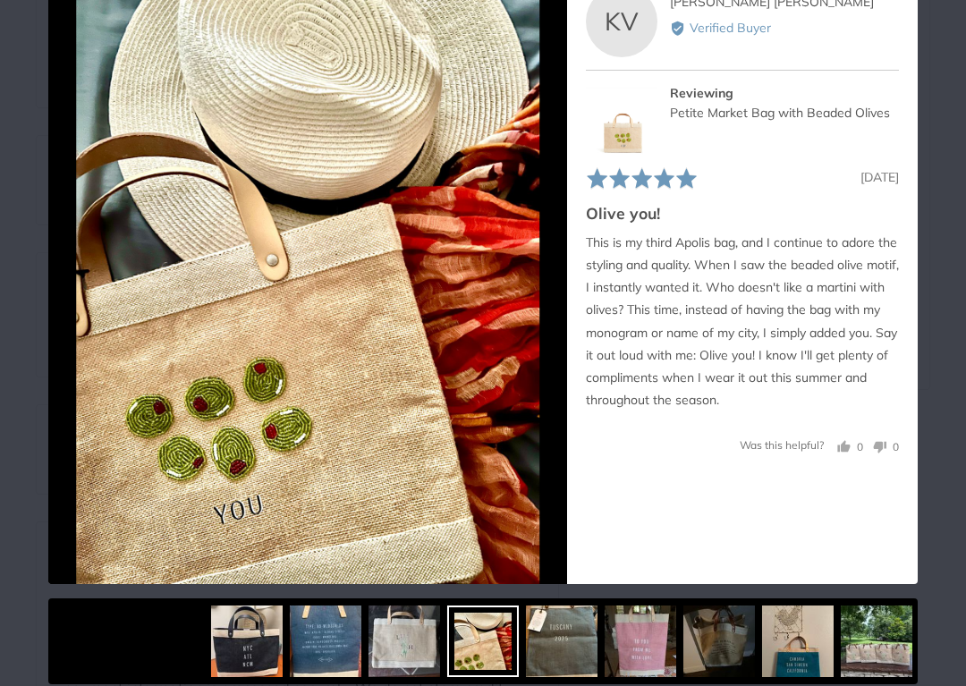
click at [550, 287] on icon "Next" at bounding box center [550, 275] width 14 height 23
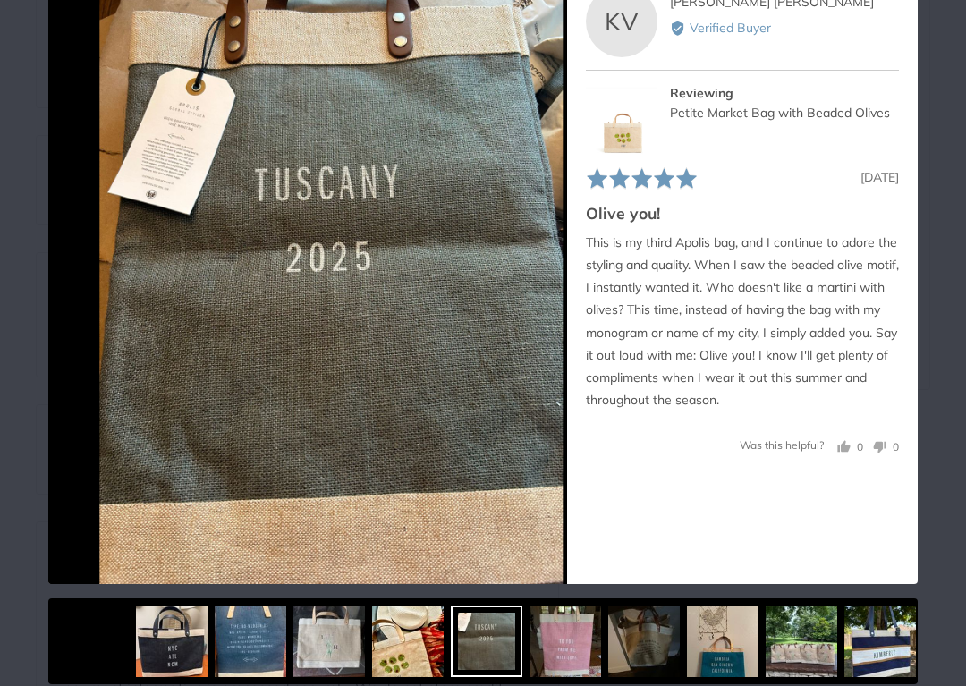
click at [543, 287] on icon "Next" at bounding box center [547, 275] width 23 height 23
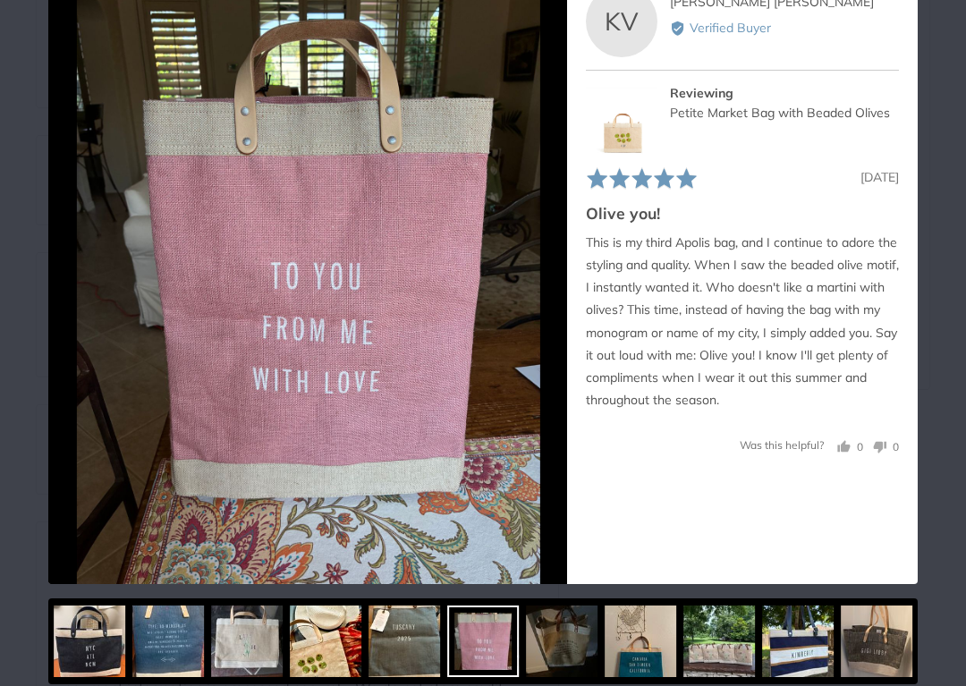
click at [544, 287] on icon "Next" at bounding box center [547, 275] width 23 height 23
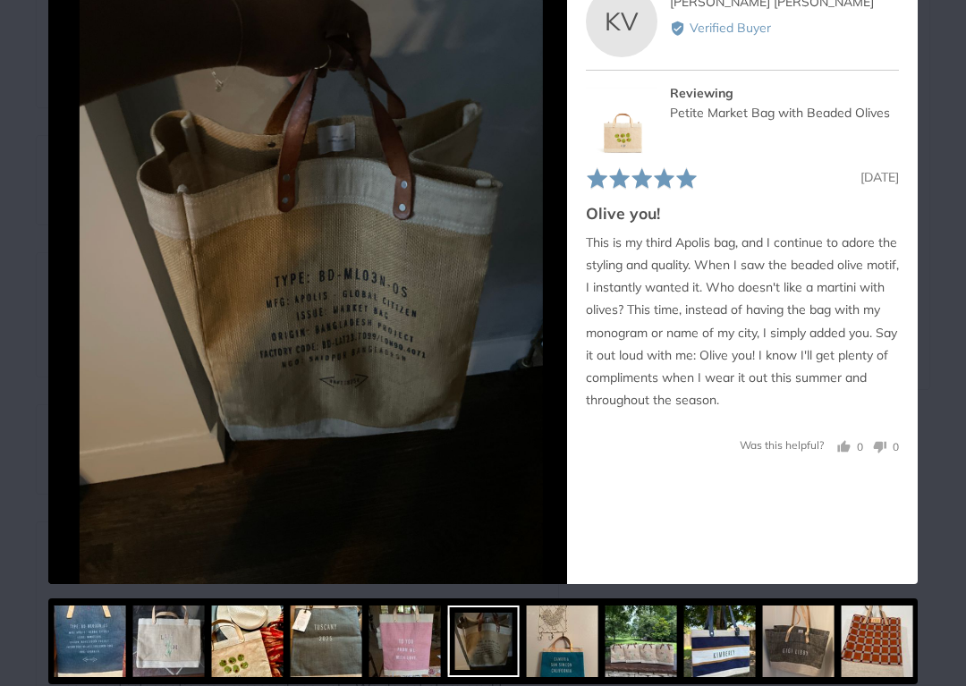
click at [543, 287] on icon "Next" at bounding box center [547, 275] width 23 height 23
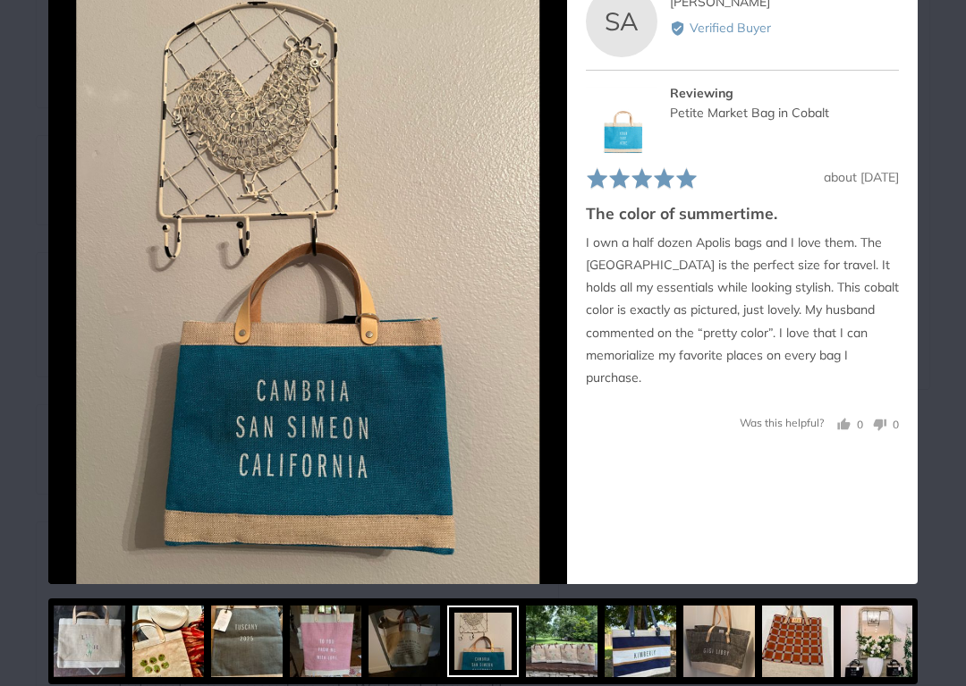
click at [107, 264] on img at bounding box center [307, 275] width 463 height 617
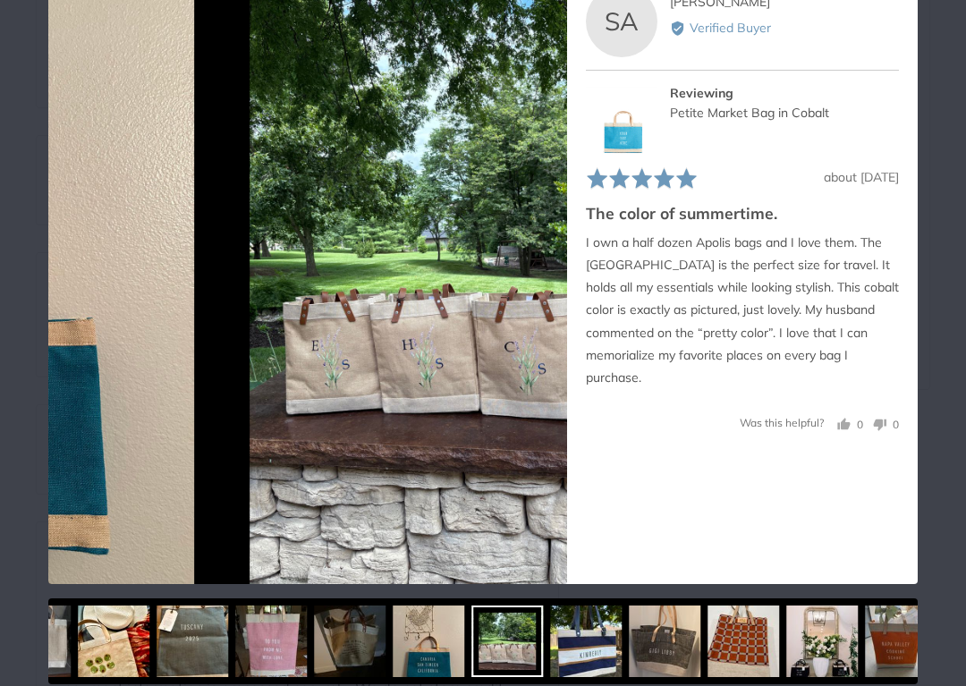
click at [70, 295] on button "Previous" at bounding box center [67, 275] width 39 height 39
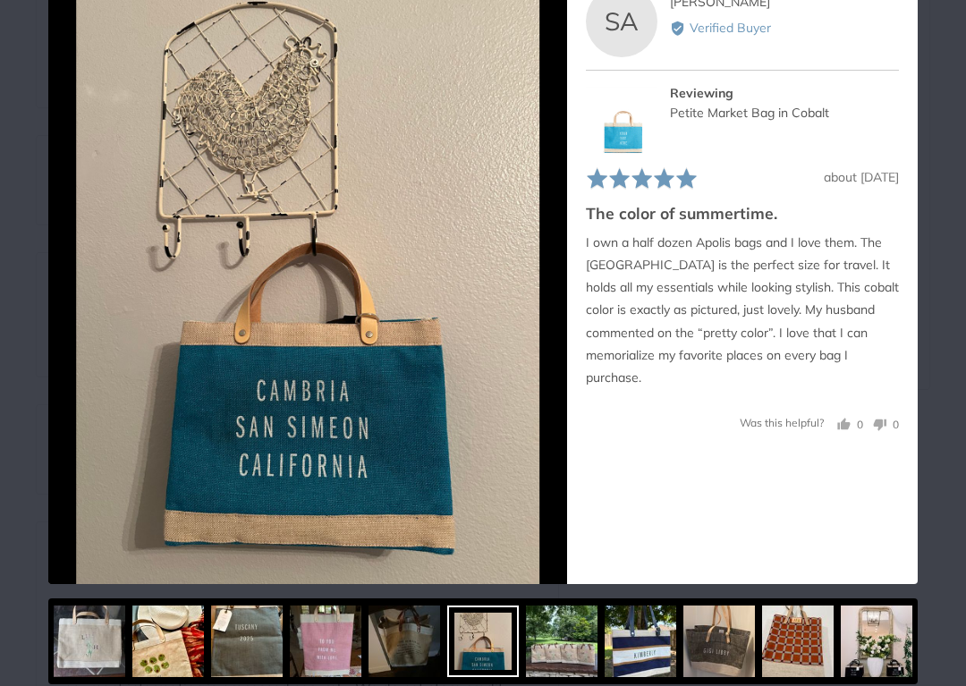
click at [79, 287] on icon "Previous" at bounding box center [67, 275] width 23 height 23
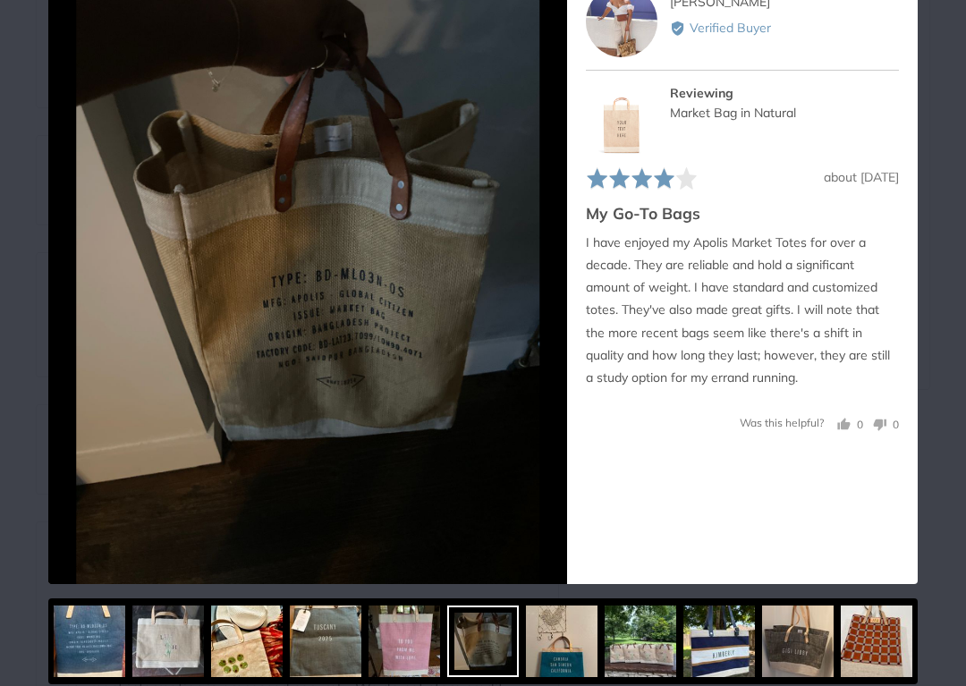
click at [385, 308] on img at bounding box center [307, 275] width 463 height 617
click at [393, 357] on img at bounding box center [307, 275] width 463 height 617
click at [541, 287] on icon "Next" at bounding box center [547, 275] width 23 height 23
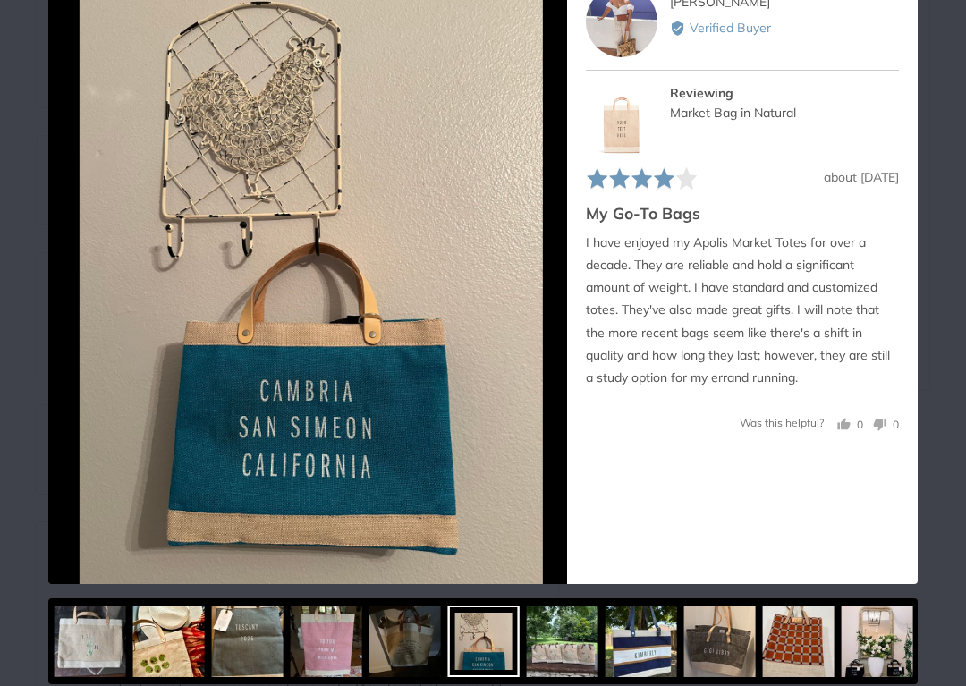
click at [546, 287] on icon "Next" at bounding box center [547, 275] width 23 height 23
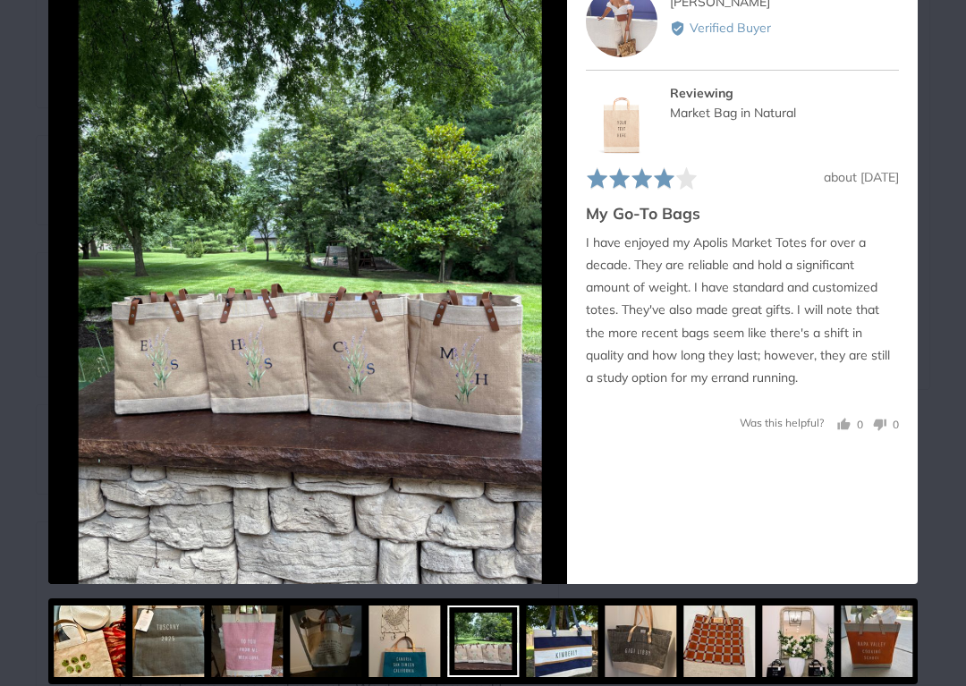
click at [547, 287] on icon "Next" at bounding box center [547, 275] width 23 height 23
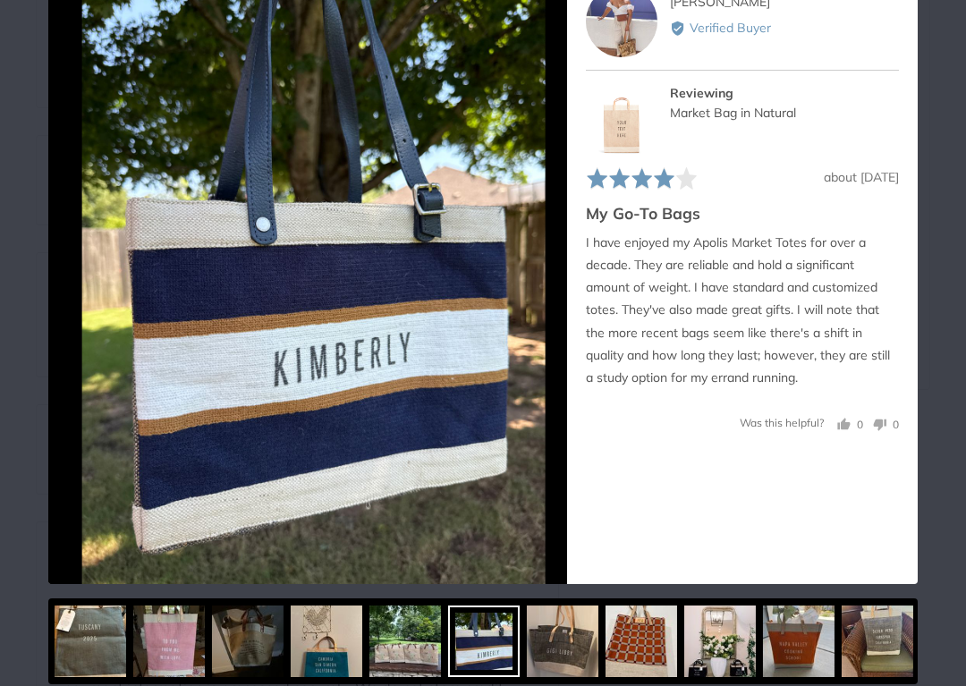
click at [543, 287] on icon "Next" at bounding box center [547, 275] width 23 height 23
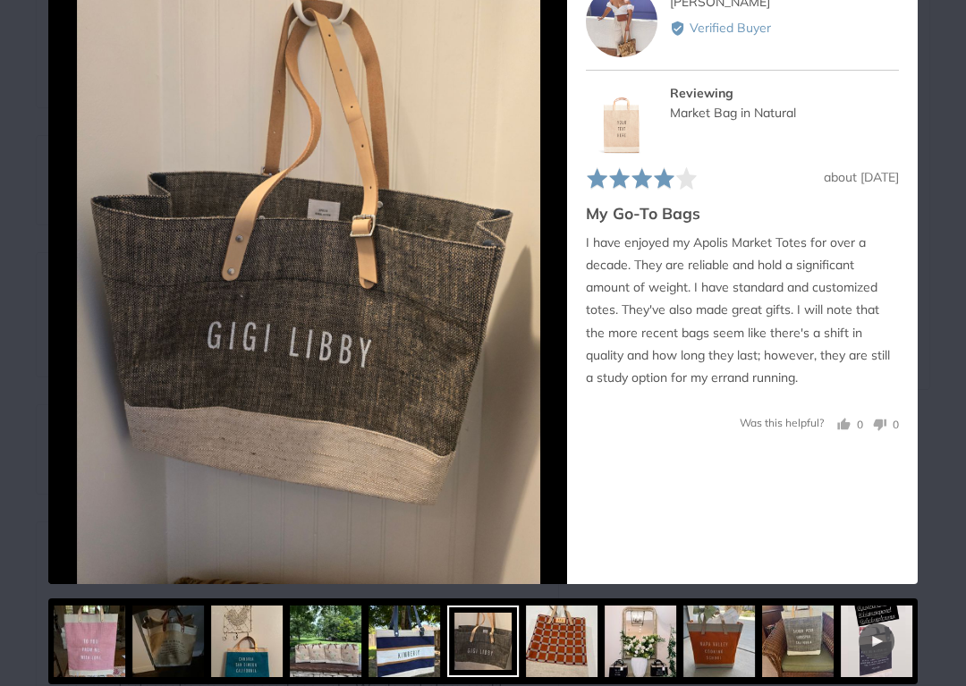
click at [543, 287] on icon "Next" at bounding box center [547, 275] width 23 height 23
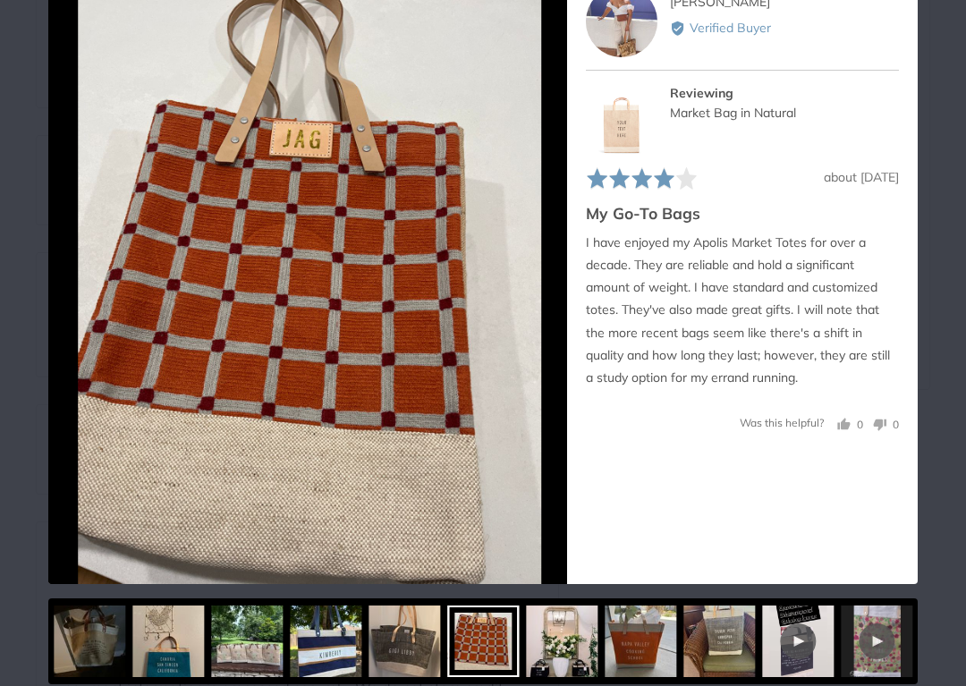
click at [534, 295] on button "Next" at bounding box center [547, 275] width 39 height 39
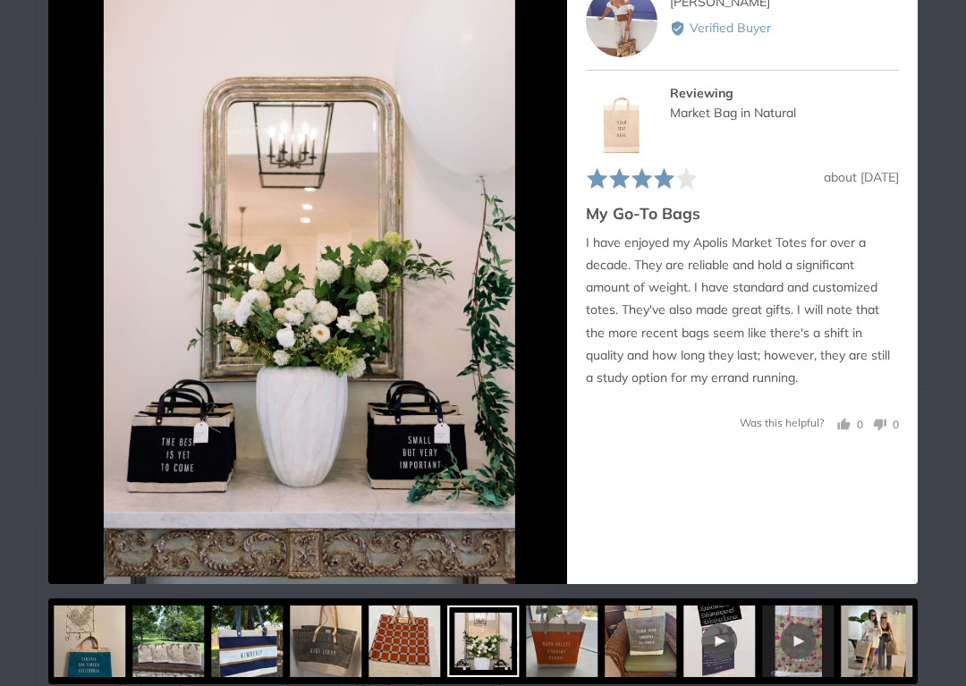
click at [543, 287] on icon "Next" at bounding box center [547, 275] width 23 height 23
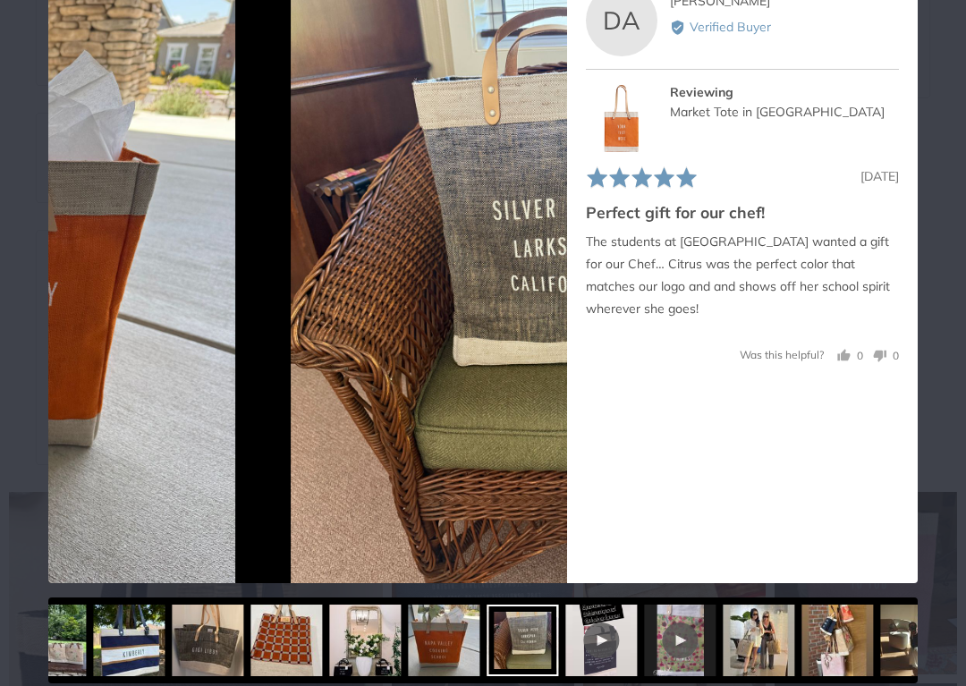
scroll to position [1314, 0]
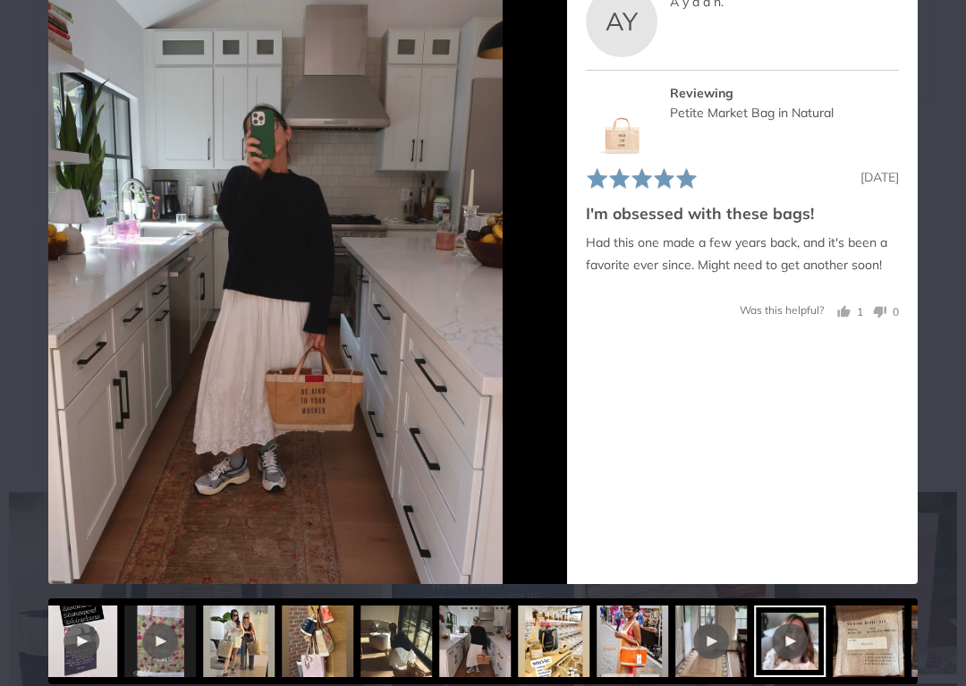
click at [911, 625] on img at bounding box center [947, 641] width 72 height 72
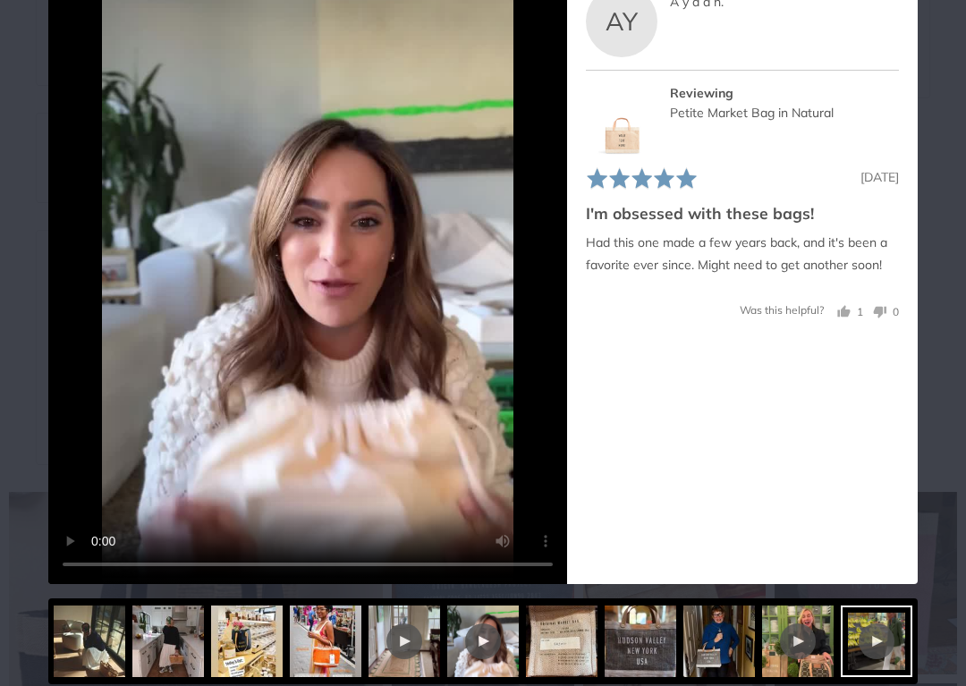
click at [876, 629] on div at bounding box center [482, 641] width 869 height 86
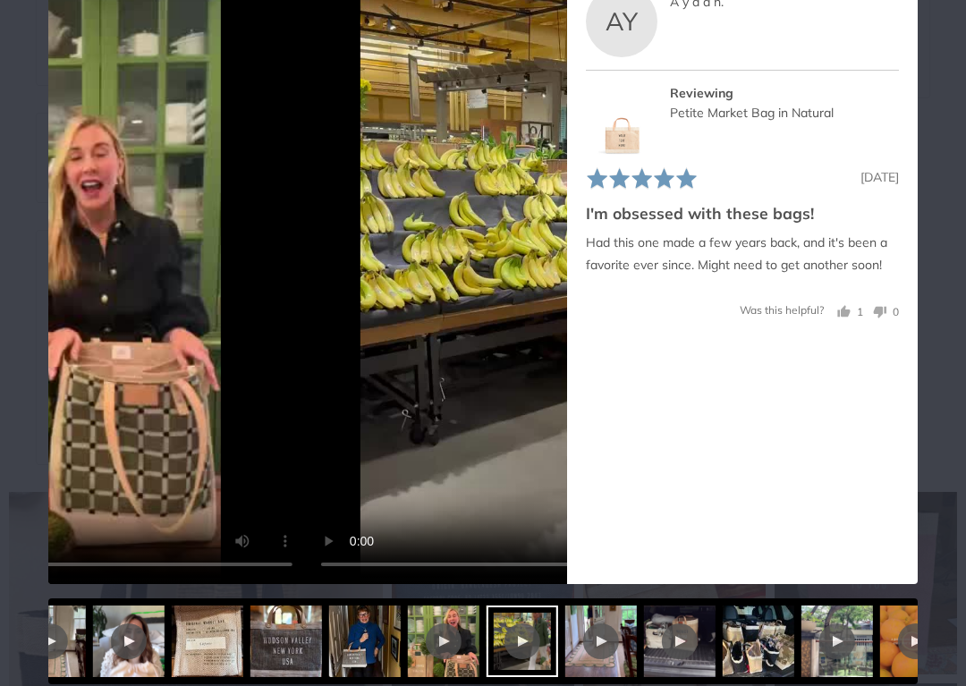
click at [902, 629] on icon "Next" at bounding box center [897, 641] width 23 height 23
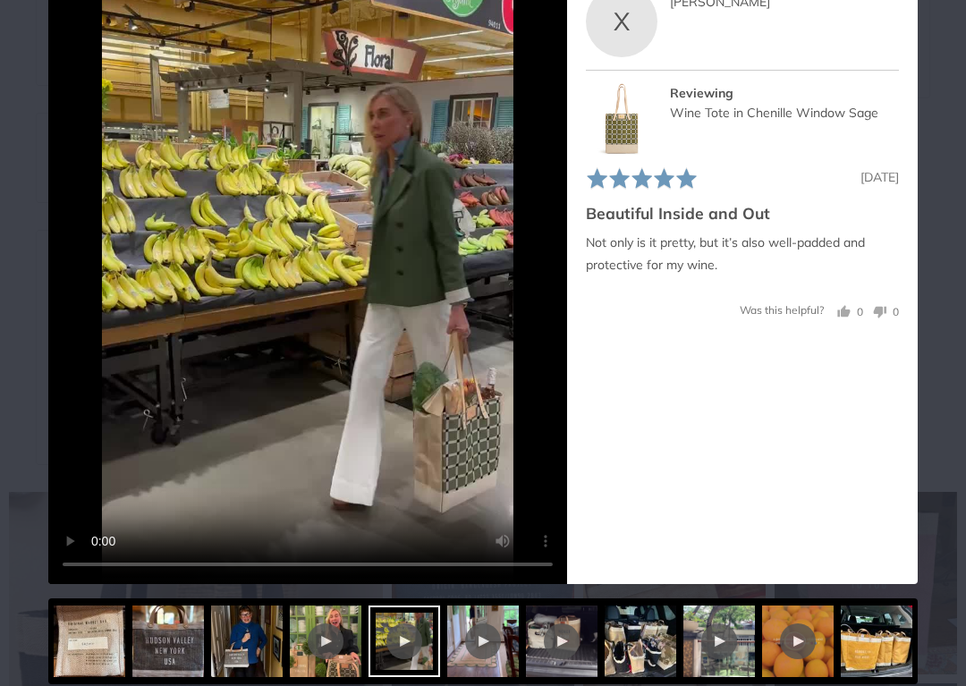
click at [901, 629] on icon "Next" at bounding box center [900, 641] width 14 height 23
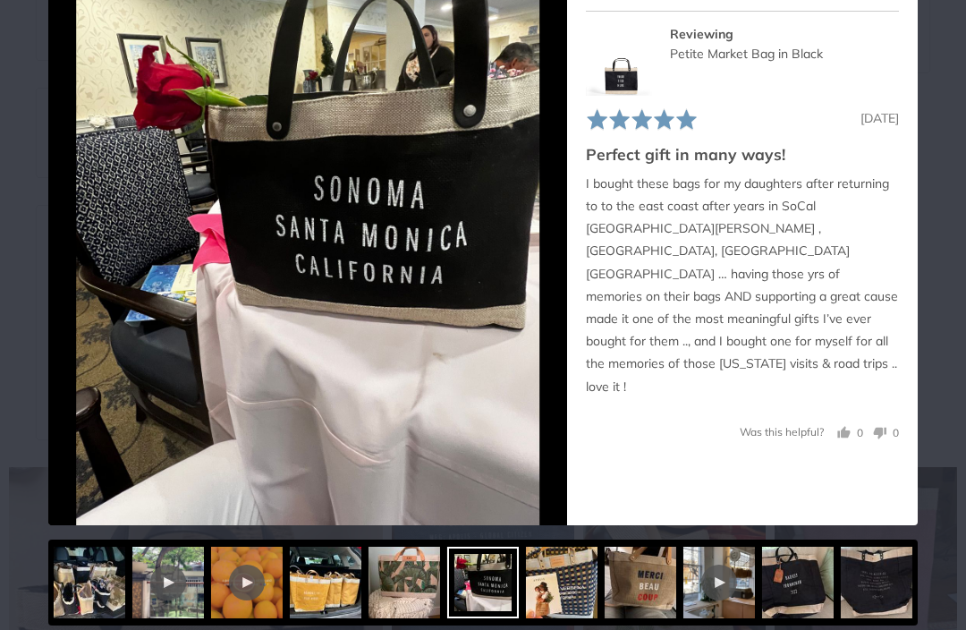
scroll to position [159, 0]
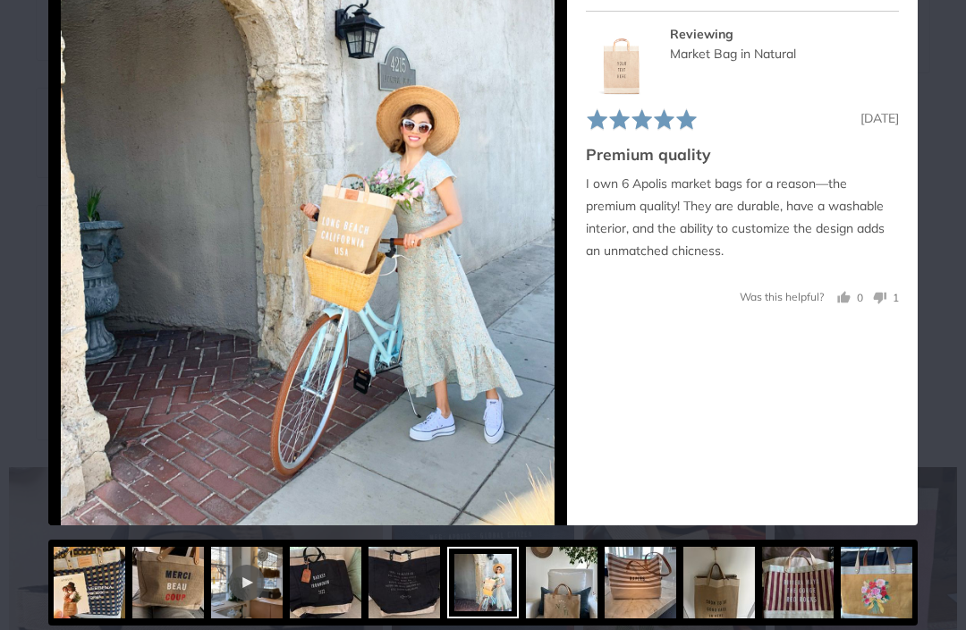
click at [900, 594] on icon "Next" at bounding box center [900, 582] width 14 height 23
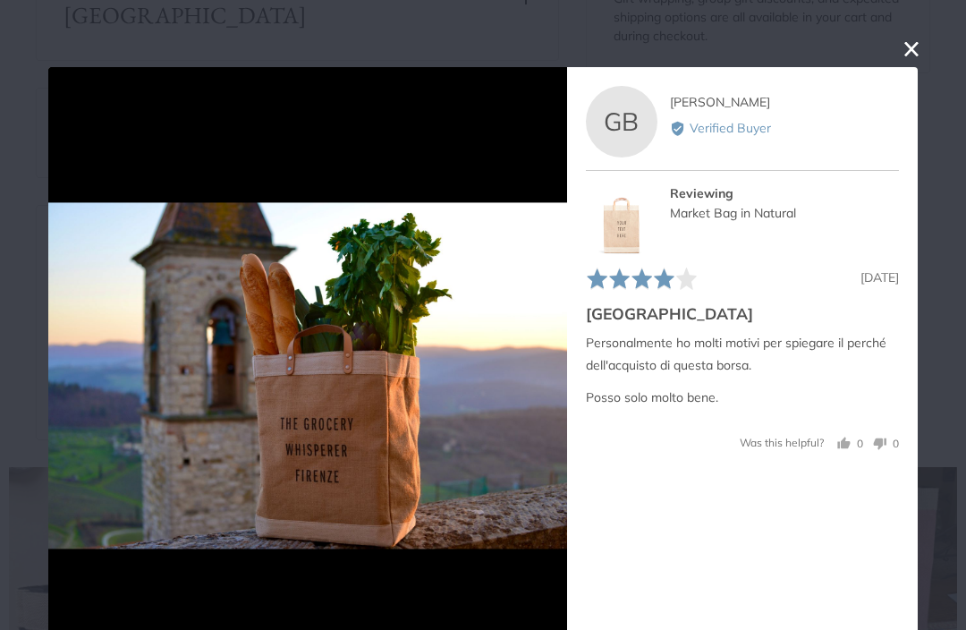
scroll to position [0, 0]
click at [907, 54] on button "close this modal window" at bounding box center [911, 48] width 21 height 21
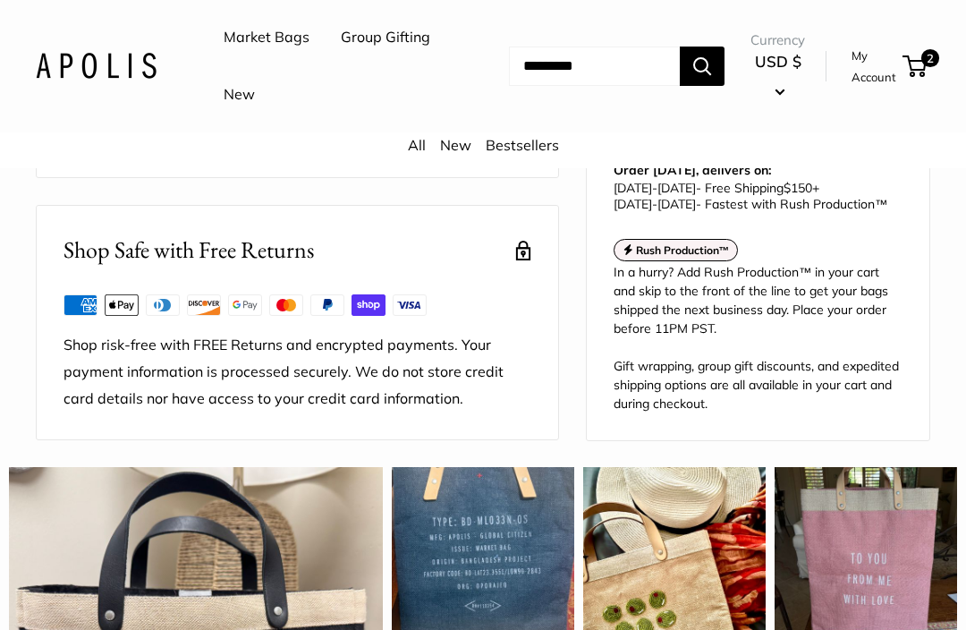
click at [918, 55] on span "2" at bounding box center [914, 65] width 24 height 21
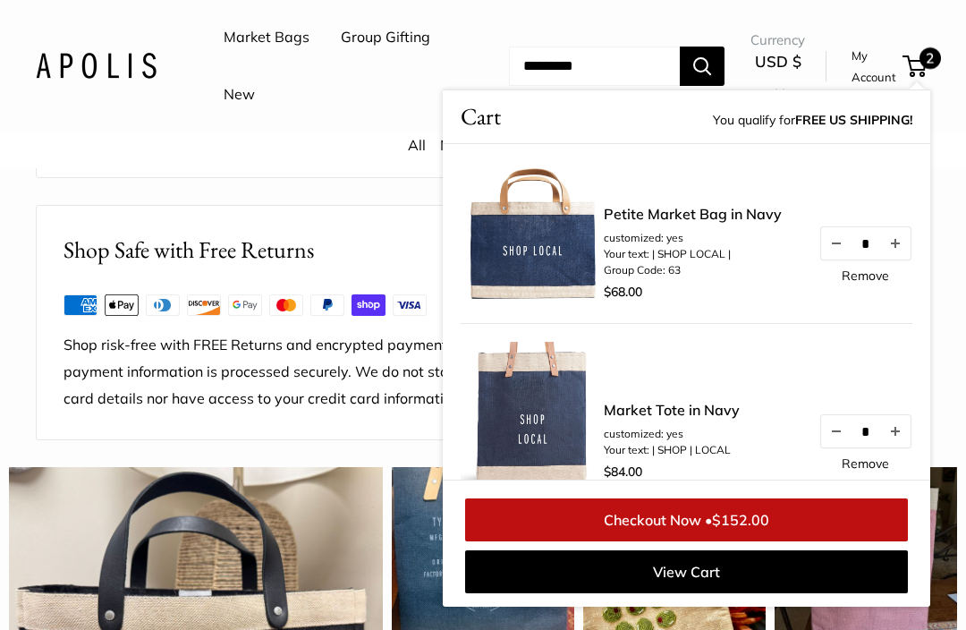
click at [255, 101] on link "New" at bounding box center [239, 94] width 31 height 27
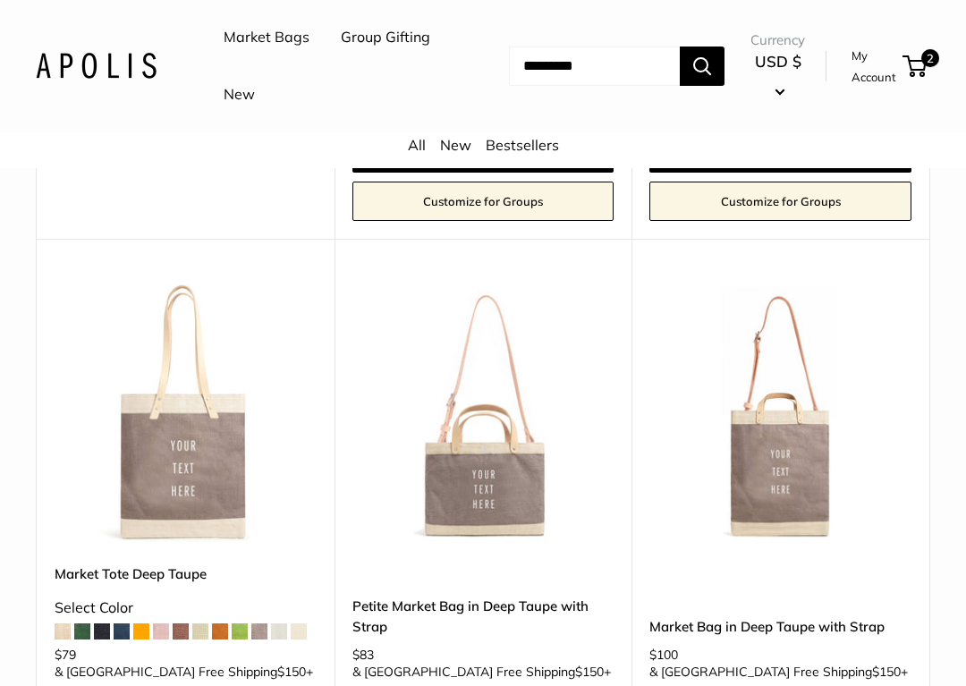
scroll to position [2905, 0]
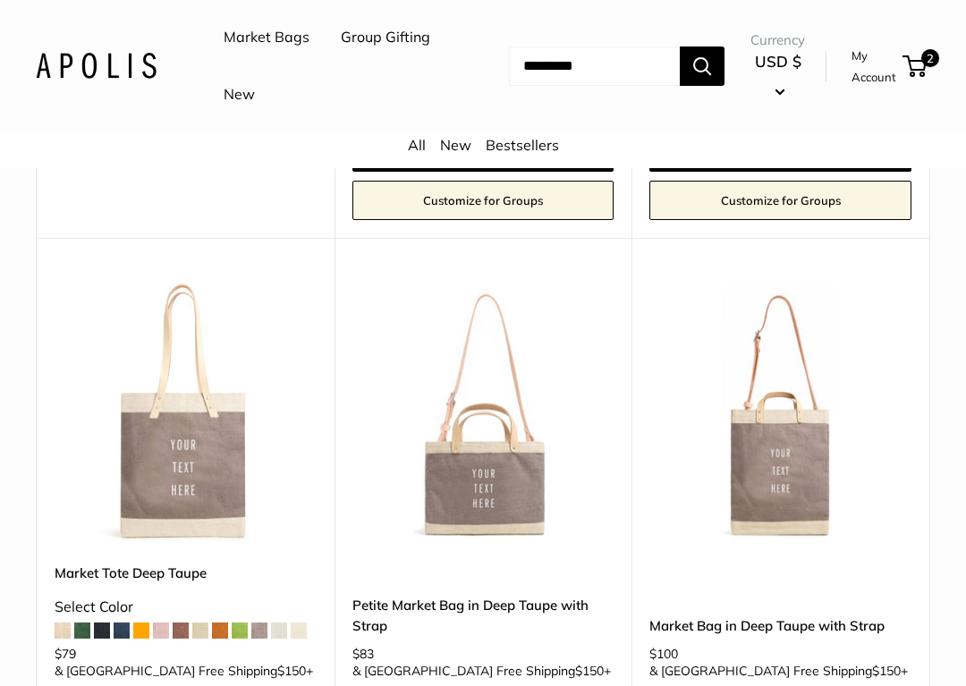
click at [396, 595] on link "Petite Market Bag in Deep Taupe with Strap" at bounding box center [483, 616] width 262 height 42
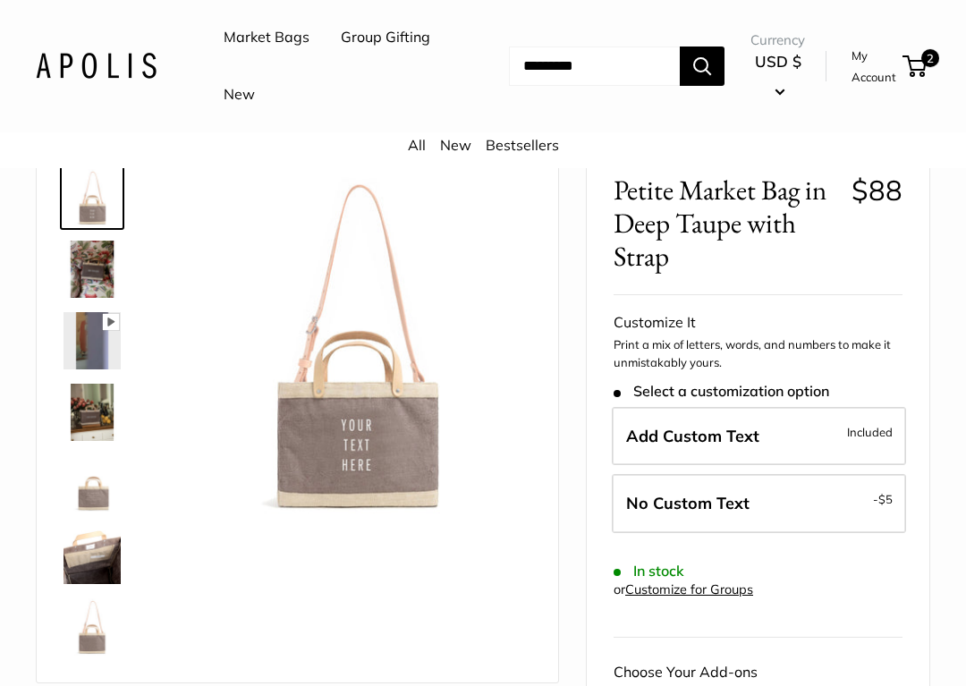
scroll to position [72, 0]
click at [93, 263] on img at bounding box center [91, 268] width 57 height 57
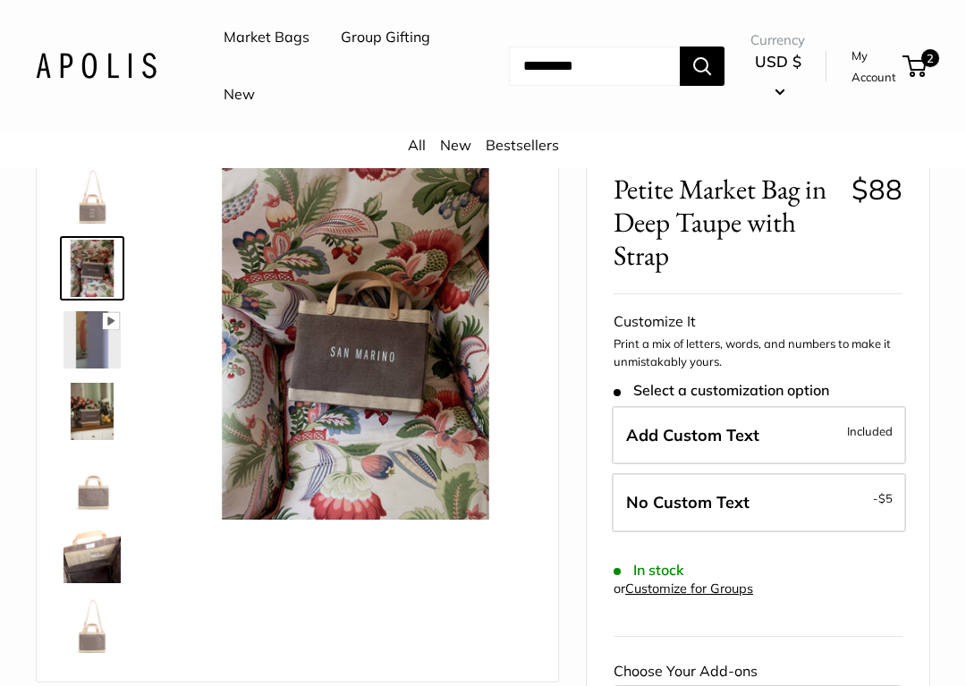
click at [93, 545] on img at bounding box center [91, 554] width 57 height 57
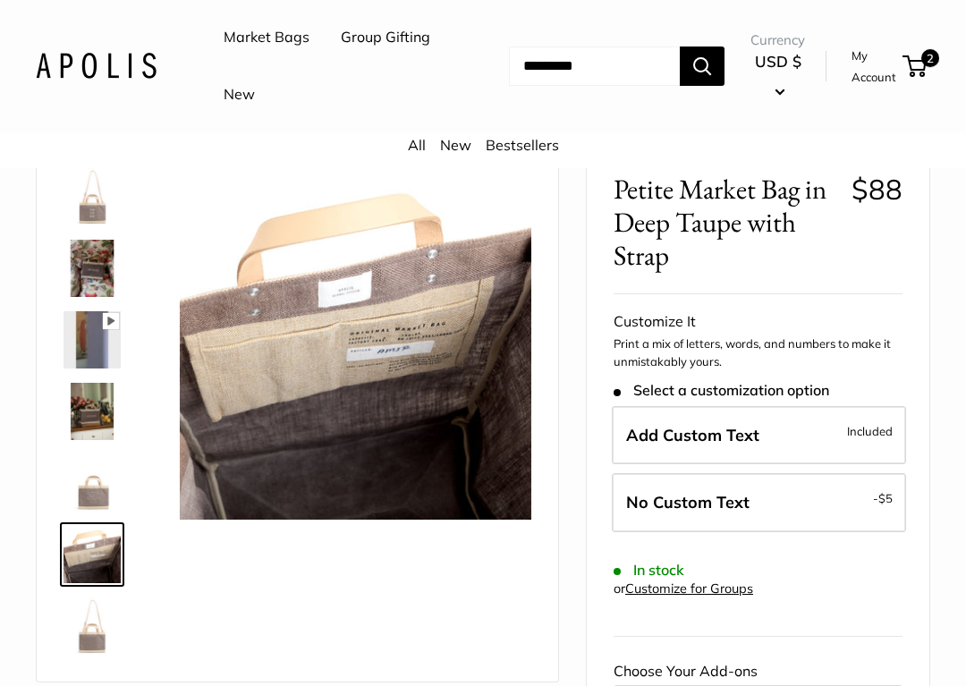
click at [92, 398] on img at bounding box center [91, 411] width 57 height 57
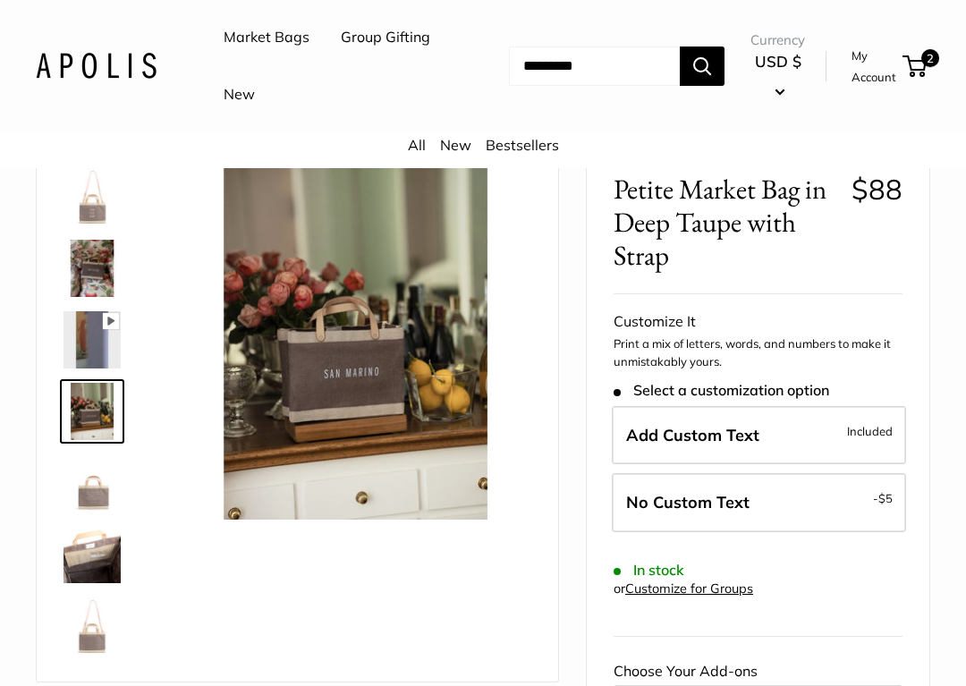
click at [99, 319] on img at bounding box center [91, 339] width 57 height 57
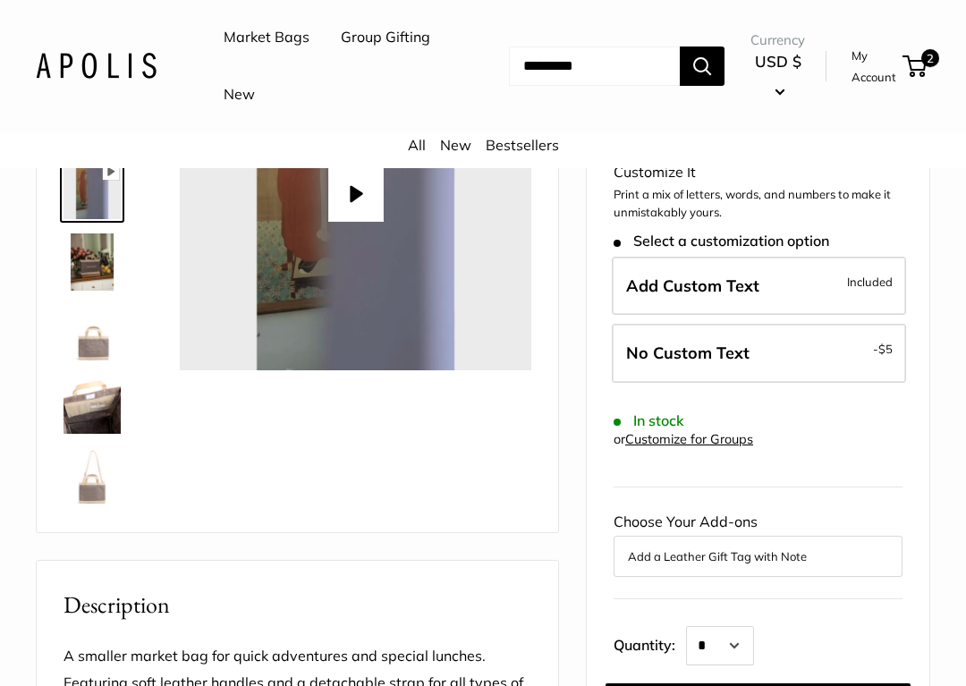
scroll to position [224, 0]
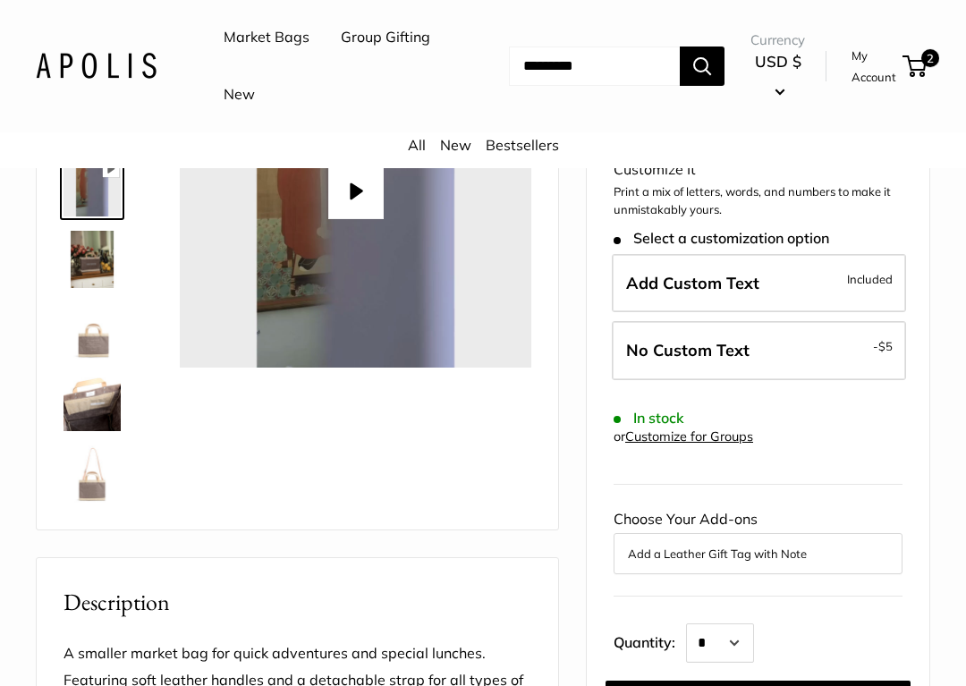
click at [84, 482] on img at bounding box center [91, 473] width 57 height 57
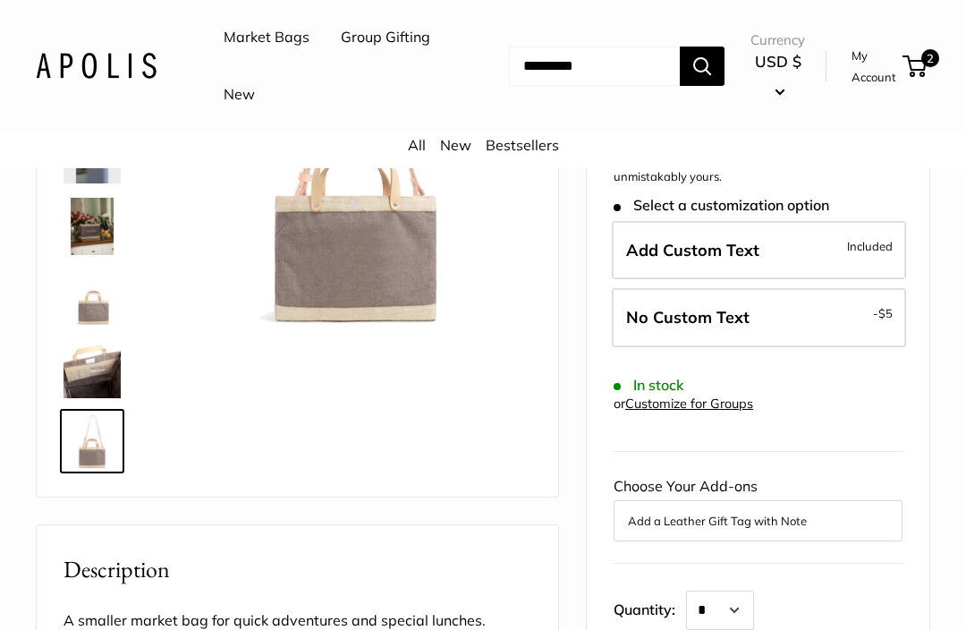
scroll to position [235, 0]
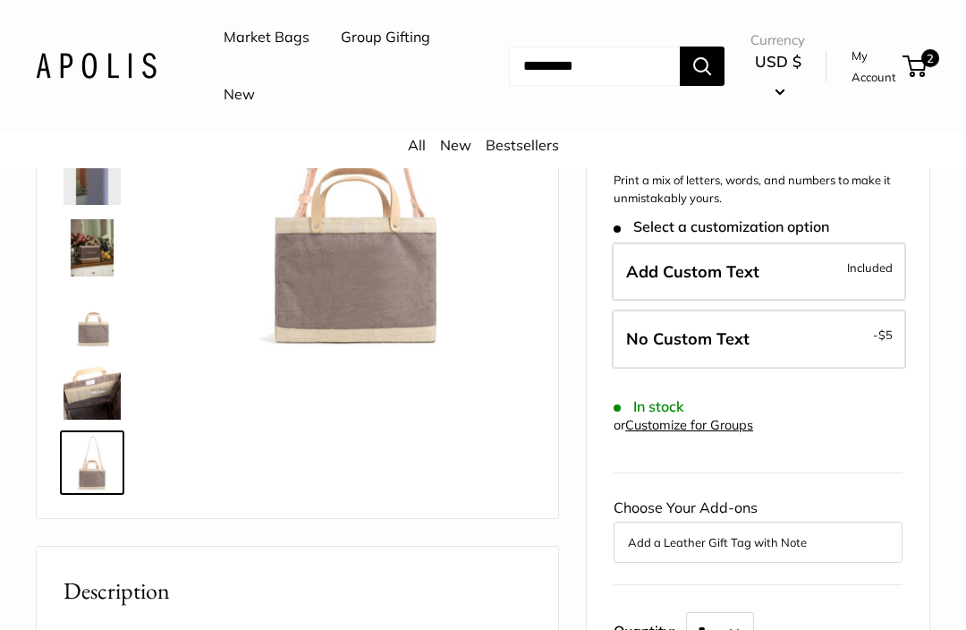
click at [860, 328] on label "No Custom Text - $5" at bounding box center [759, 338] width 294 height 59
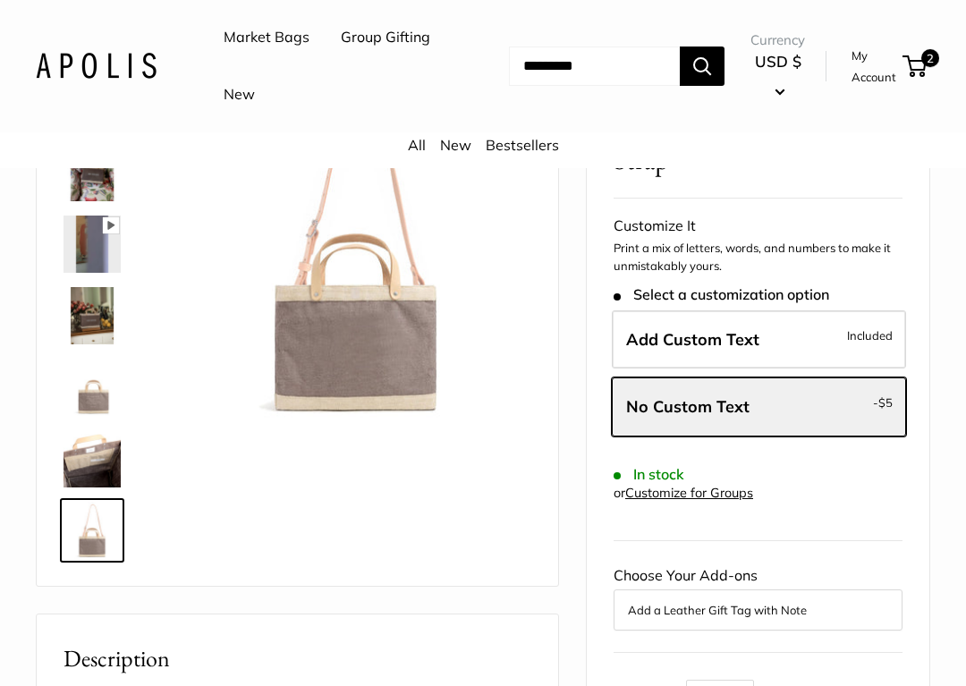
scroll to position [168, 0]
click at [769, 331] on label "Add Custom Text Included" at bounding box center [759, 338] width 294 height 59
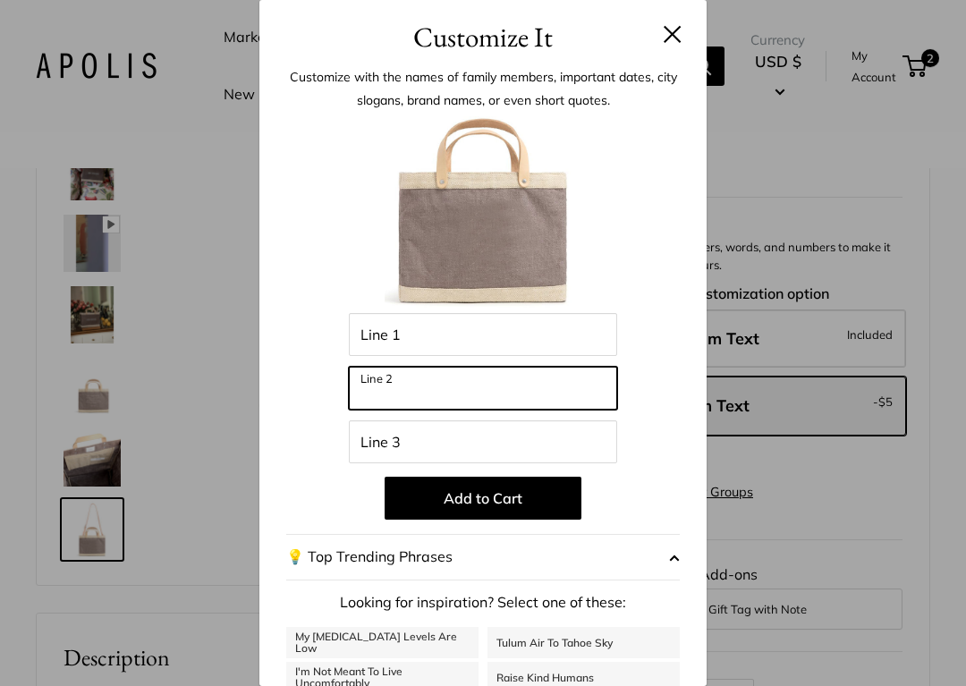
click at [451, 400] on input "Line 2" at bounding box center [483, 388] width 268 height 43
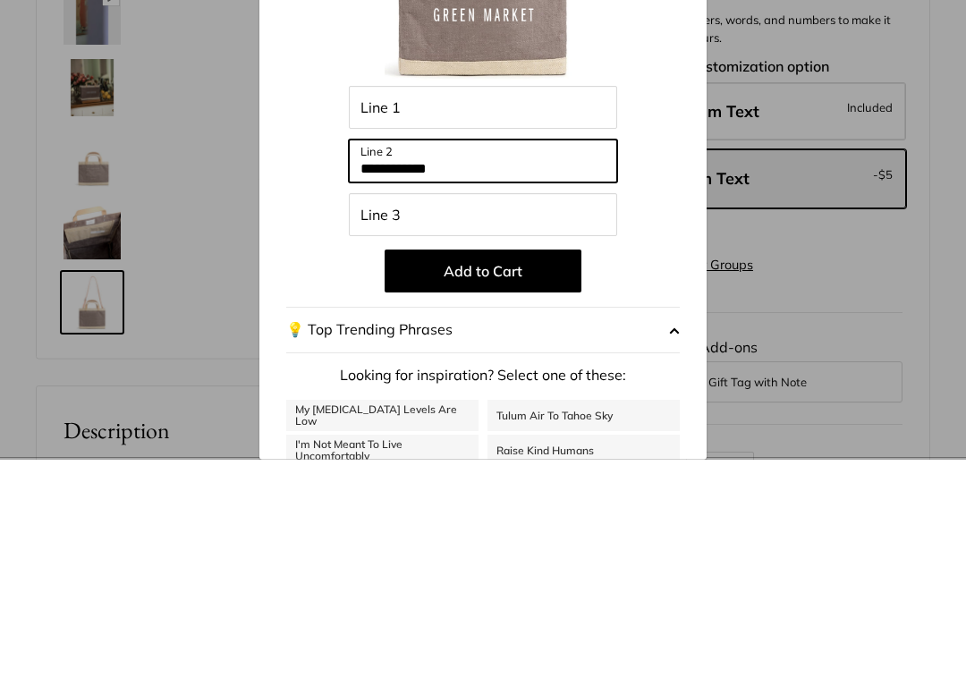
type input "**********"
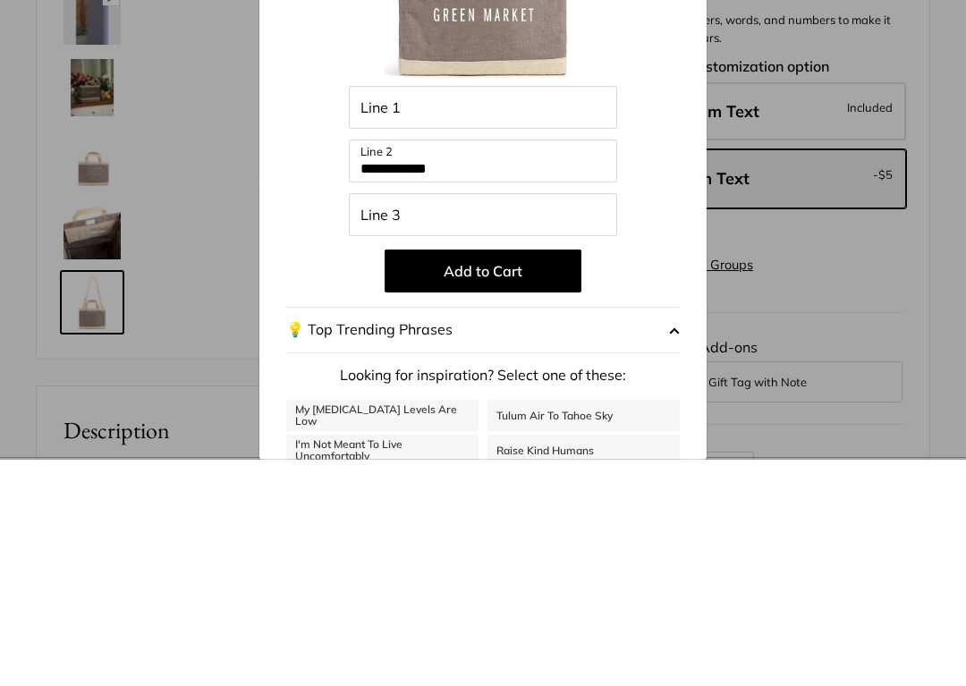
click at [521, 477] on button "Add to Cart" at bounding box center [483, 498] width 197 height 43
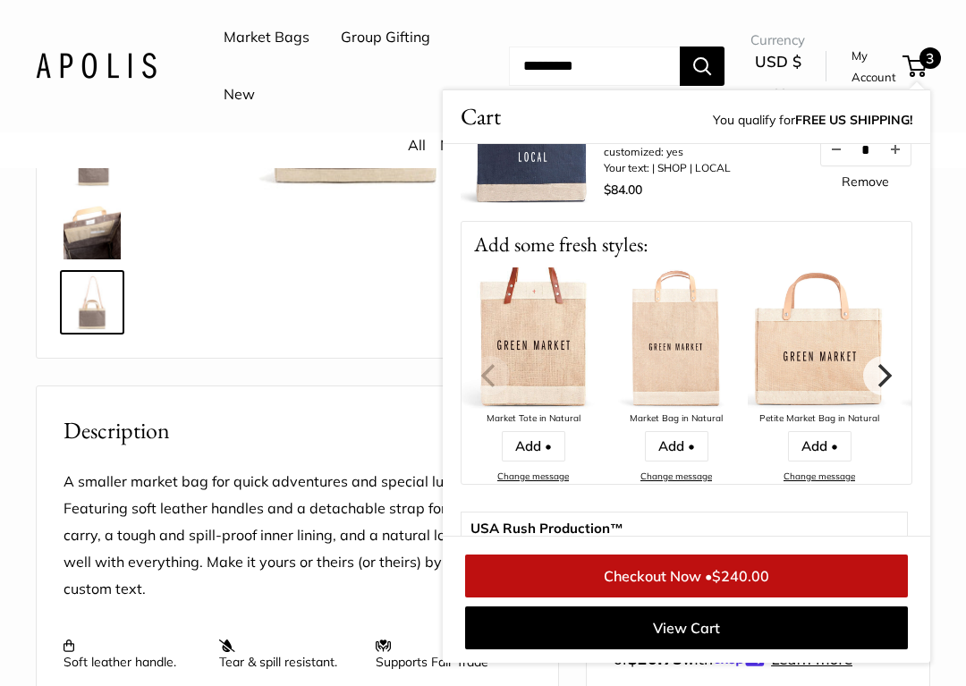
scroll to position [398, 0]
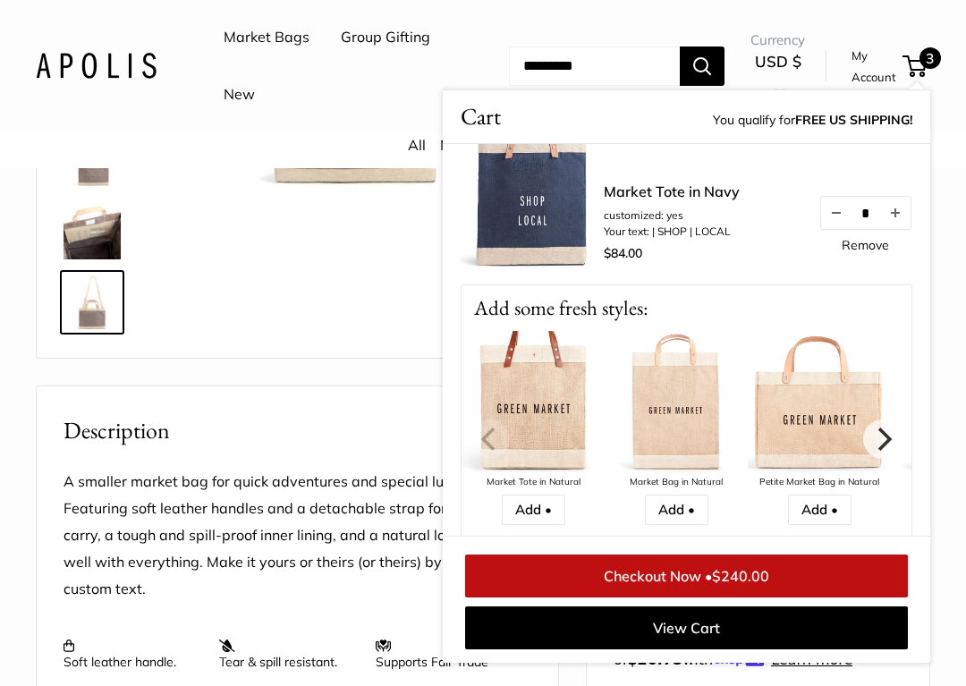
click at [558, 472] on img at bounding box center [532, 402] width 143 height 143
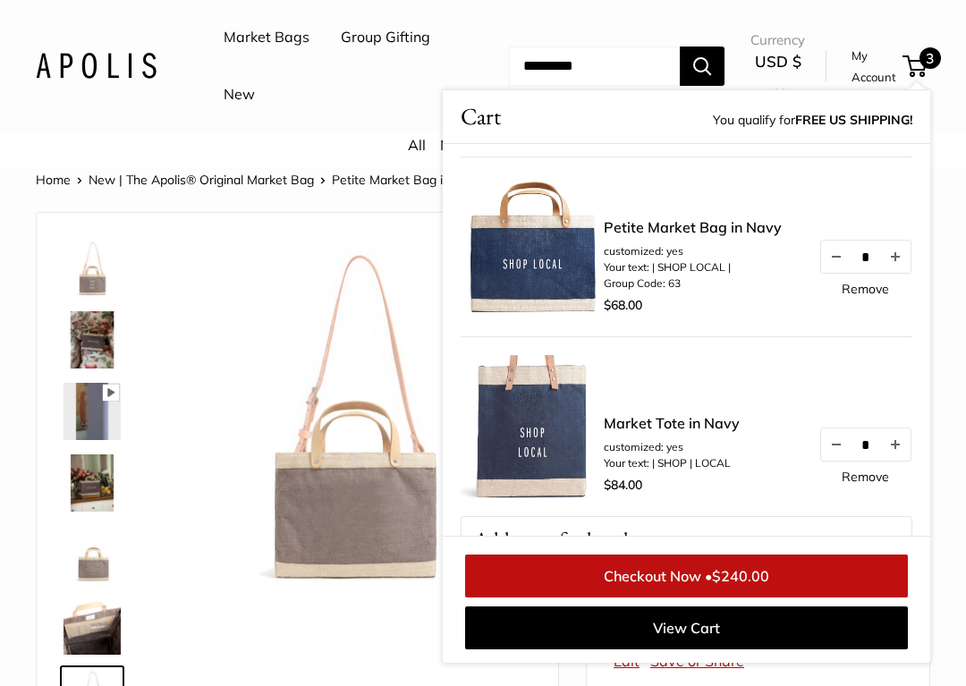
scroll to position [170, 0]
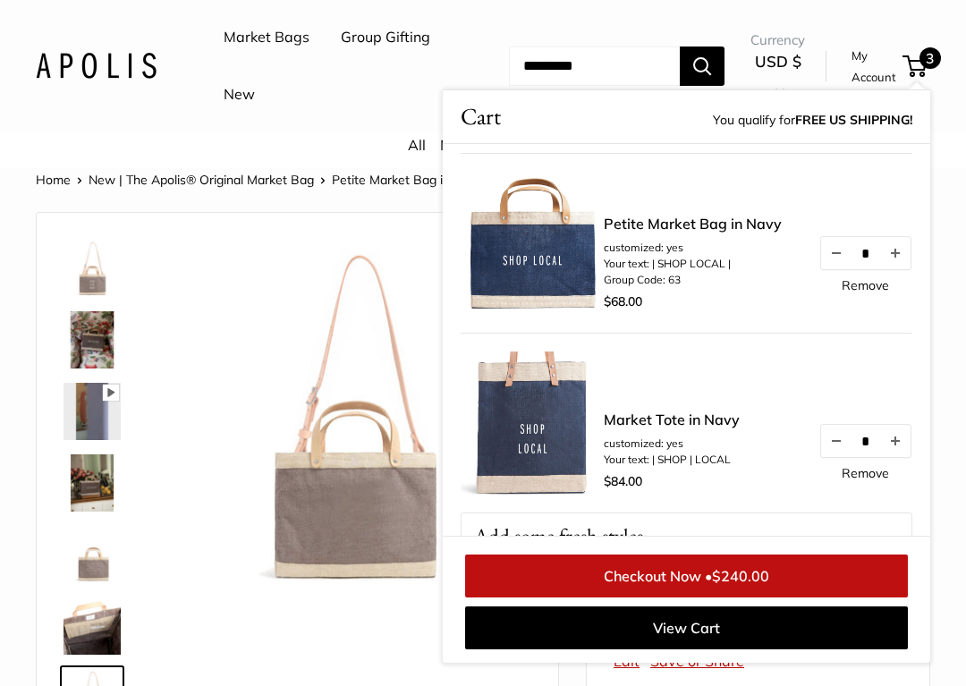
click at [661, 416] on link "Market Tote in Navy" at bounding box center [672, 419] width 136 height 21
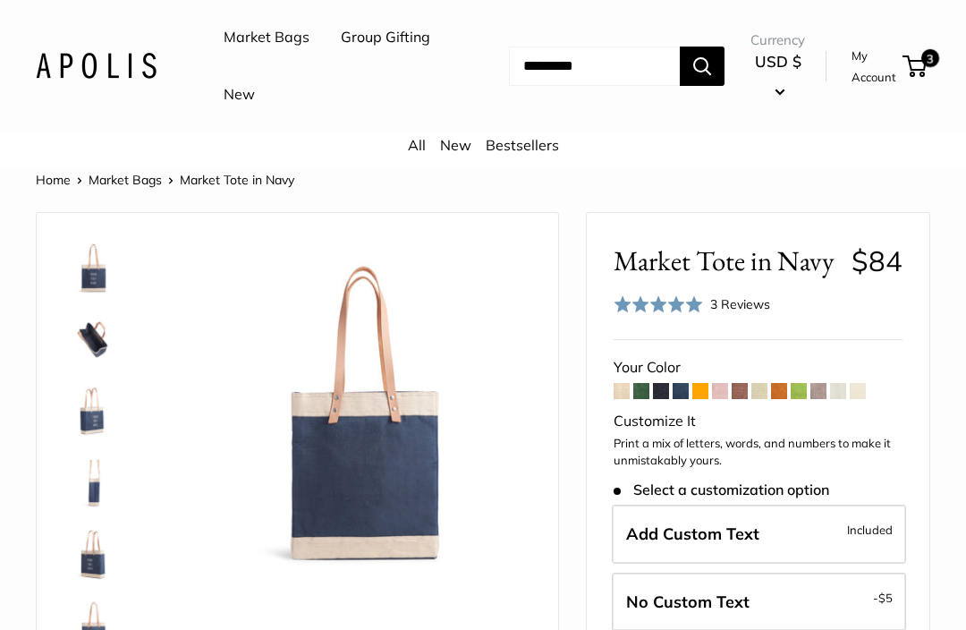
scroll to position [43, 0]
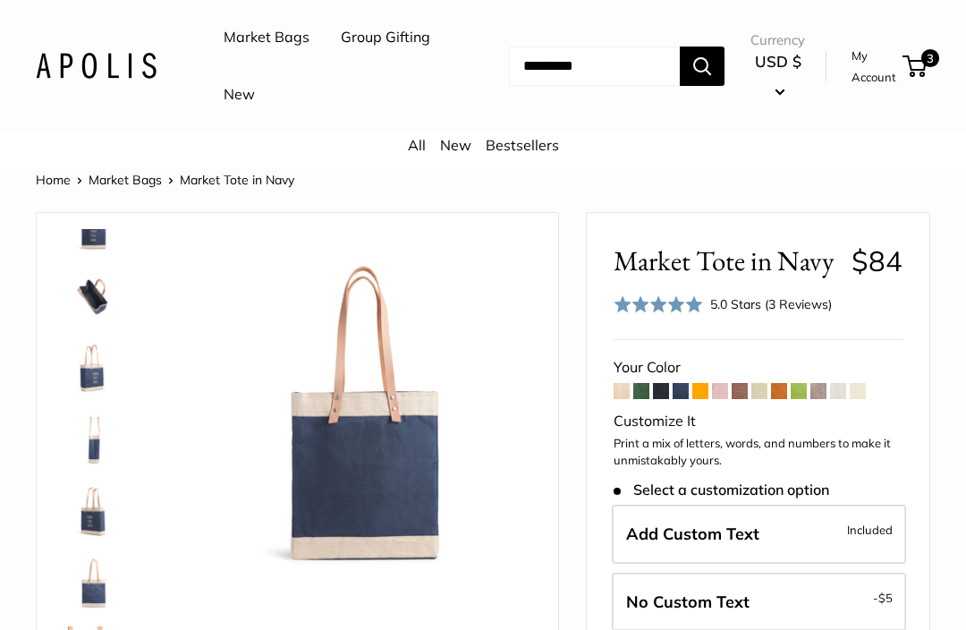
click at [786, 383] on span at bounding box center [779, 391] width 16 height 16
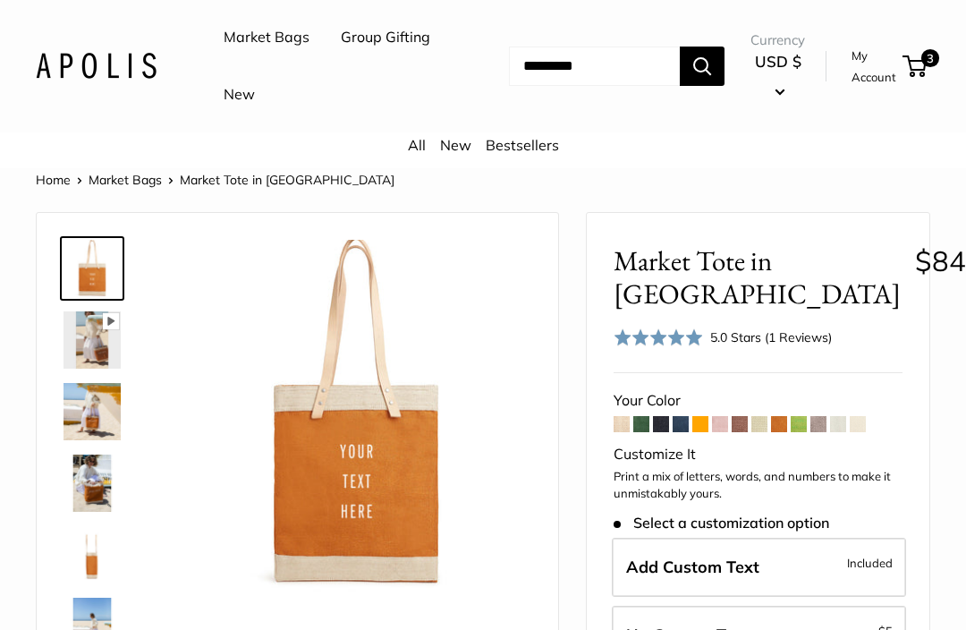
click at [719, 419] on span at bounding box center [720, 424] width 16 height 16
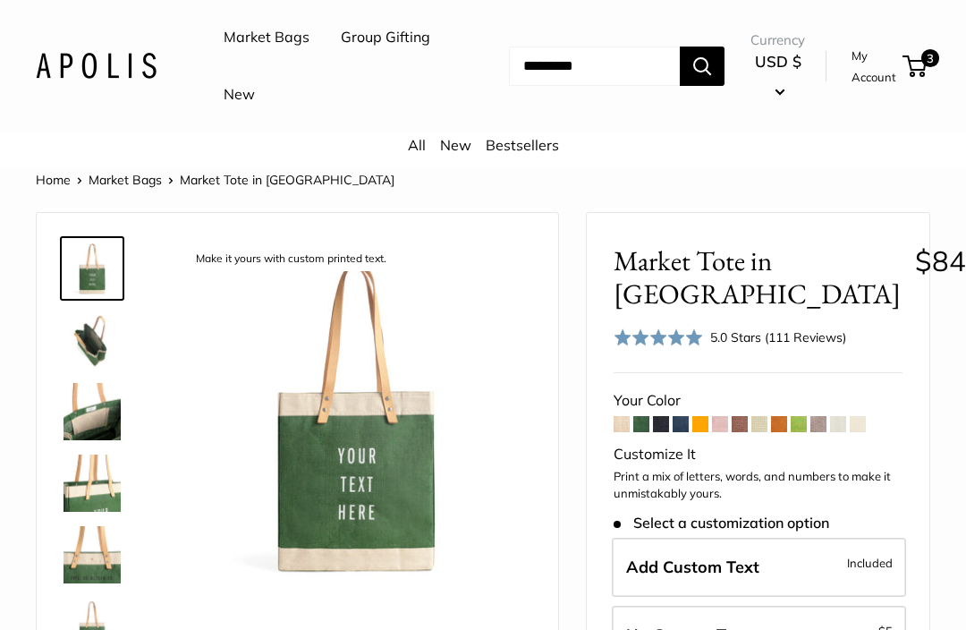
click at [699, 422] on span at bounding box center [700, 424] width 16 height 16
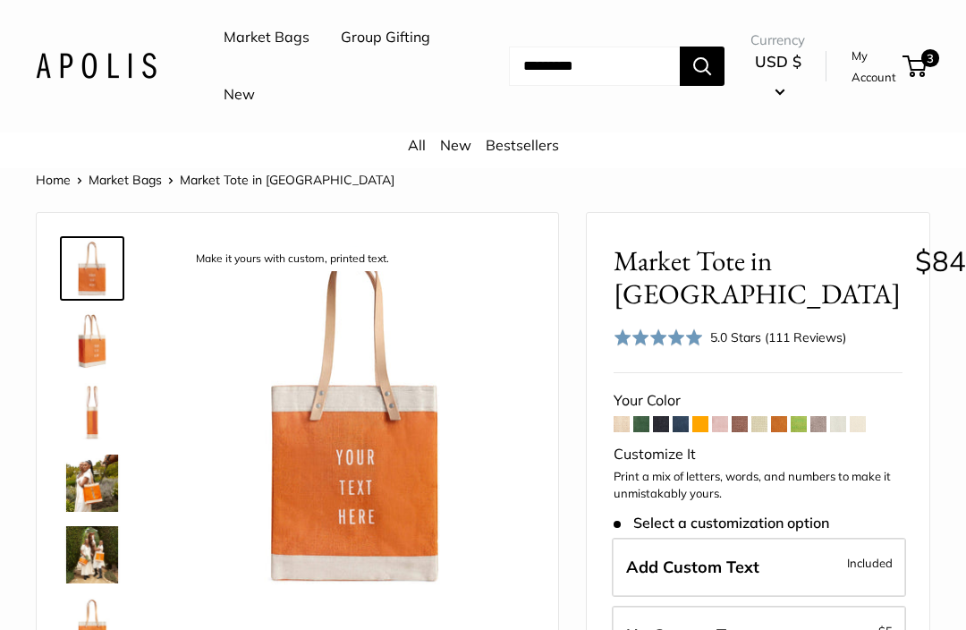
click at [681, 421] on span at bounding box center [681, 424] width 16 height 16
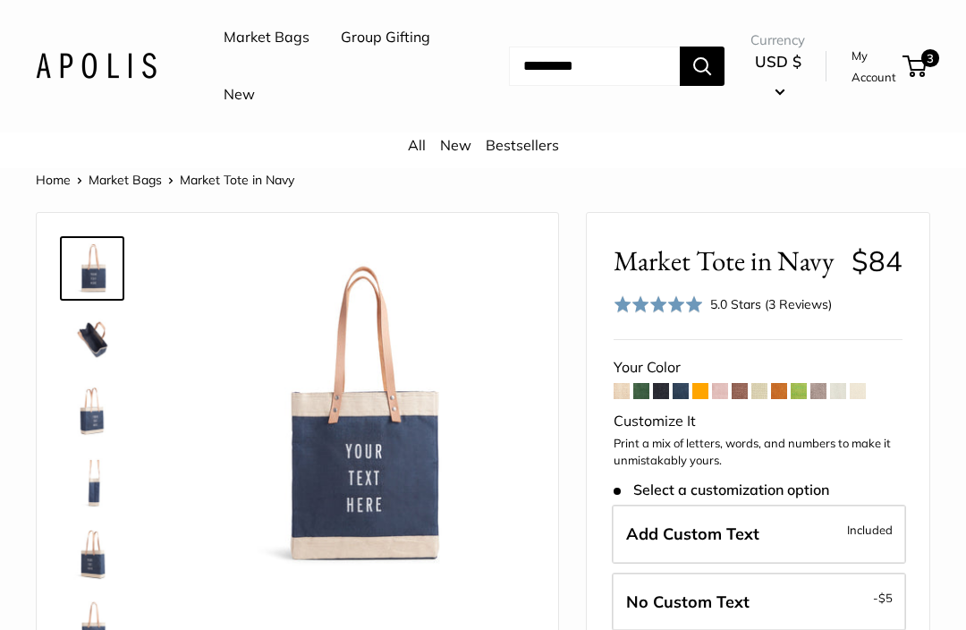
scroll to position [4, 0]
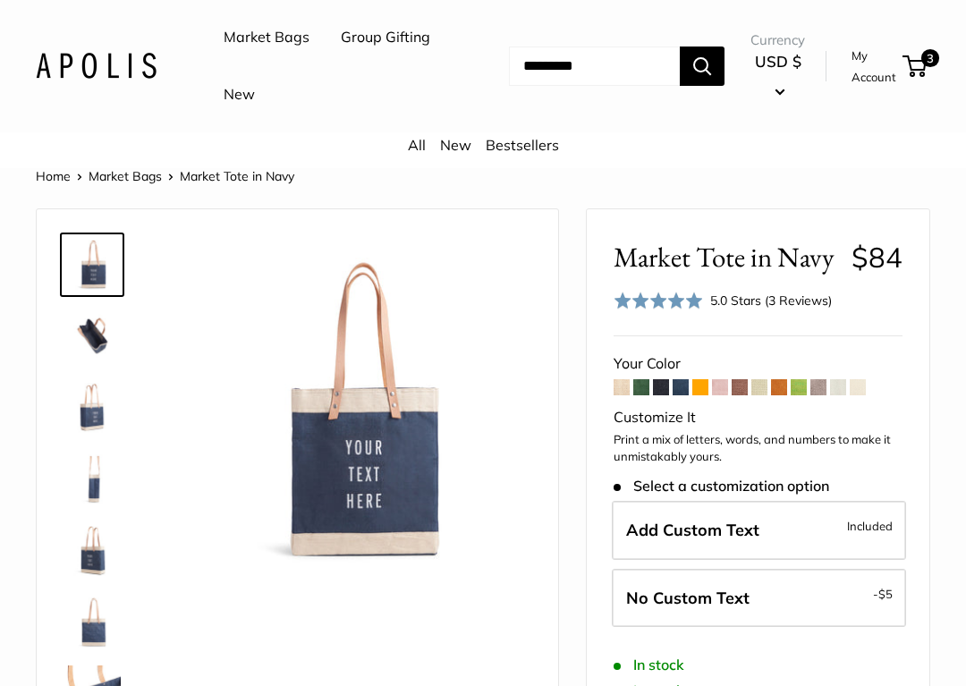
click at [31, 2] on header "Market Bags Group Gifting New Need help? Text Us: 20919 [EMAIL_ADDRESS][DOMAIN_…" at bounding box center [483, 66] width 966 height 132
